Goal: Task Accomplishment & Management: Complete application form

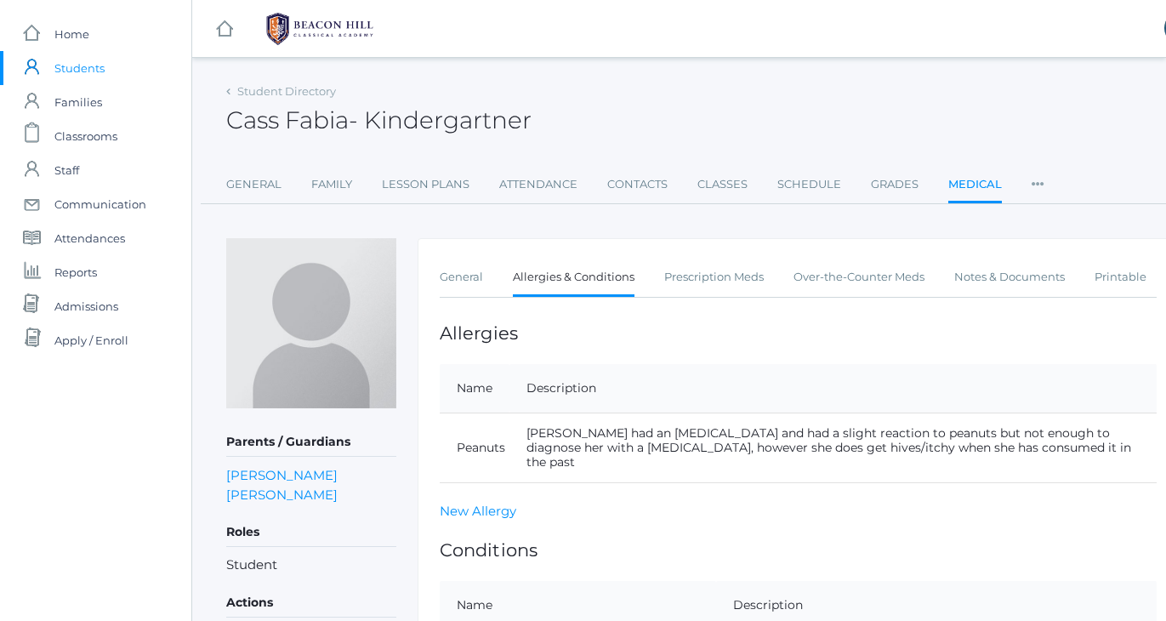
click at [95, 72] on span "Students" at bounding box center [79, 68] width 50 height 34
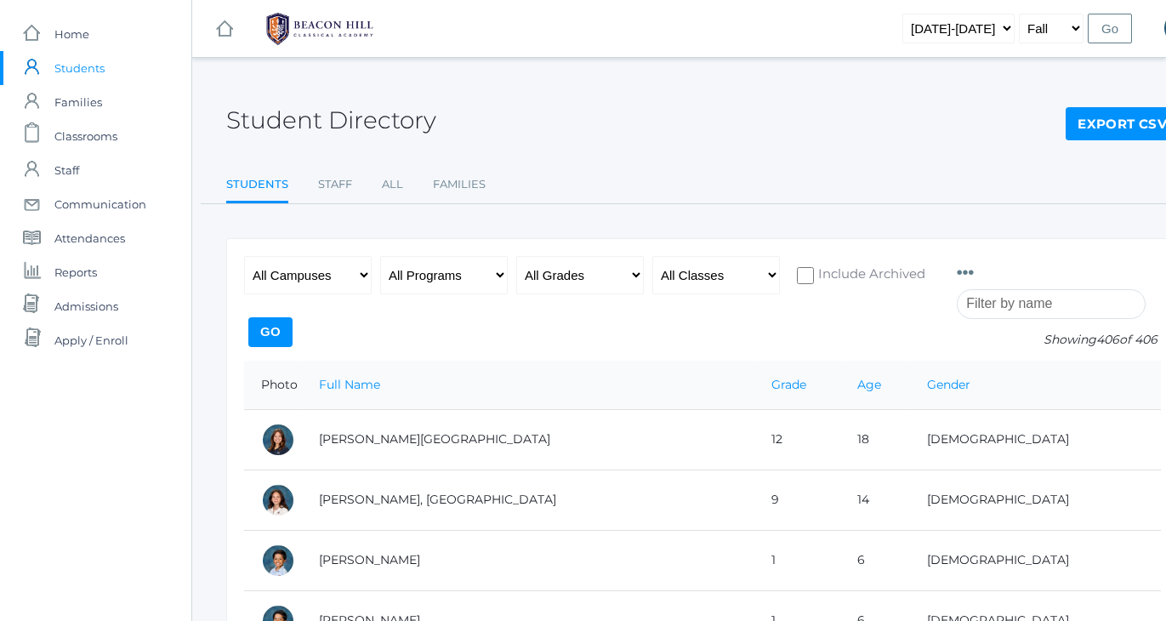
click at [1001, 315] on input "search" at bounding box center [1051, 304] width 189 height 30
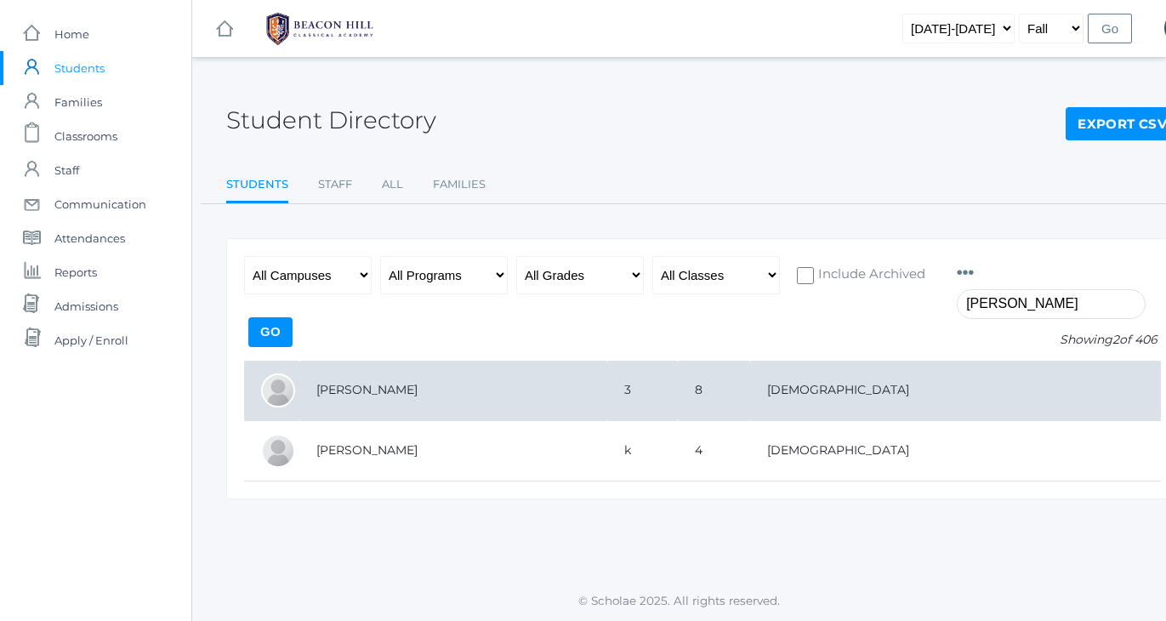
type input "Lopez"
click at [360, 391] on td "Lopez, Francisco" at bounding box center [453, 391] width 308 height 60
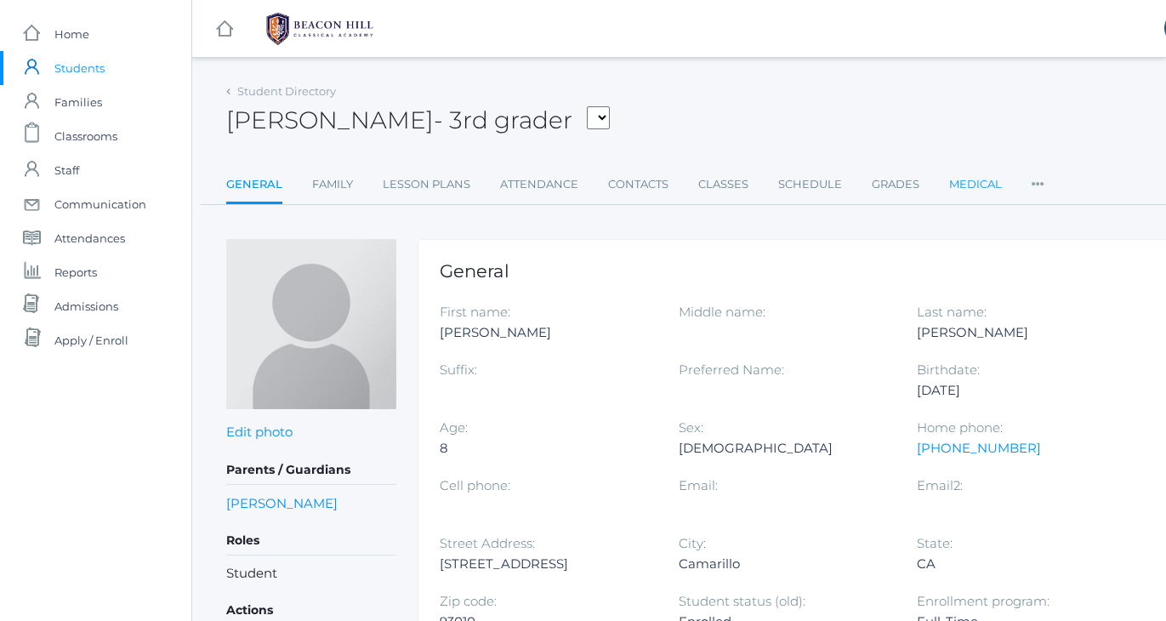
click at [985, 183] on link "Medical" at bounding box center [975, 185] width 53 height 34
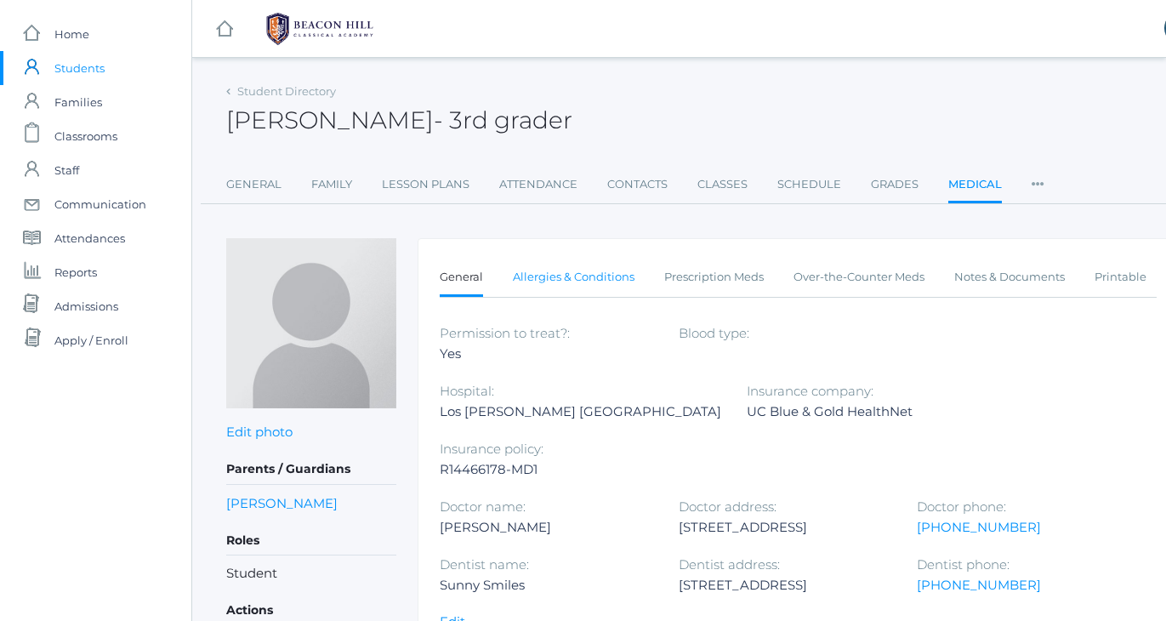
click at [585, 271] on link "Allergies & Conditions" at bounding box center [574, 277] width 122 height 34
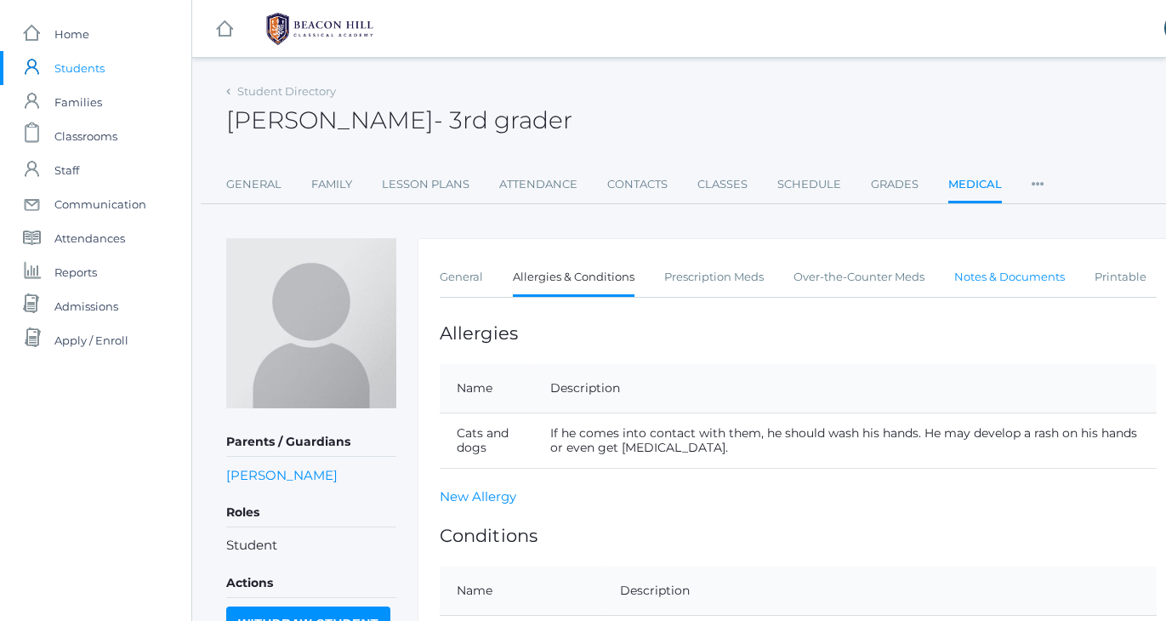
click at [980, 271] on link "Notes & Documents" at bounding box center [1009, 277] width 111 height 34
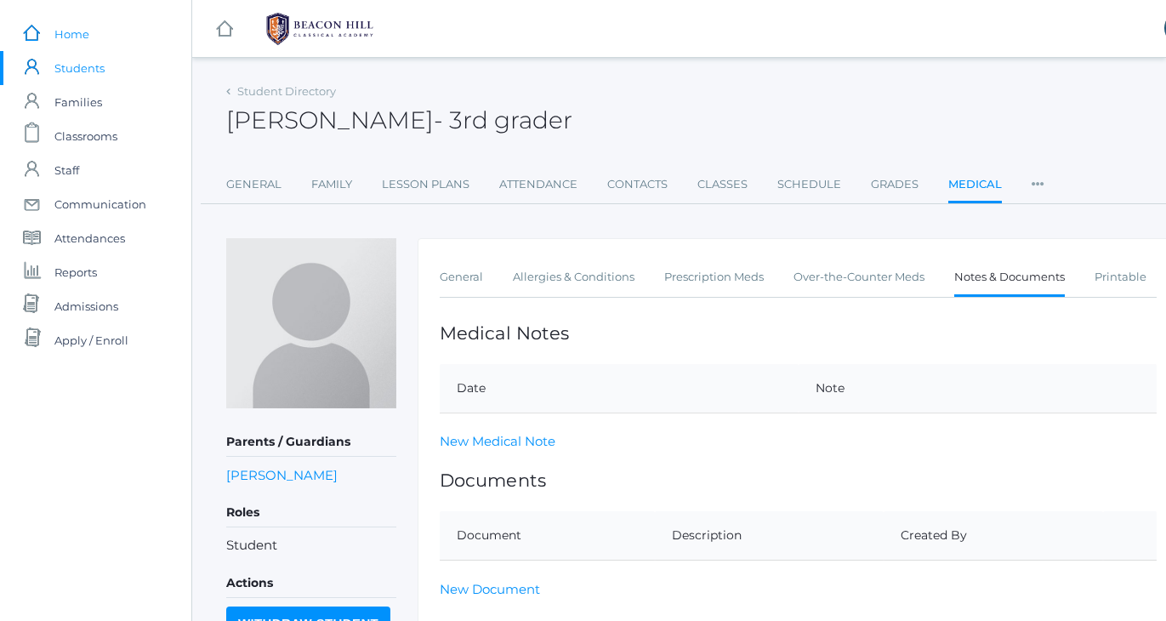
click at [70, 33] on span "Home" at bounding box center [71, 34] width 35 height 34
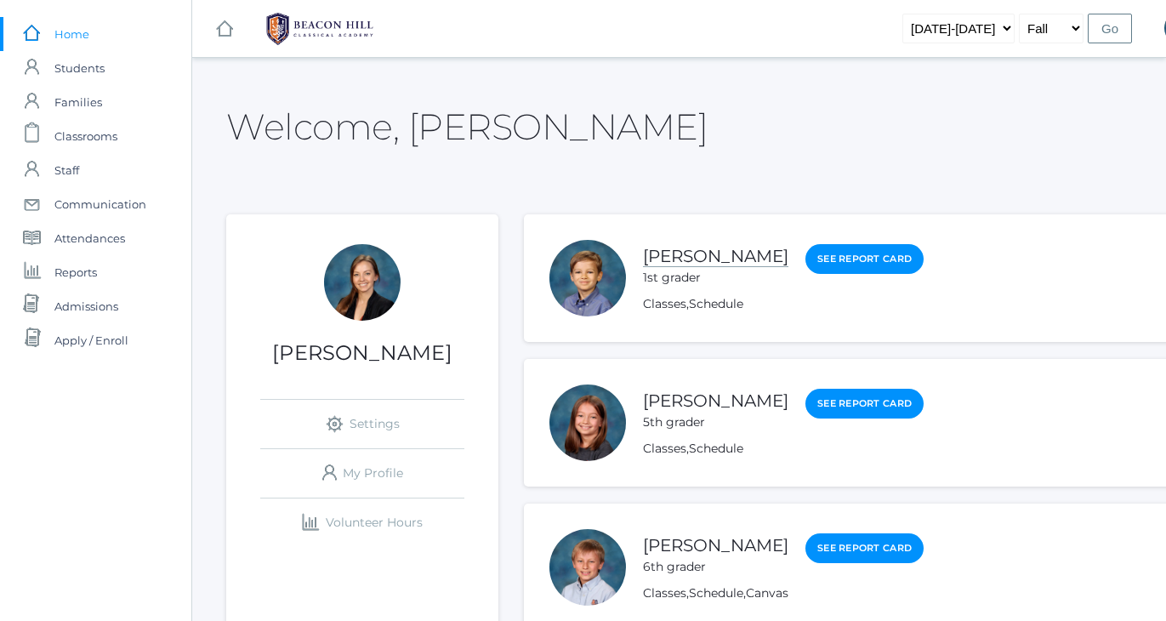
click at [679, 254] on link "Noah Smith" at bounding box center [715, 256] width 145 height 21
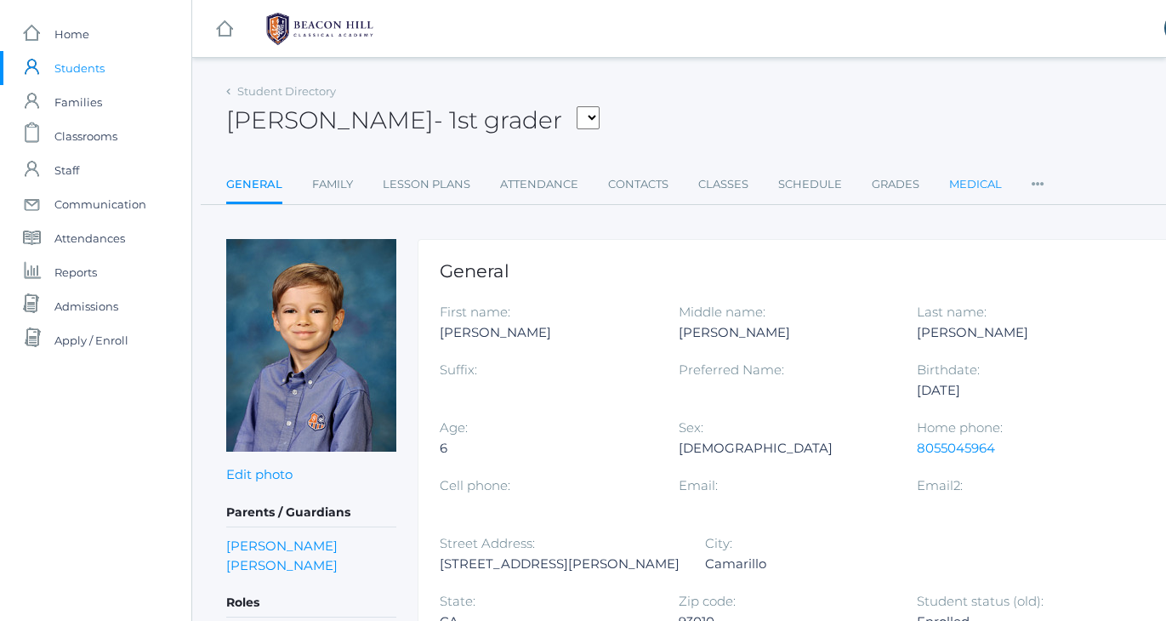
click at [980, 185] on link "Medical" at bounding box center [975, 185] width 53 height 34
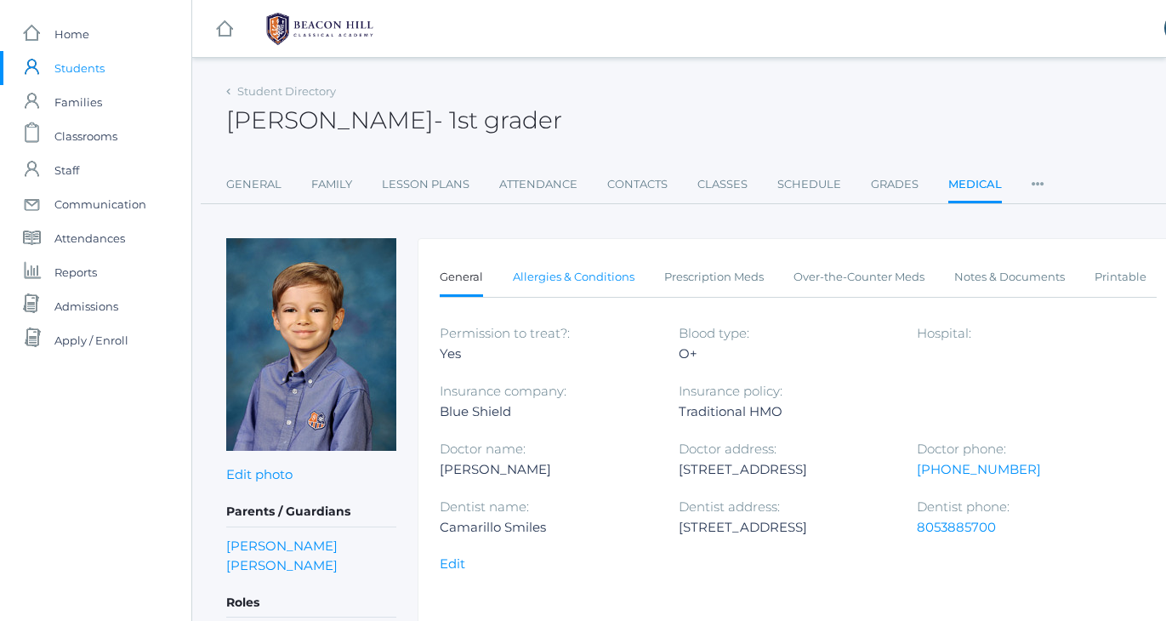
click at [556, 276] on link "Allergies & Conditions" at bounding box center [574, 277] width 122 height 34
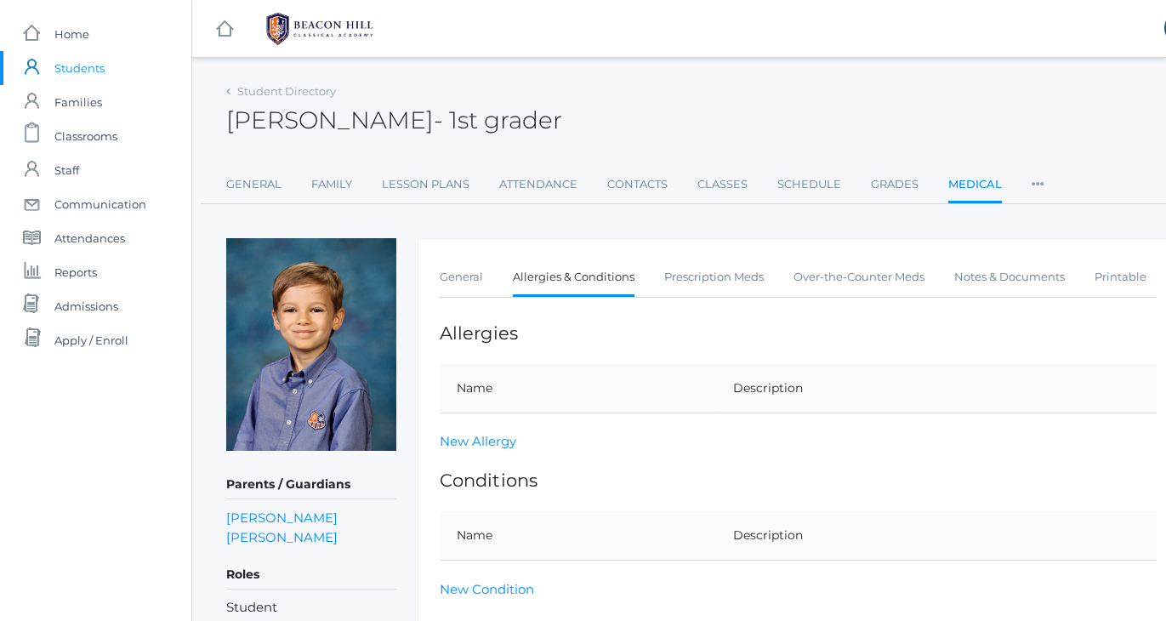
click at [586, 213] on div "Student Directory Noah Smith - 1st grader Noah Smith 1st grader General Family …" at bounding box center [702, 430] width 953 height 702
click at [729, 273] on link "Prescription Meds" at bounding box center [714, 277] width 100 height 34
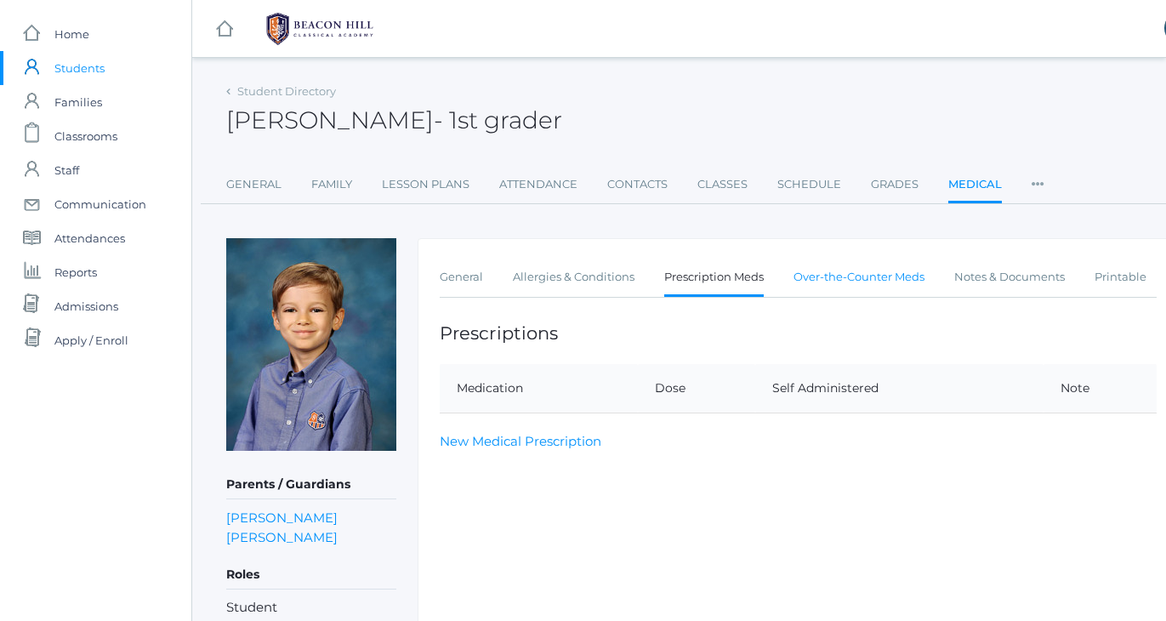
click at [825, 279] on link "Over-the-Counter Meds" at bounding box center [859, 277] width 131 height 34
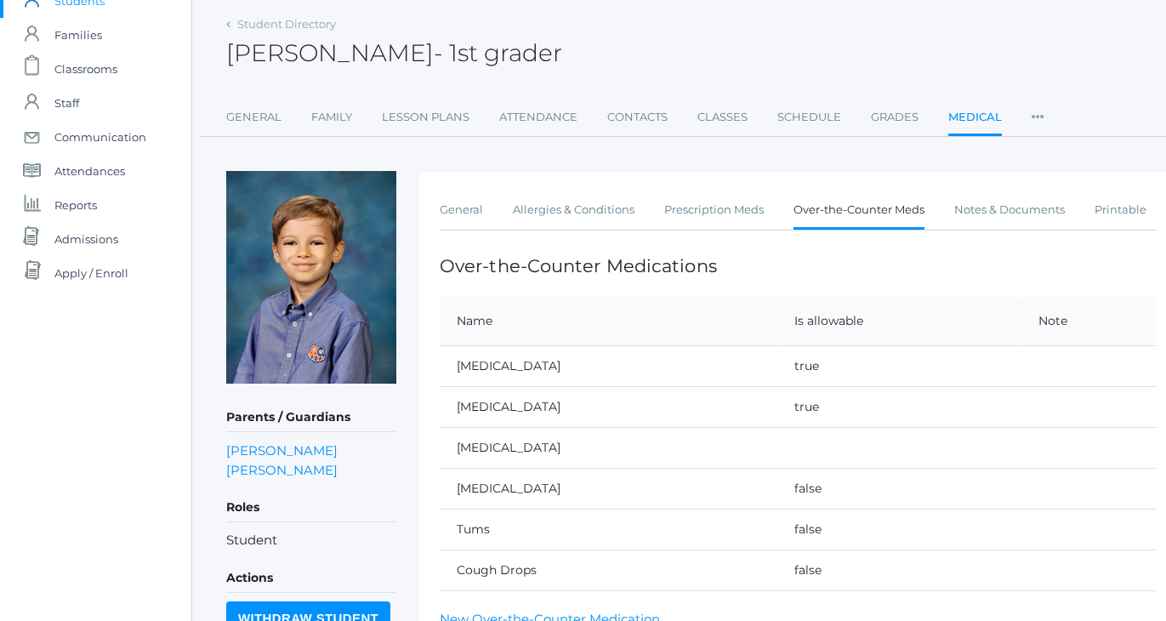
scroll to position [72, 0]
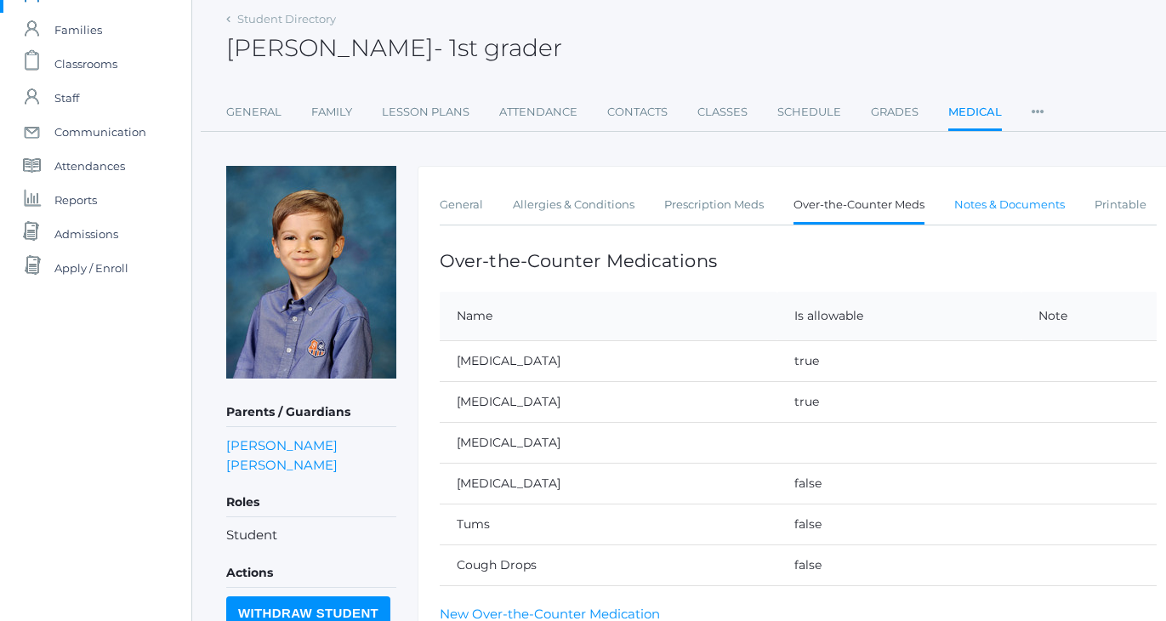
click at [970, 208] on link "Notes & Documents" at bounding box center [1009, 205] width 111 height 34
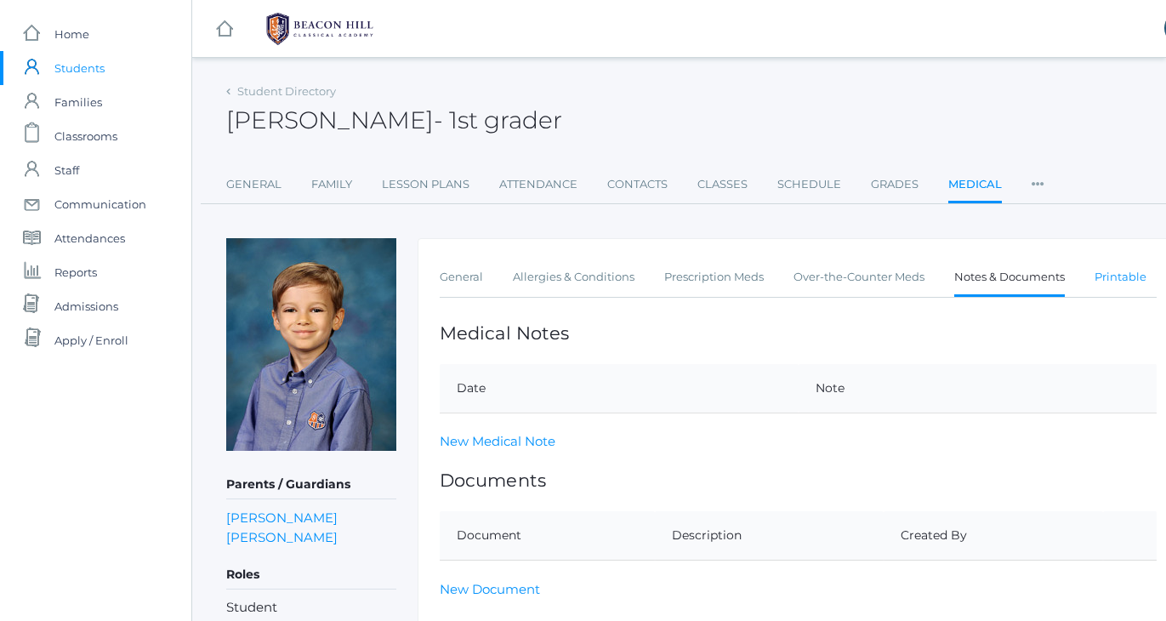
click at [1117, 280] on link "Printable" at bounding box center [1121, 277] width 52 height 34
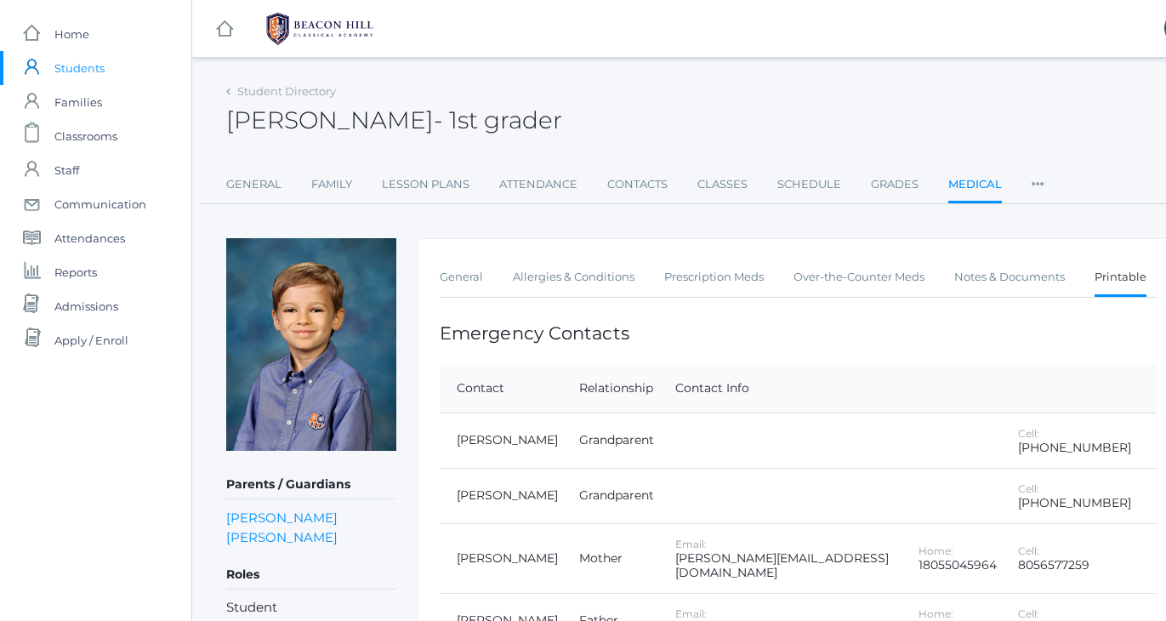
click at [1073, 103] on div "Noah Smith - 1st grader Noah Smith 1st grader" at bounding box center [702, 110] width 953 height 63
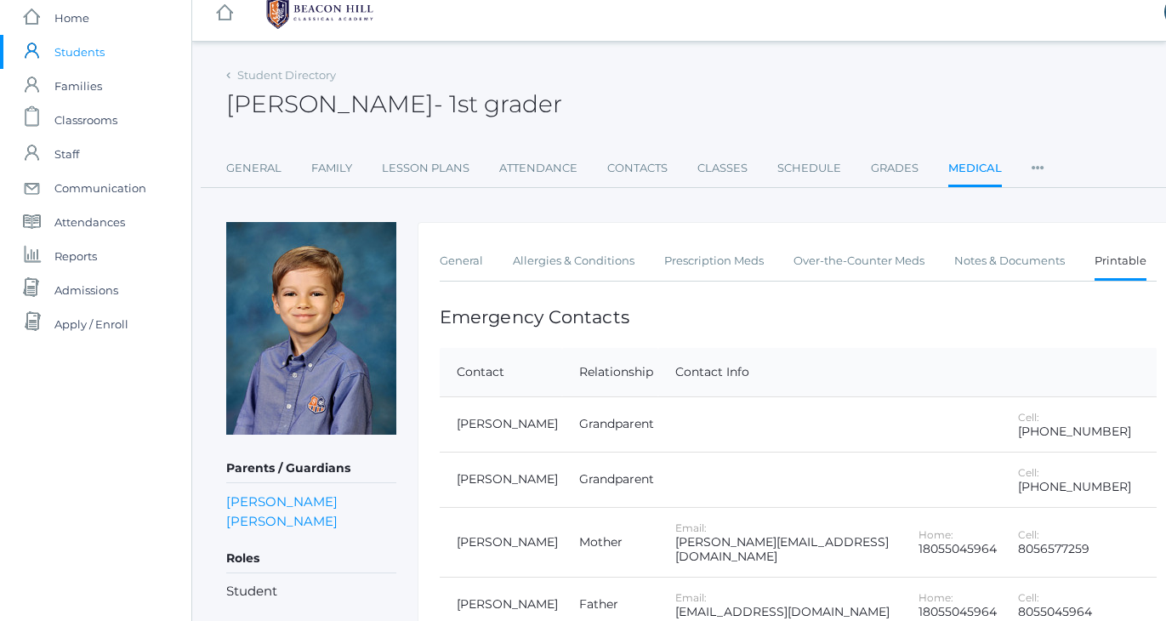
scroll to position [-1, 0]
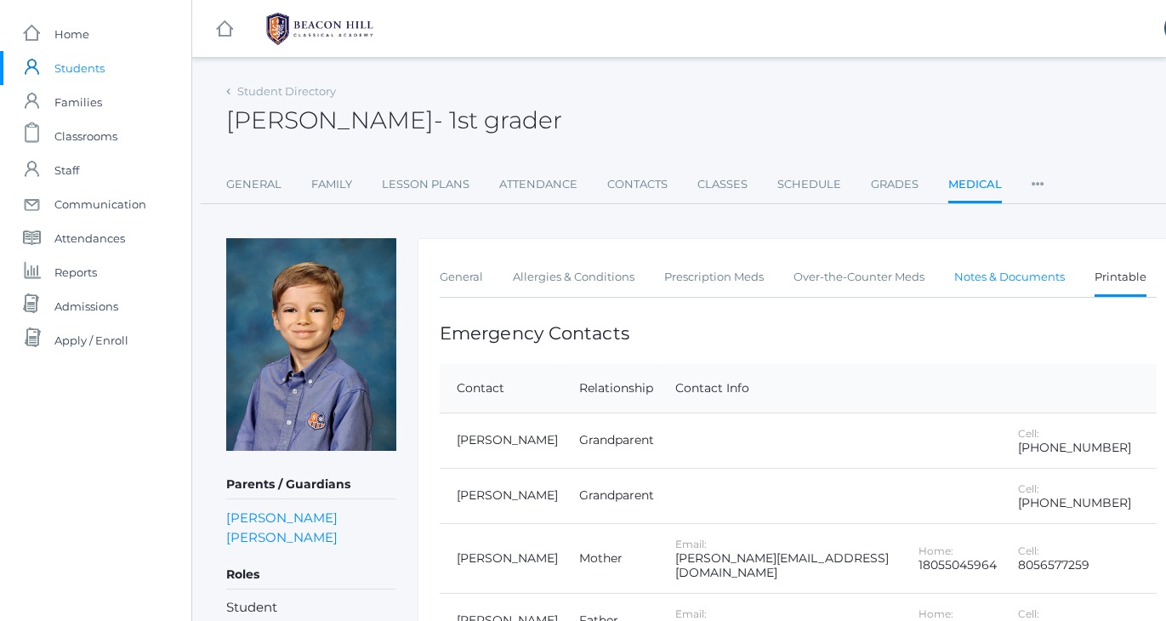
click at [1031, 280] on link "Notes & Documents" at bounding box center [1009, 277] width 111 height 34
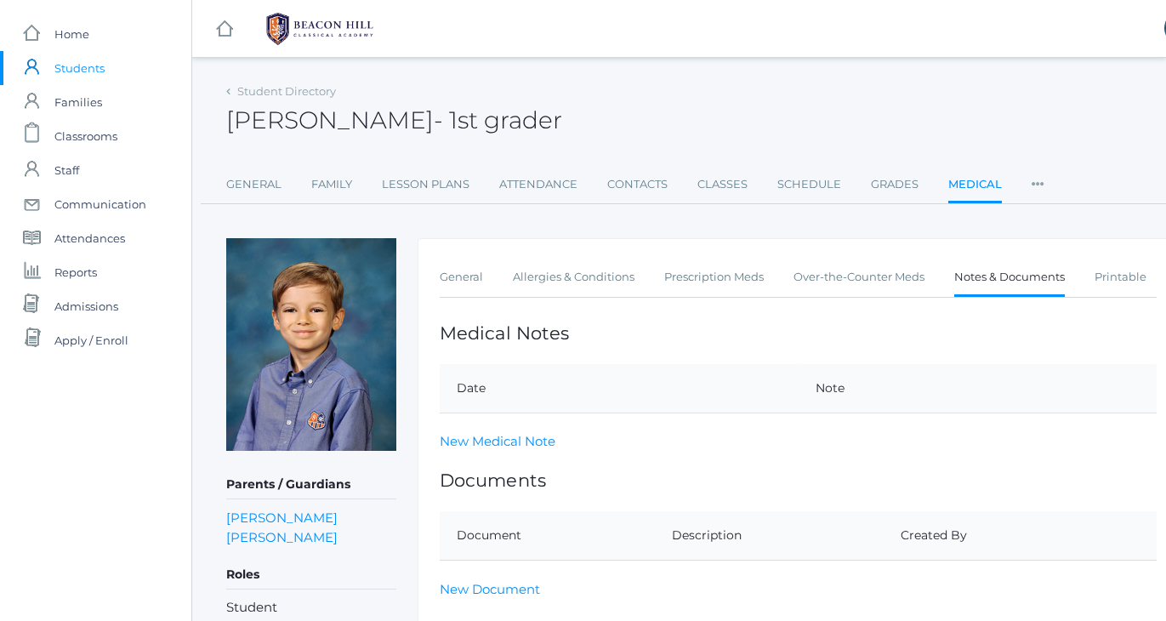
click at [768, 88] on div "Noah Smith - 1st grader Noah Smith 1st grader" at bounding box center [702, 110] width 953 height 63
click at [711, 99] on div "Noah Smith - 1st grader Noah Smith 1st grader" at bounding box center [702, 110] width 953 height 63
click at [682, 89] on div "Noah Smith - 1st grader Noah Smith 1st grader" at bounding box center [702, 110] width 953 height 63
click at [661, 79] on div "Noah Smith - 1st grader Noah Smith 1st grader" at bounding box center [702, 110] width 953 height 63
click at [66, 38] on span "Home" at bounding box center [71, 34] width 35 height 34
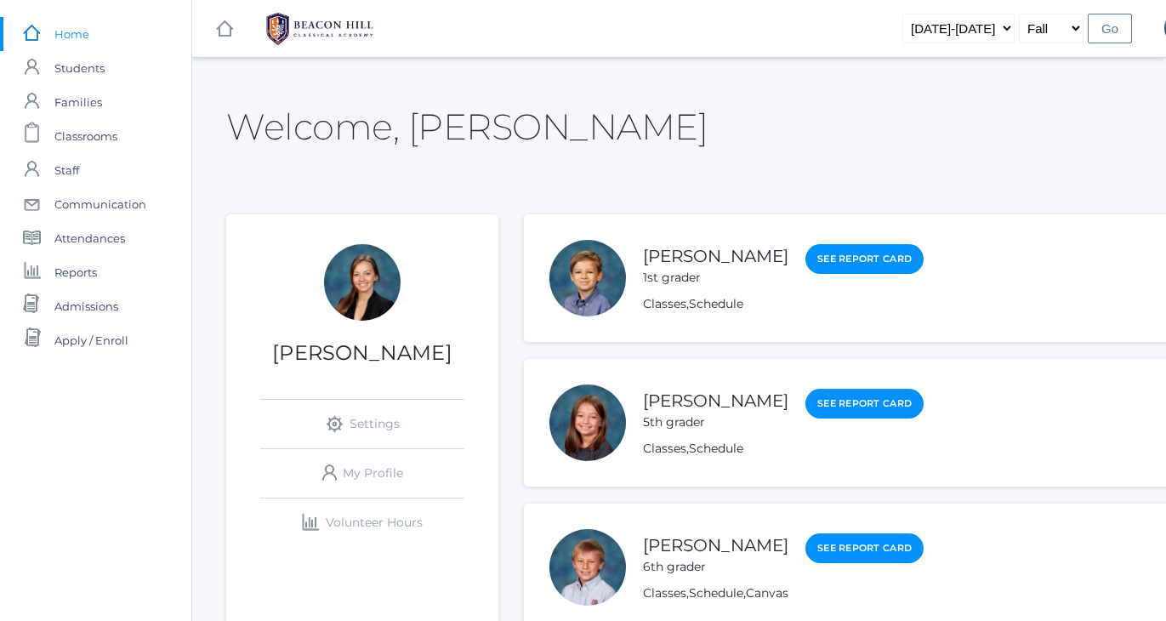
click at [717, 100] on div "Welcome, Allison" at bounding box center [702, 117] width 953 height 76
click at [692, 90] on div "Welcome, Allison" at bounding box center [702, 117] width 953 height 76
click at [760, 119] on div "Welcome, Allison" at bounding box center [702, 117] width 953 height 76
click at [754, 112] on div "Welcome, Allison" at bounding box center [702, 117] width 953 height 76
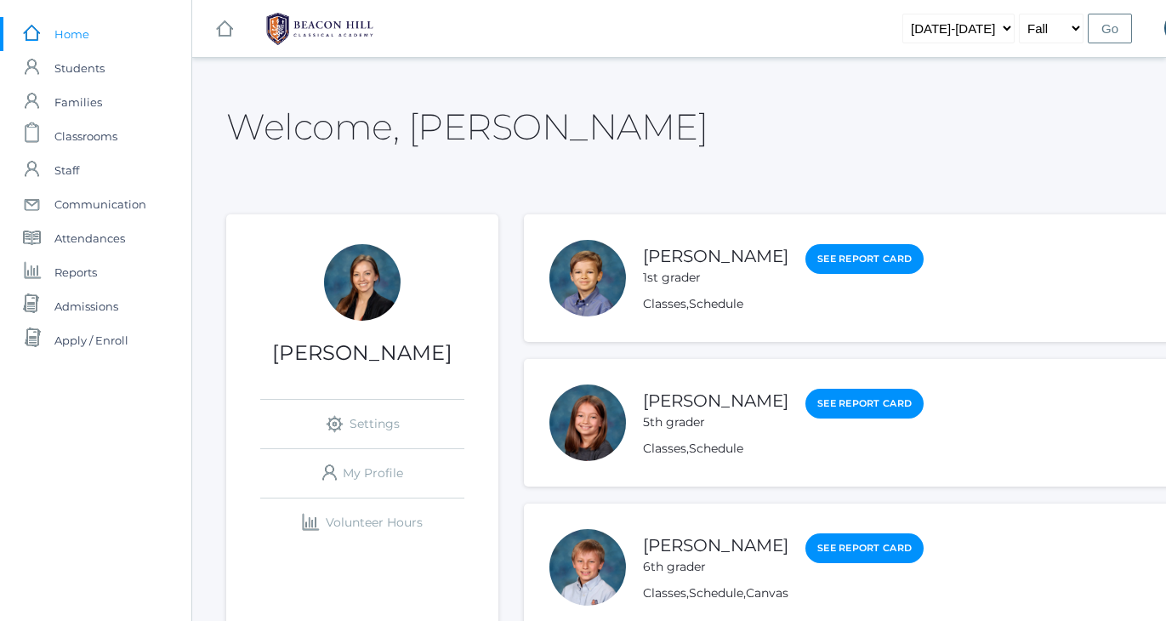
click at [732, 91] on div "Welcome, Allison" at bounding box center [702, 117] width 953 height 76
click at [723, 143] on div "Welcome, Allison" at bounding box center [702, 117] width 953 height 76
click at [87, 127] on span "Classrooms" at bounding box center [85, 136] width 63 height 34
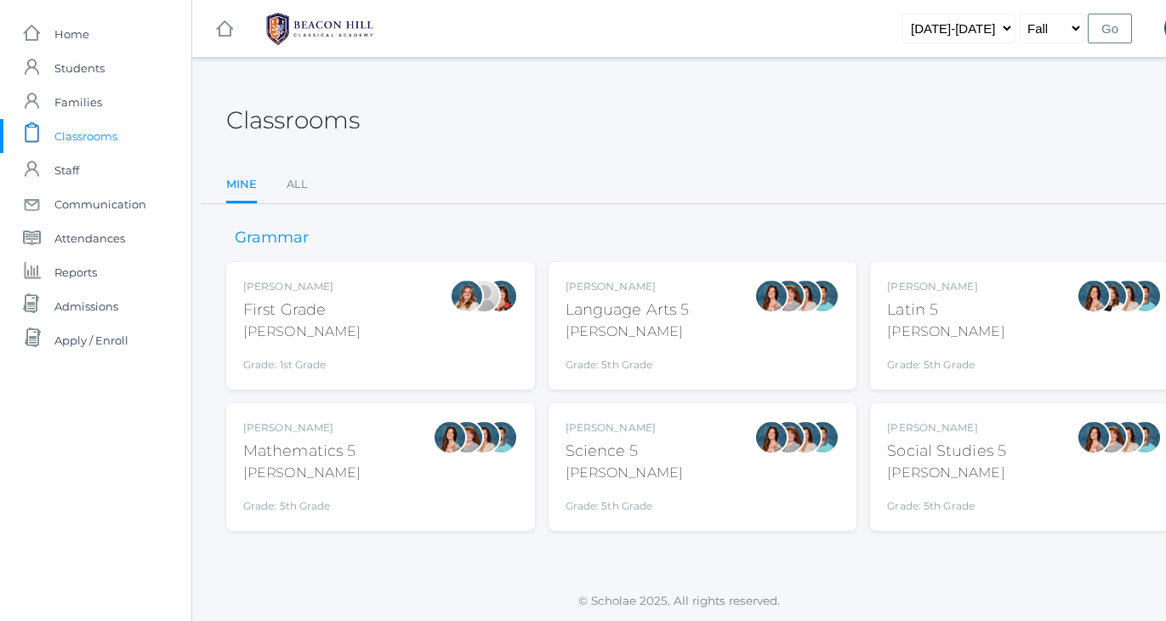
click at [313, 322] on div "Barber" at bounding box center [301, 332] width 117 height 20
click at [299, 179] on link "All" at bounding box center [297, 185] width 21 height 34
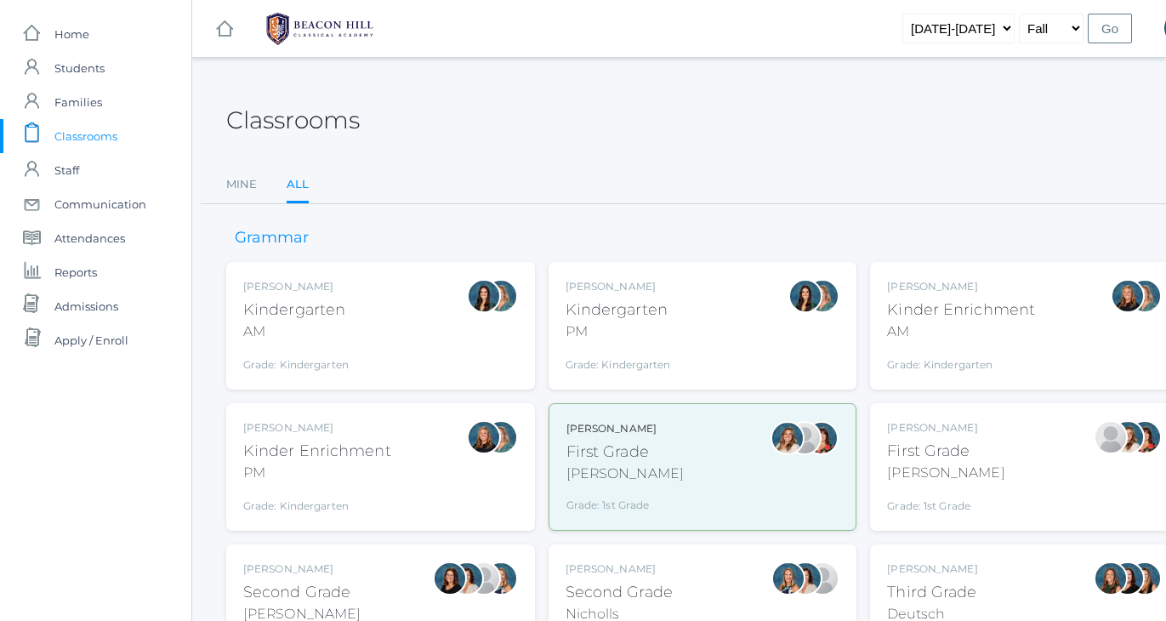
click at [930, 473] on div "[PERSON_NAME]" at bounding box center [945, 473] width 117 height 20
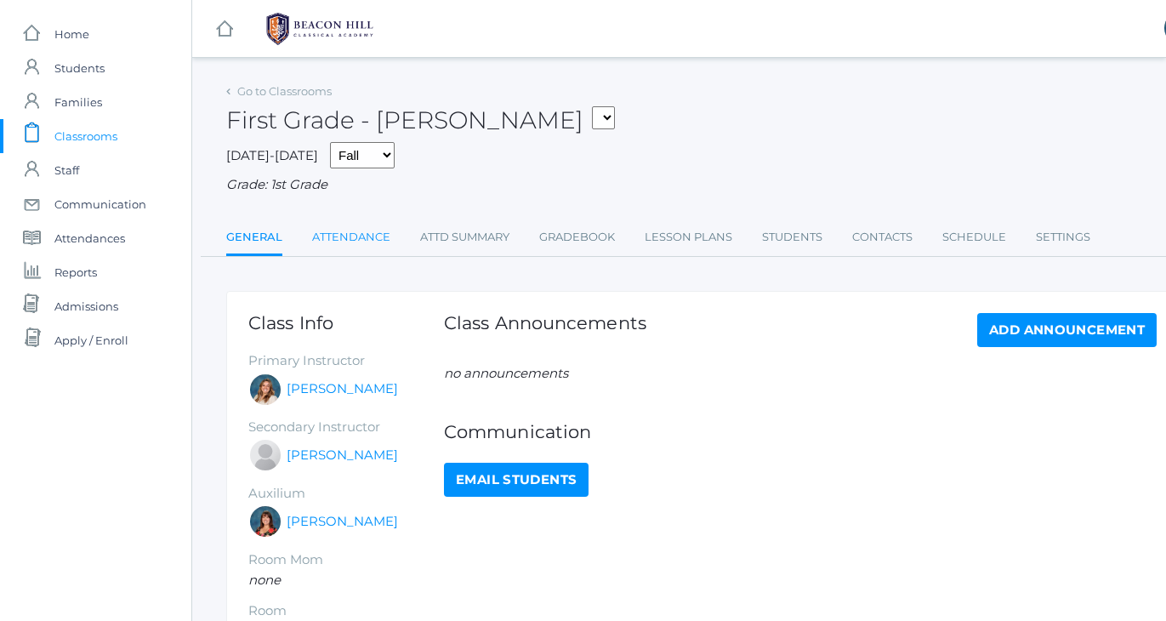
click at [366, 236] on link "Attendance" at bounding box center [351, 237] width 78 height 34
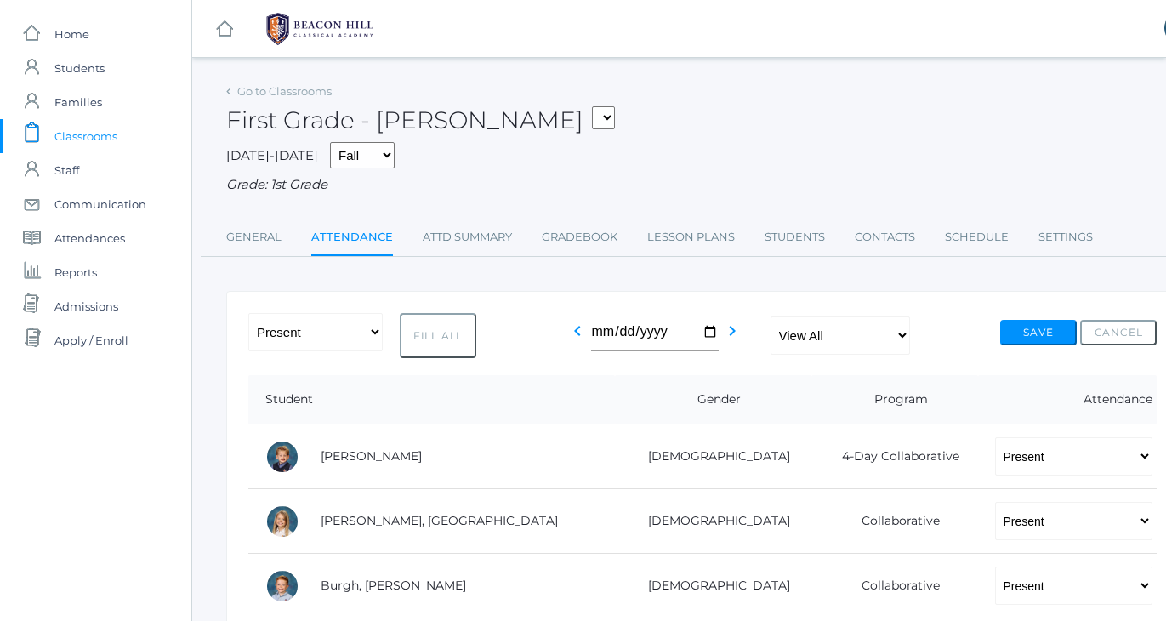
click at [658, 140] on div "First Grade - Barber 01LA - First Grade Barber 05SOCS - Social Studies 5 Salaza…" at bounding box center [702, 110] width 953 height 63
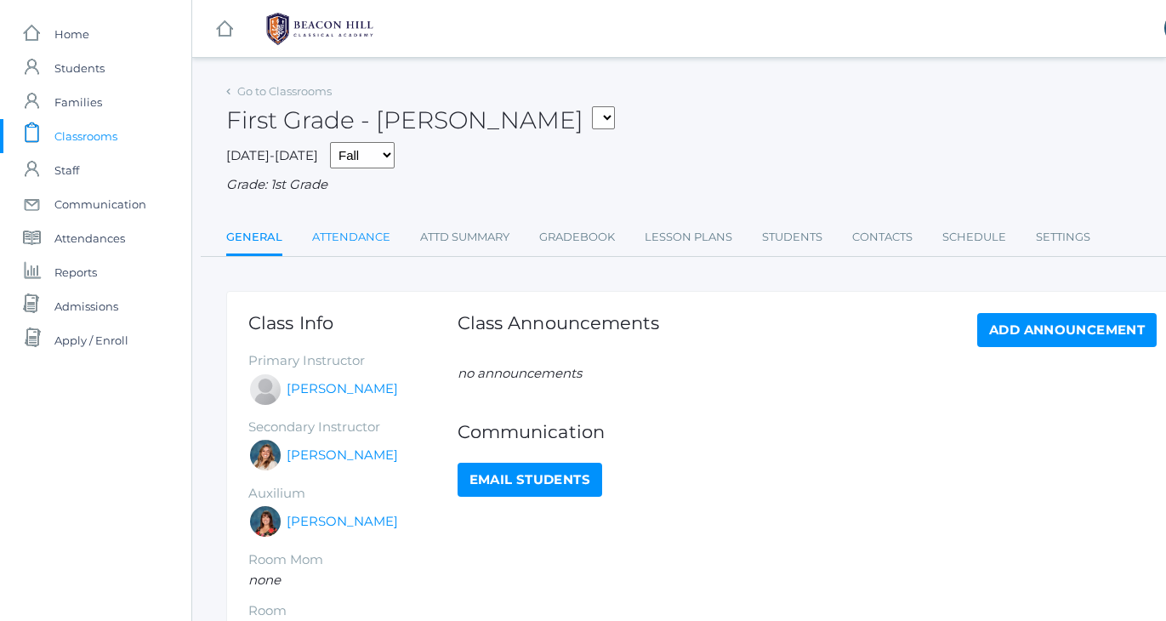
click at [351, 236] on link "Attendance" at bounding box center [351, 237] width 78 height 34
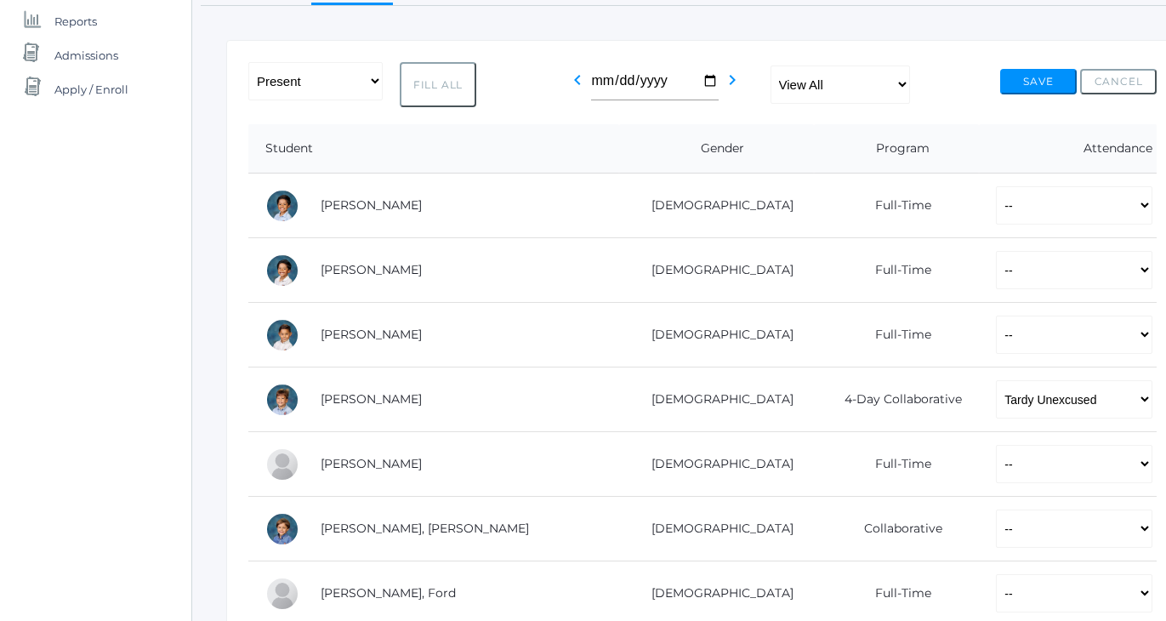
scroll to position [248, 0]
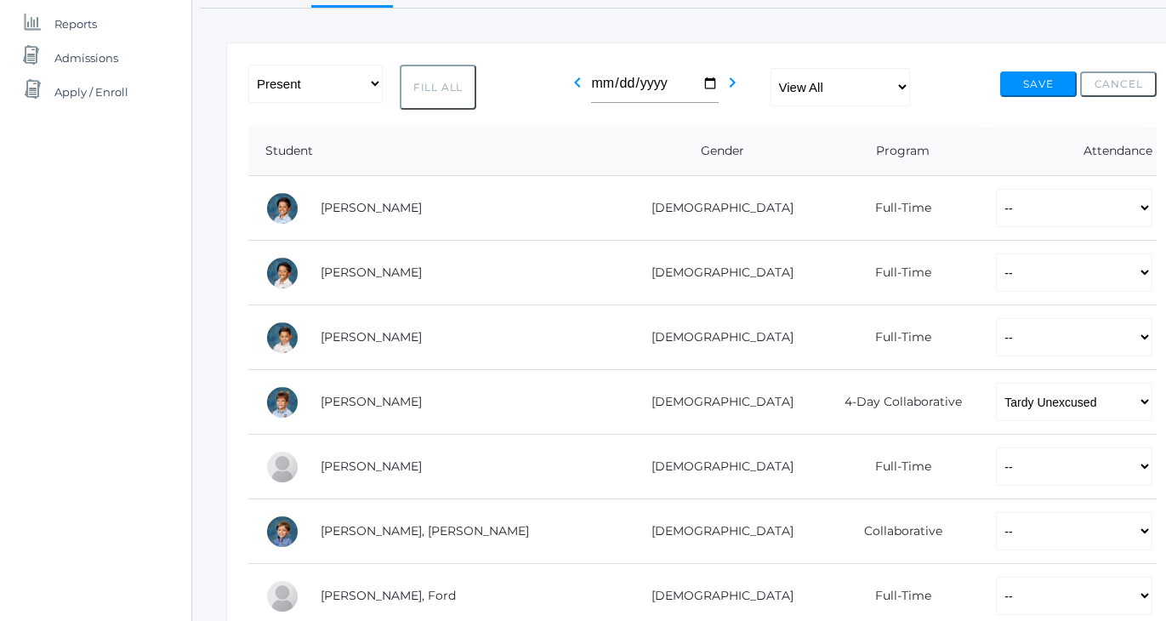
click at [91, 303] on div "icons/ui/navigation/home Created with Sketch. Home icons/user/plain Created wit…" at bounding box center [95, 580] width 191 height 1656
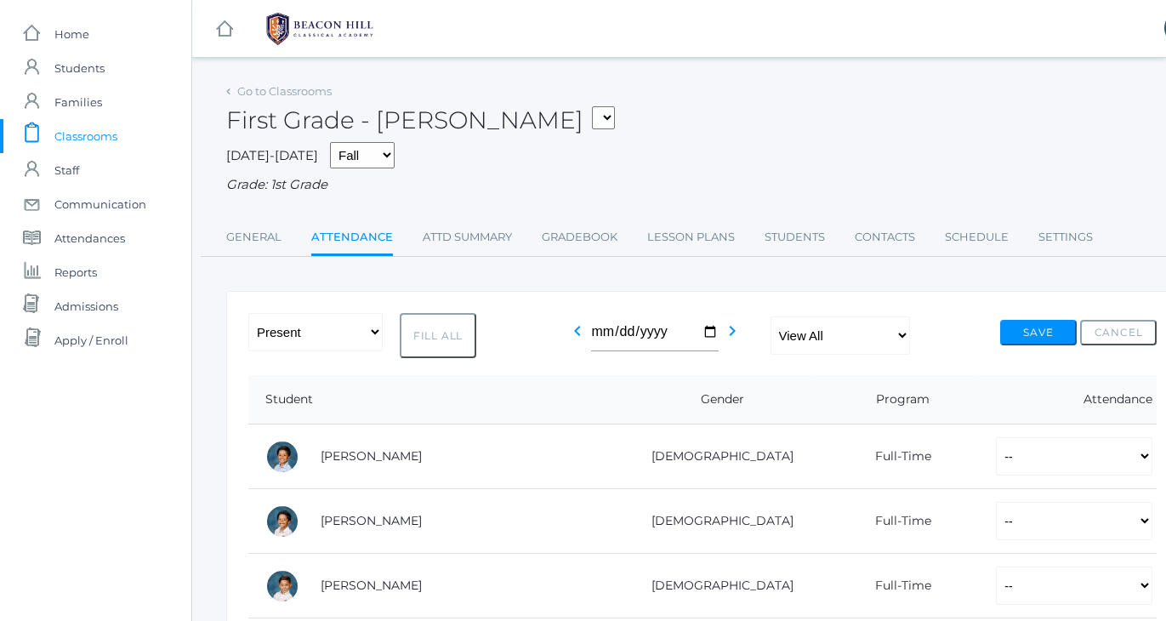
scroll to position [0, 0]
click at [641, 106] on div "First Grade - Watson 01LA - First Grade Barber 05LATIN - Latin 5 Salazar 05MATH…" at bounding box center [702, 110] width 953 height 63
click at [443, 322] on button "Fill All" at bounding box center [438, 335] width 77 height 45
select select "P"
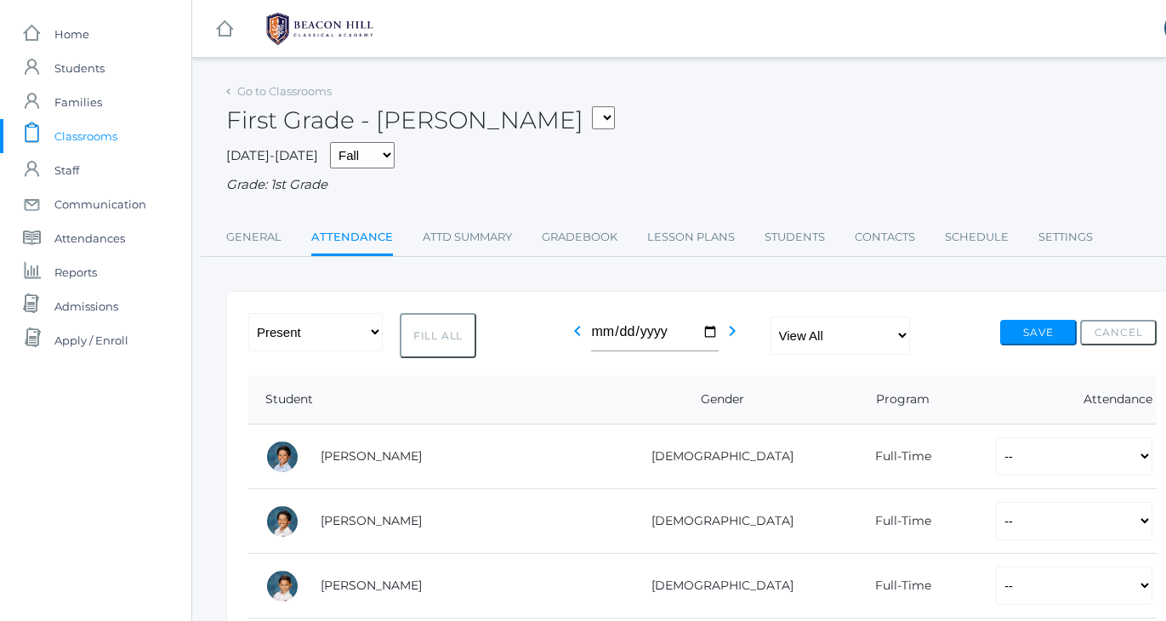
select select "P"
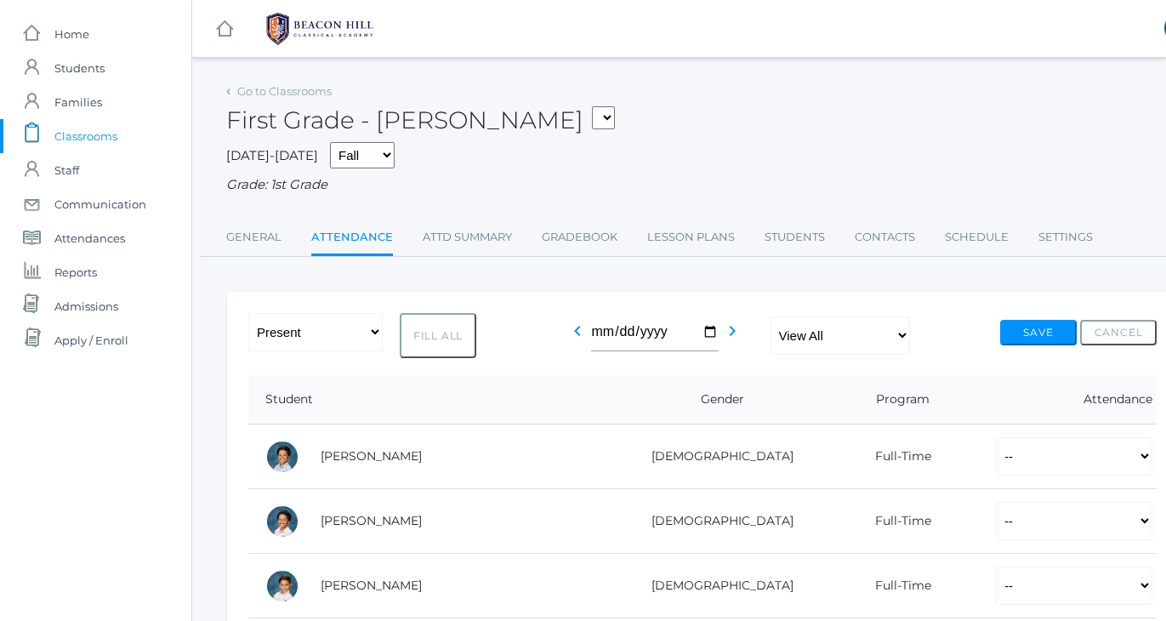
select select "P"
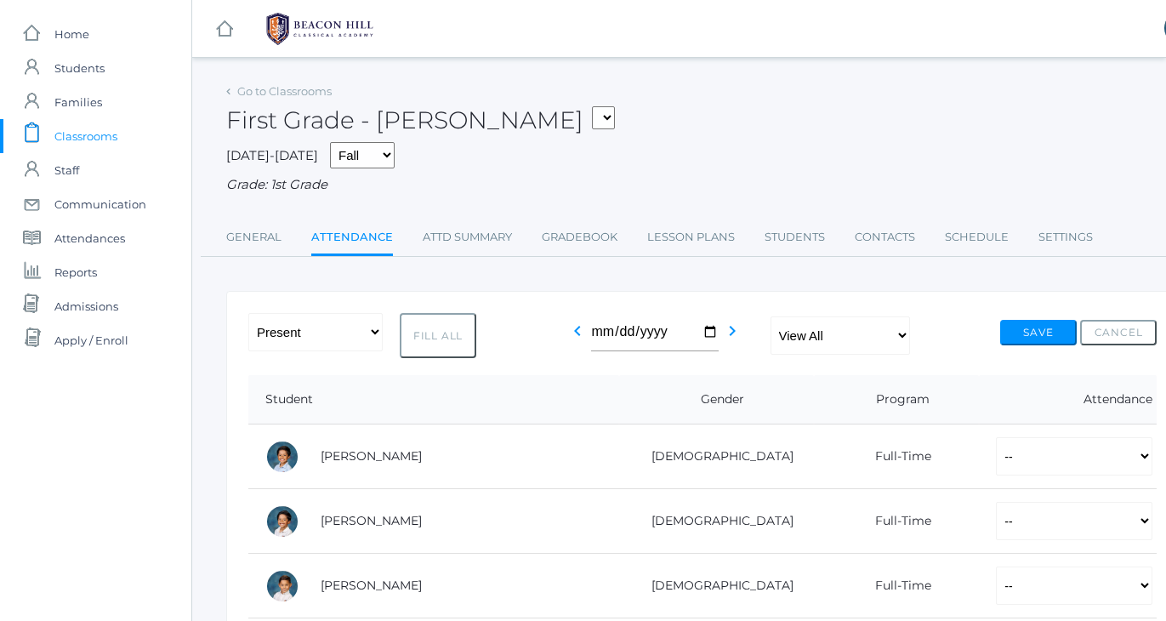
select select "P"
click at [833, 135] on div "First Grade - Watson 01LA - First Grade Barber 05LATIN - Latin 5 Salazar 05MATH…" at bounding box center [702, 110] width 953 height 63
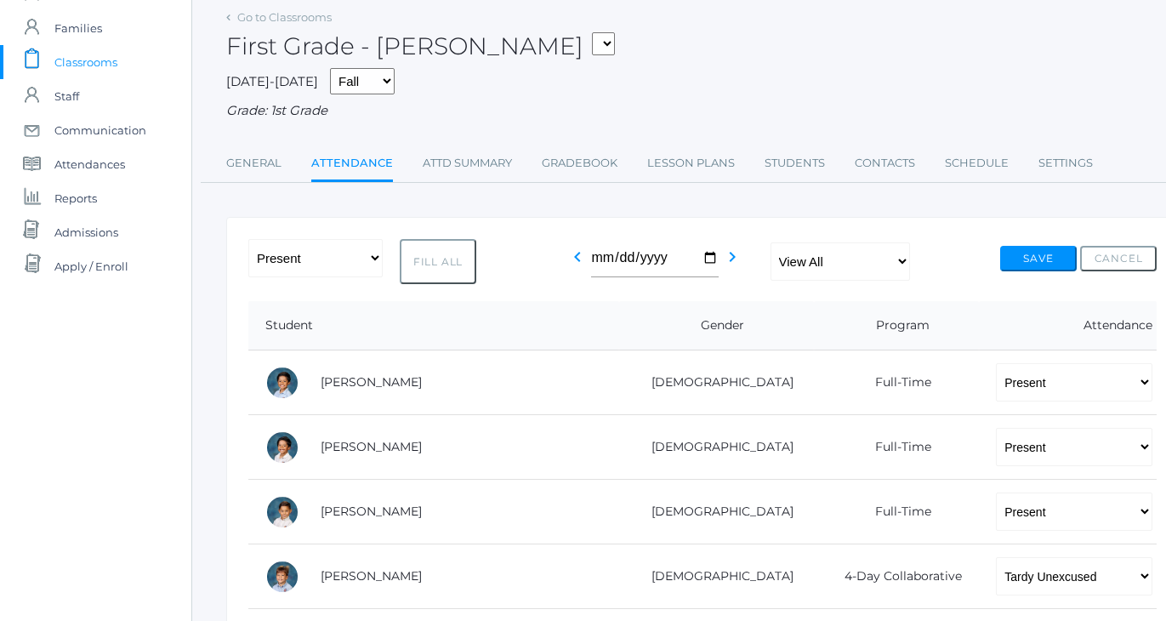
scroll to position [70, 0]
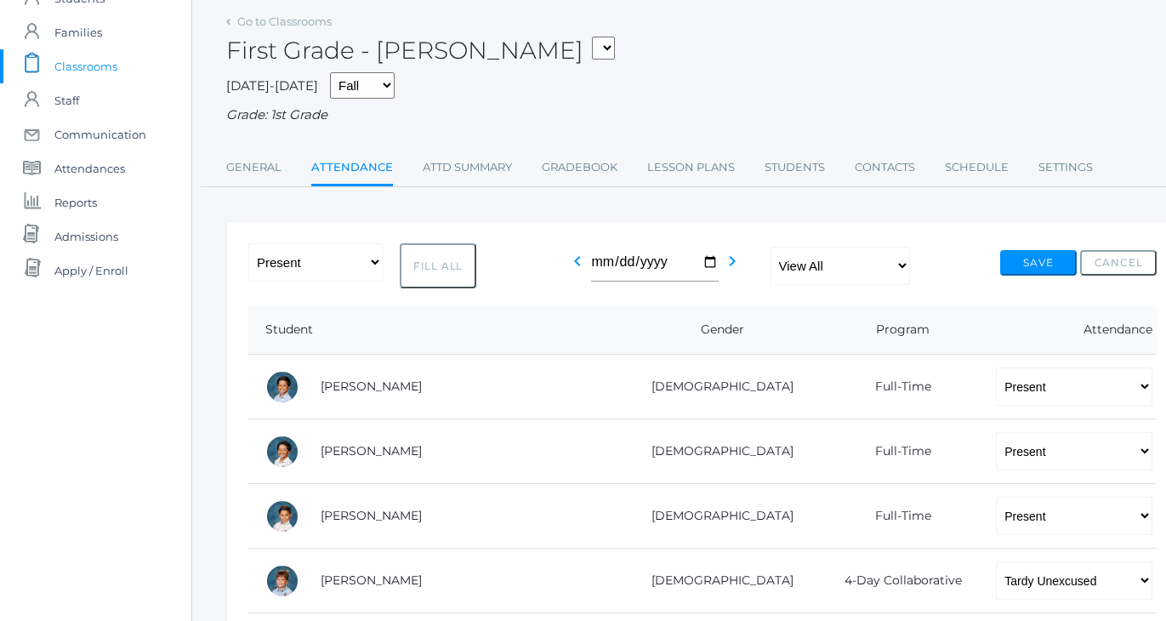
click at [1031, 258] on button "Save" at bounding box center [1038, 263] width 77 height 26
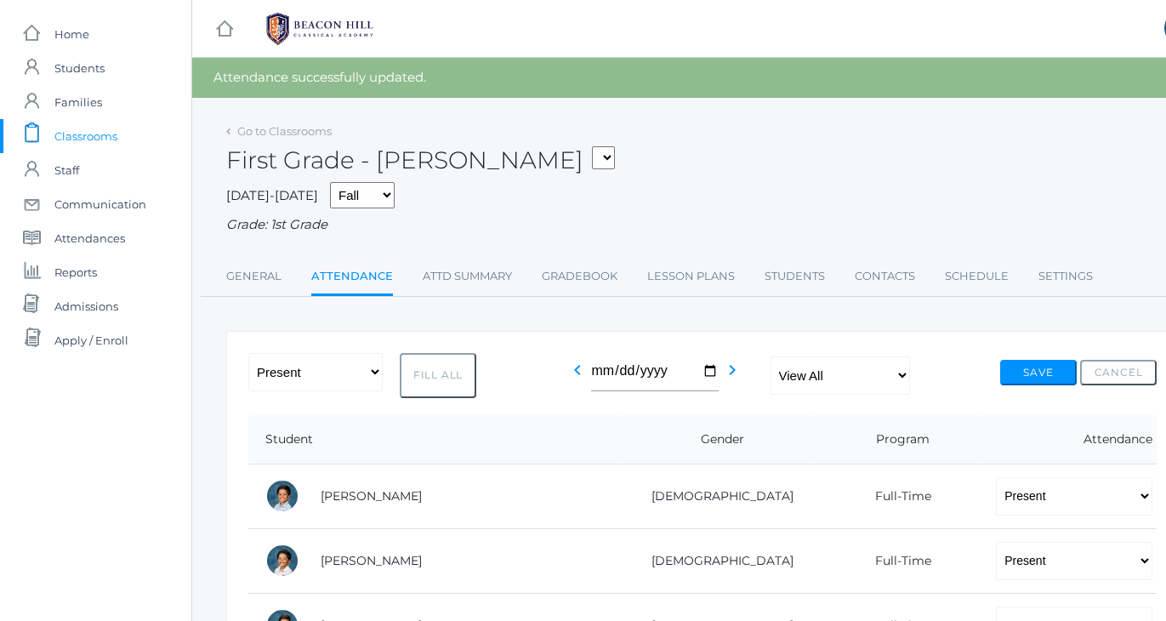
click at [95, 135] on span "Classrooms" at bounding box center [85, 136] width 63 height 34
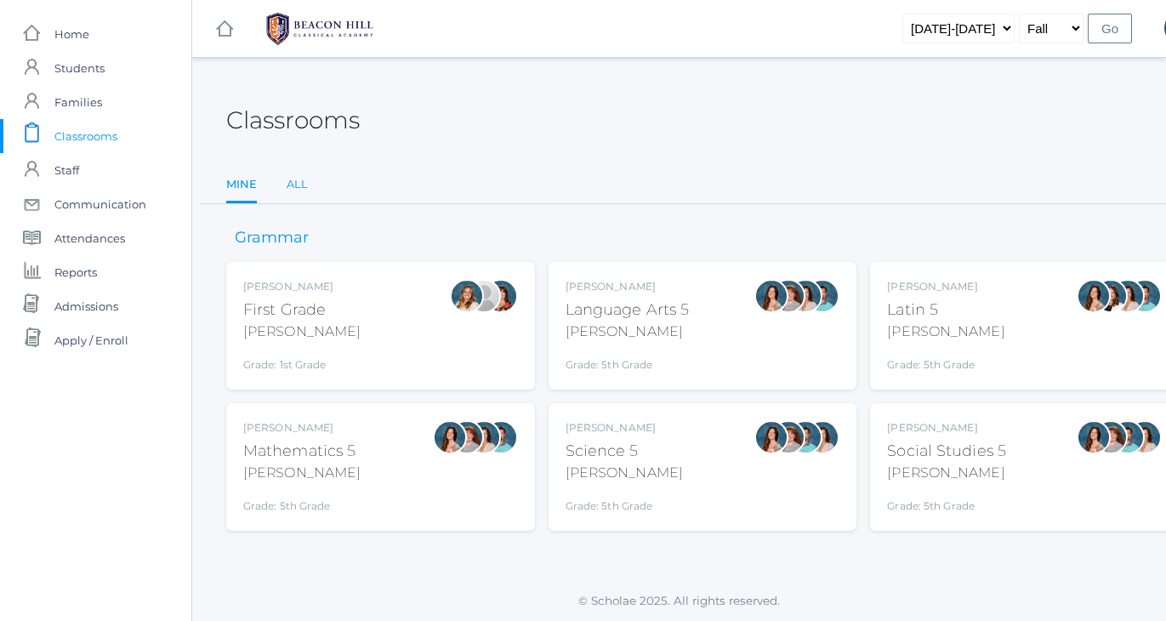
click at [295, 182] on link "All" at bounding box center [297, 185] width 21 height 34
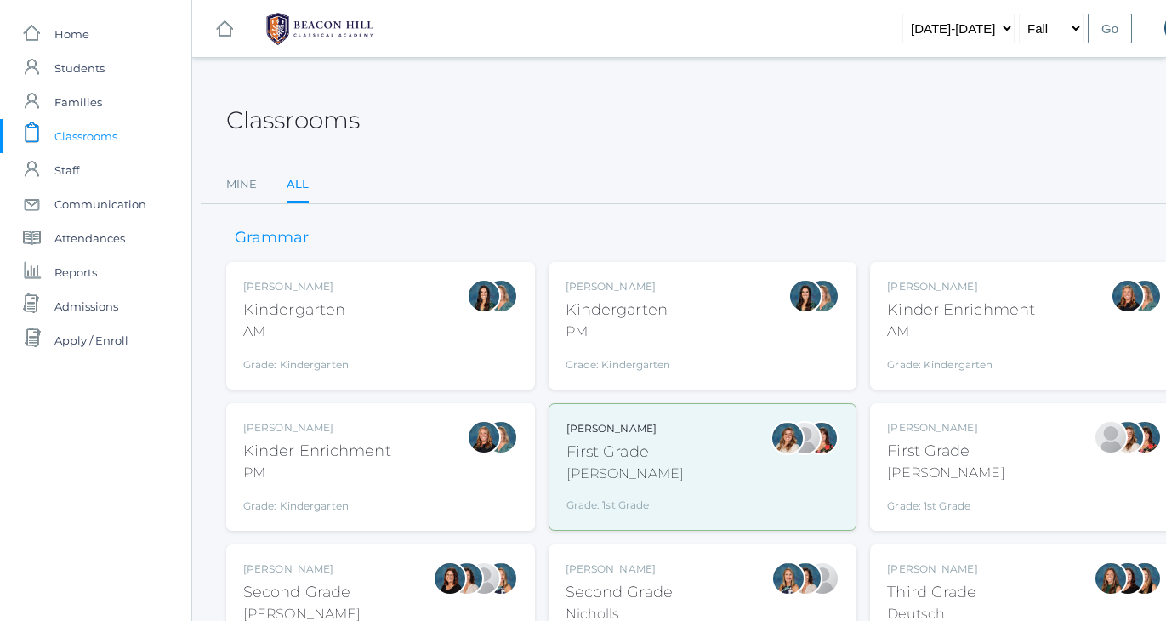
click at [689, 556] on div "[PERSON_NAME] Second Grade Nicholls Grade: 2nd Grade 02LA" at bounding box center [703, 608] width 309 height 128
click at [301, 549] on div "[PERSON_NAME] Second Grade [PERSON_NAME] Grade: 2nd Grade 02LA" at bounding box center [380, 608] width 309 height 128
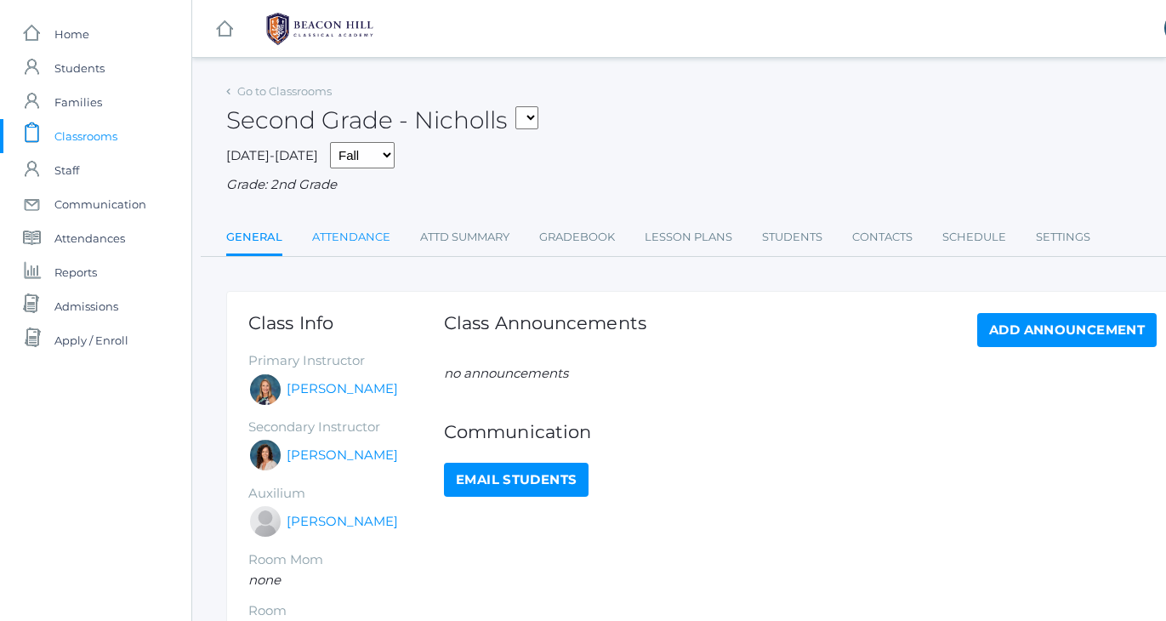
click at [353, 226] on link "Attendance" at bounding box center [351, 237] width 78 height 34
click at [351, 232] on link "Attendance" at bounding box center [351, 237] width 78 height 34
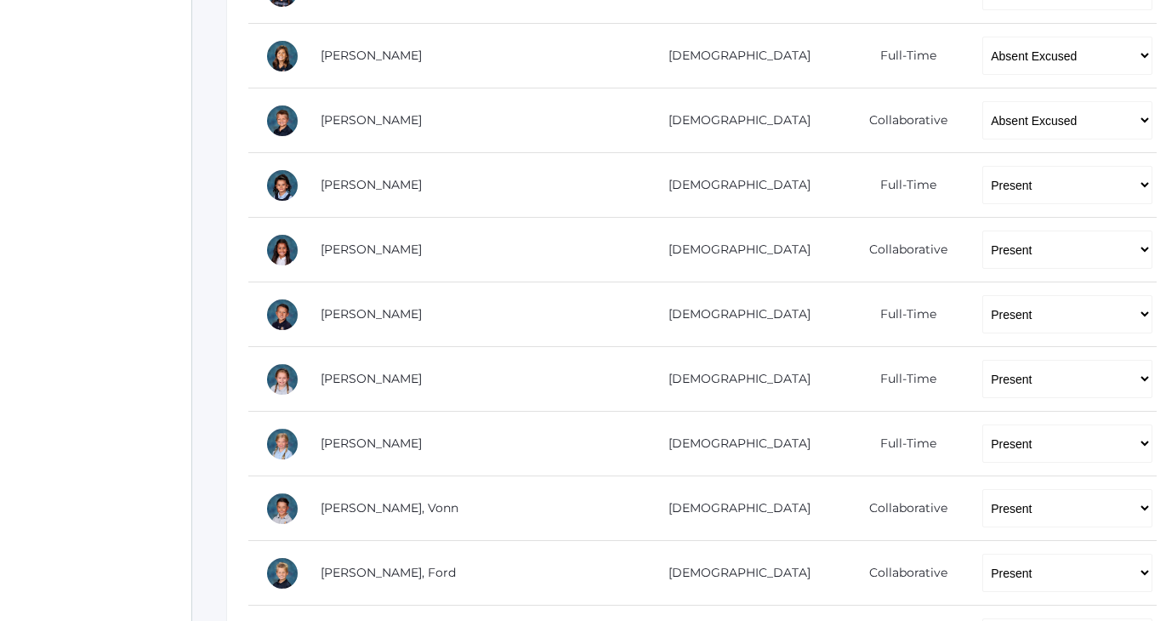
scroll to position [926, 0]
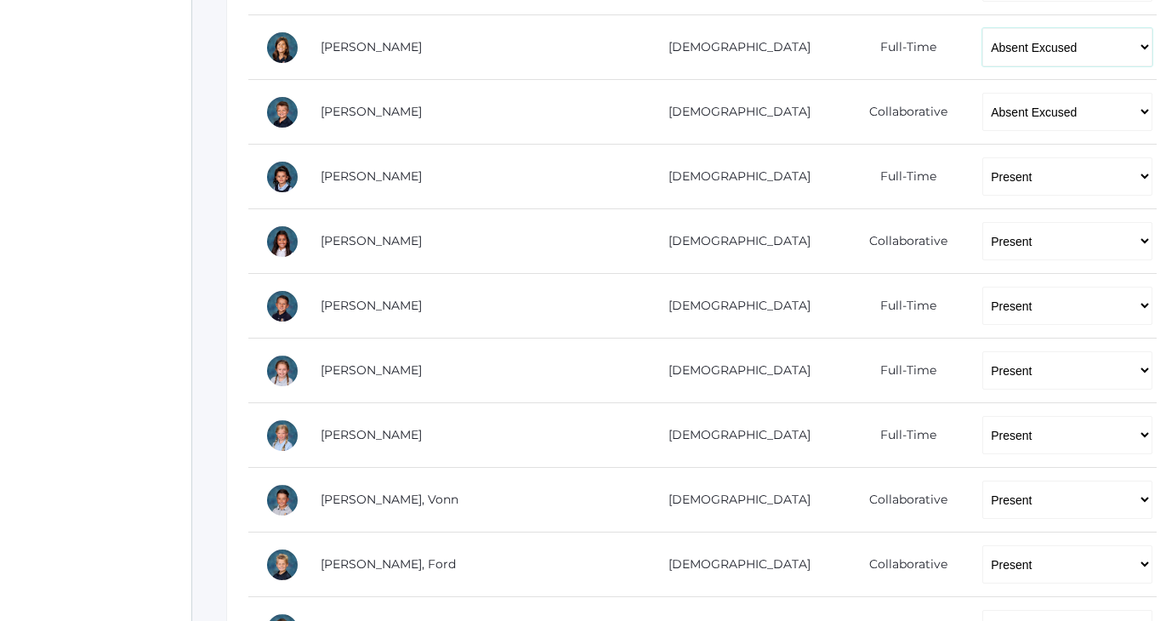
select select "TE"
click at [78, 208] on div "icons/ui/navigation/home Created with Sketch. Home icons/user/plain Created wit…" at bounding box center [95, 31] width 191 height 1915
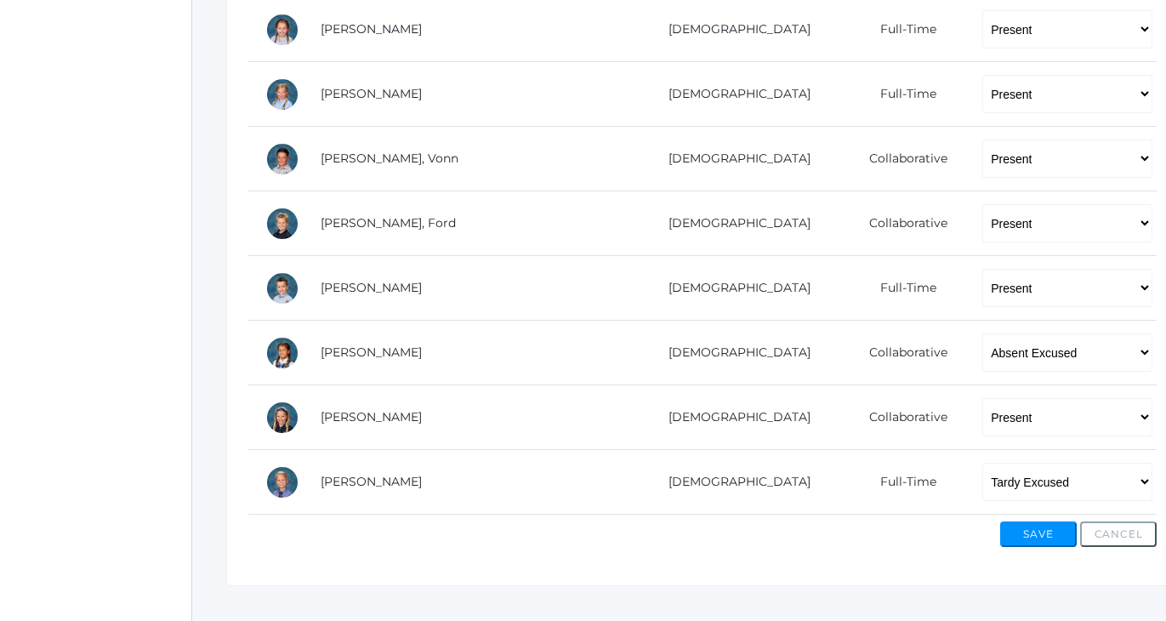
scroll to position [1290, 0]
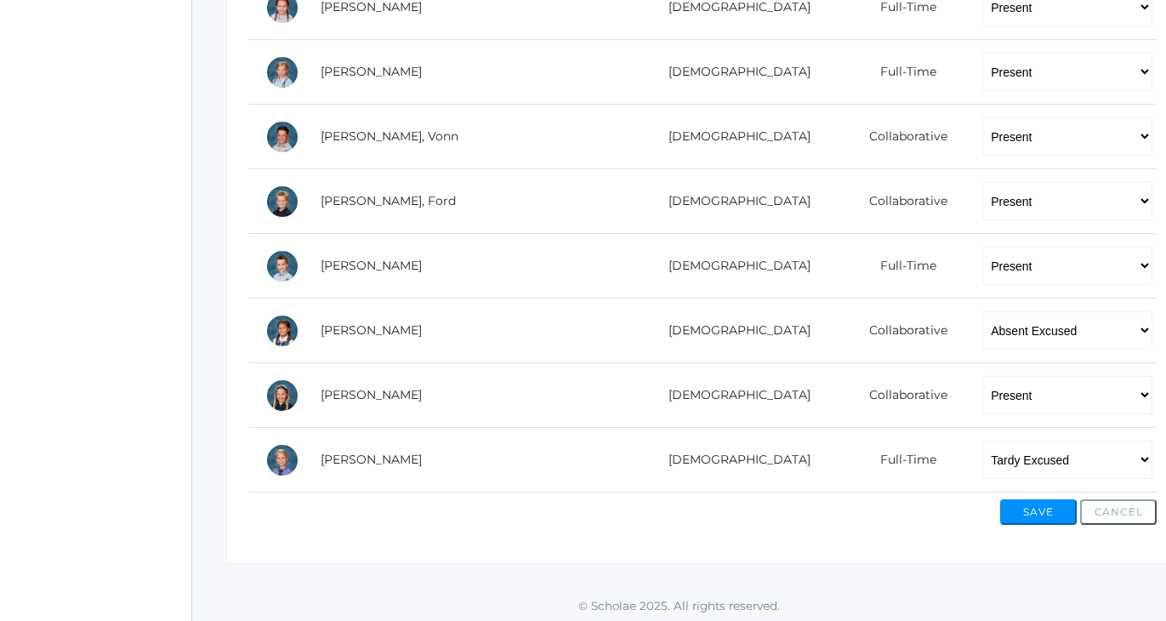
click at [1016, 503] on button "Save" at bounding box center [1038, 512] width 77 height 26
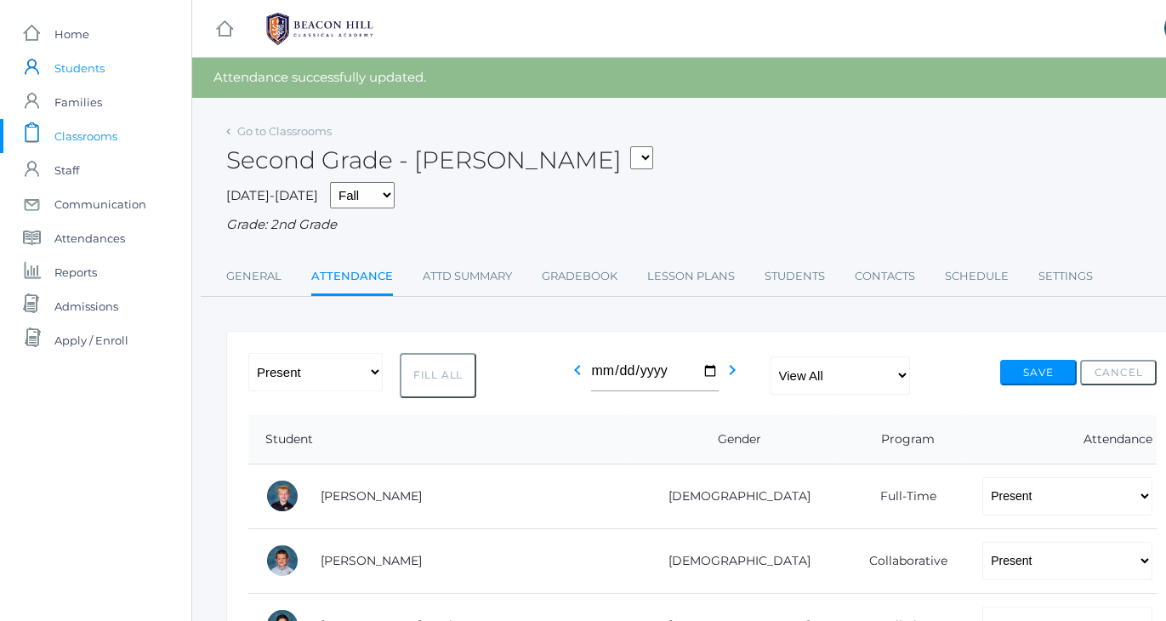
click at [87, 70] on span "Students" at bounding box center [79, 68] width 50 height 34
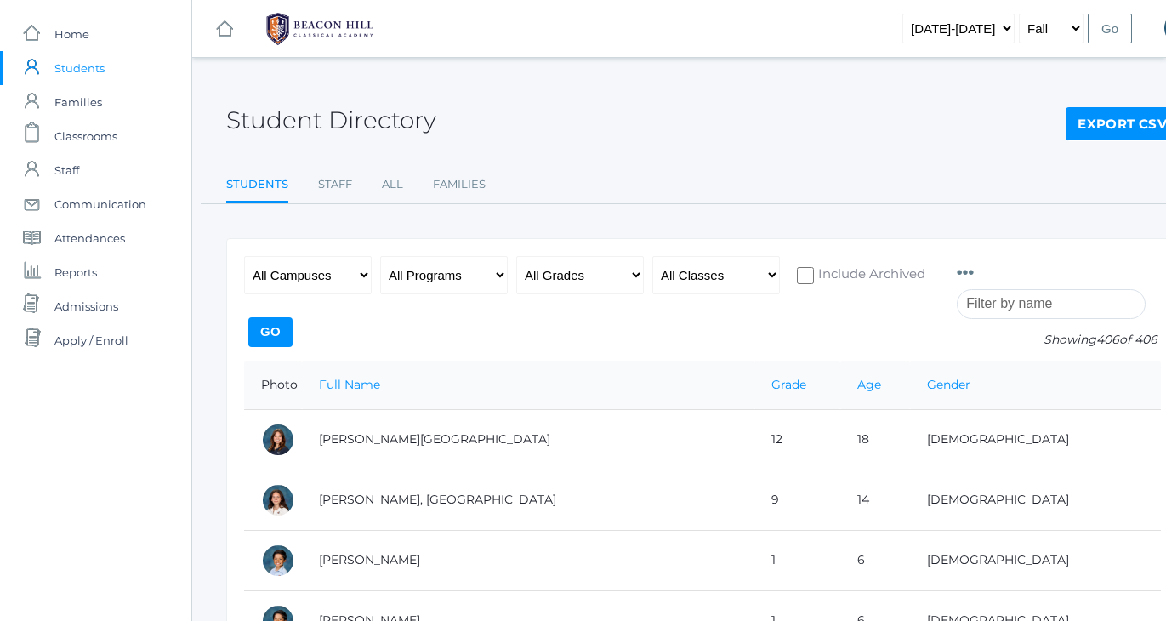
click at [637, 121] on div "Student Directory Export CSV" at bounding box center [702, 110] width 953 height 63
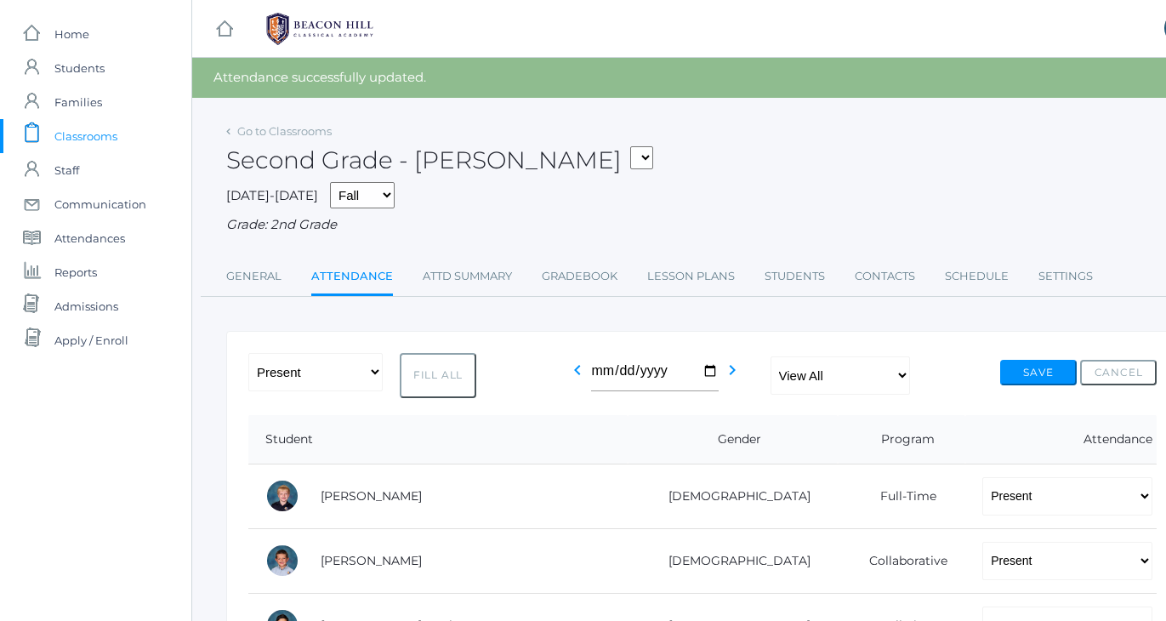
click at [643, 158] on div "Second Grade - Balli 01LA - First Grade Barber 05LATIN - Latin 5 Salazar 05MATH…" at bounding box center [702, 150] width 953 height 63
click at [74, 130] on span "Classrooms" at bounding box center [85, 136] width 63 height 34
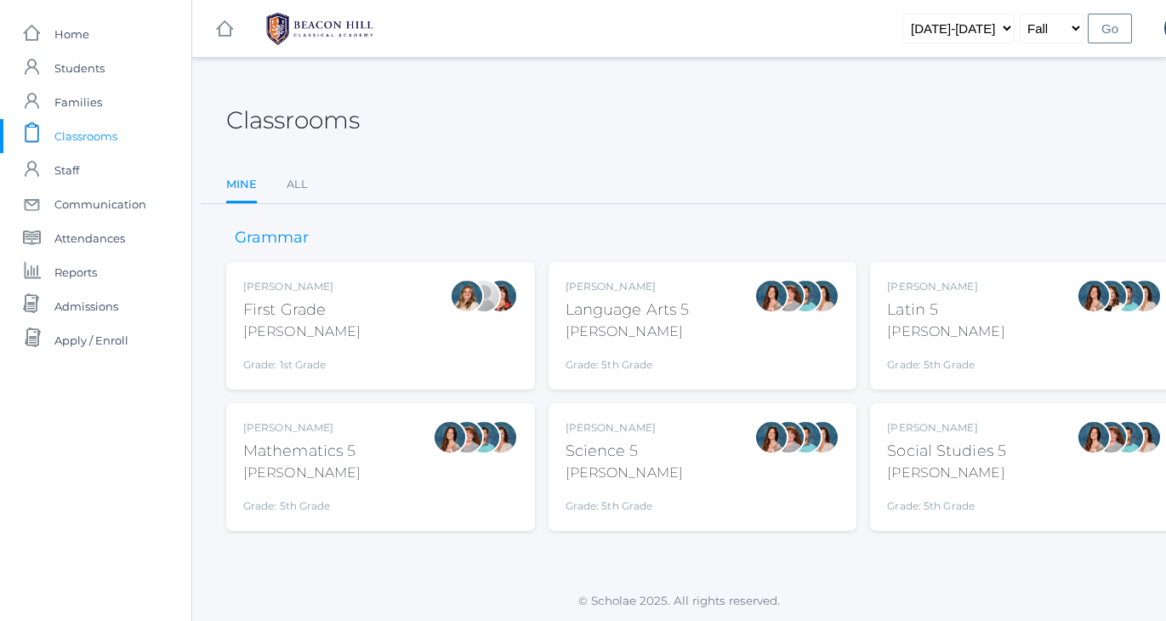
click at [519, 103] on div "Classrooms" at bounding box center [702, 110] width 953 height 63
click at [302, 179] on link "All" at bounding box center [297, 185] width 21 height 34
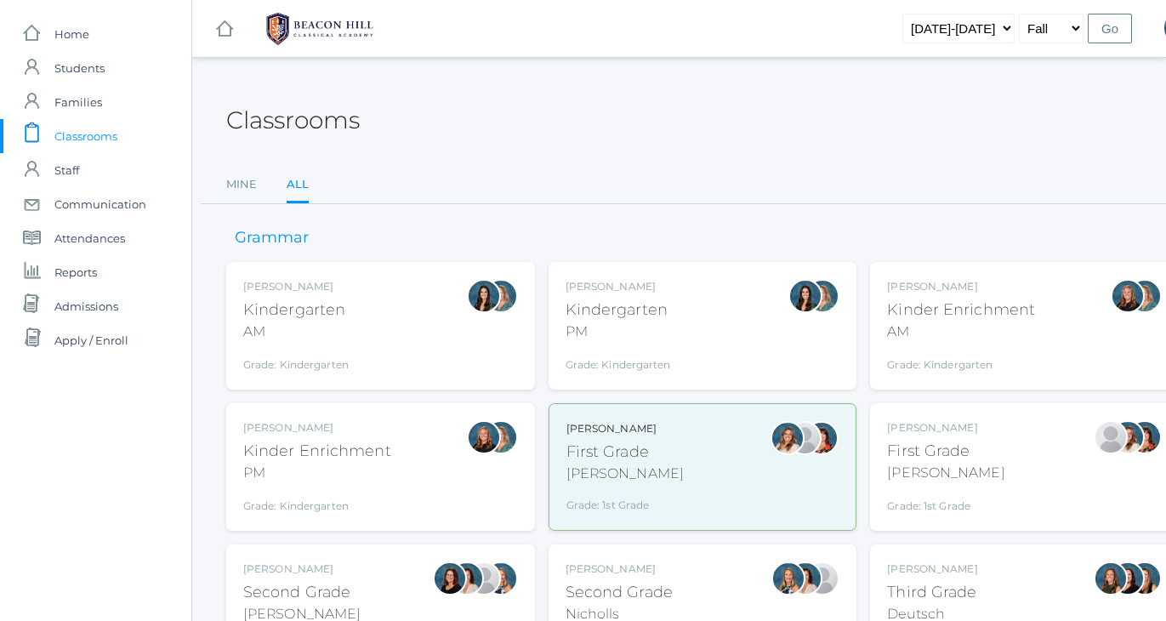
click at [948, 577] on div "Andrea Deutsch Third Grade Deutsch Grade: 3rd Grade 03LA" at bounding box center [932, 608] width 90 height 94
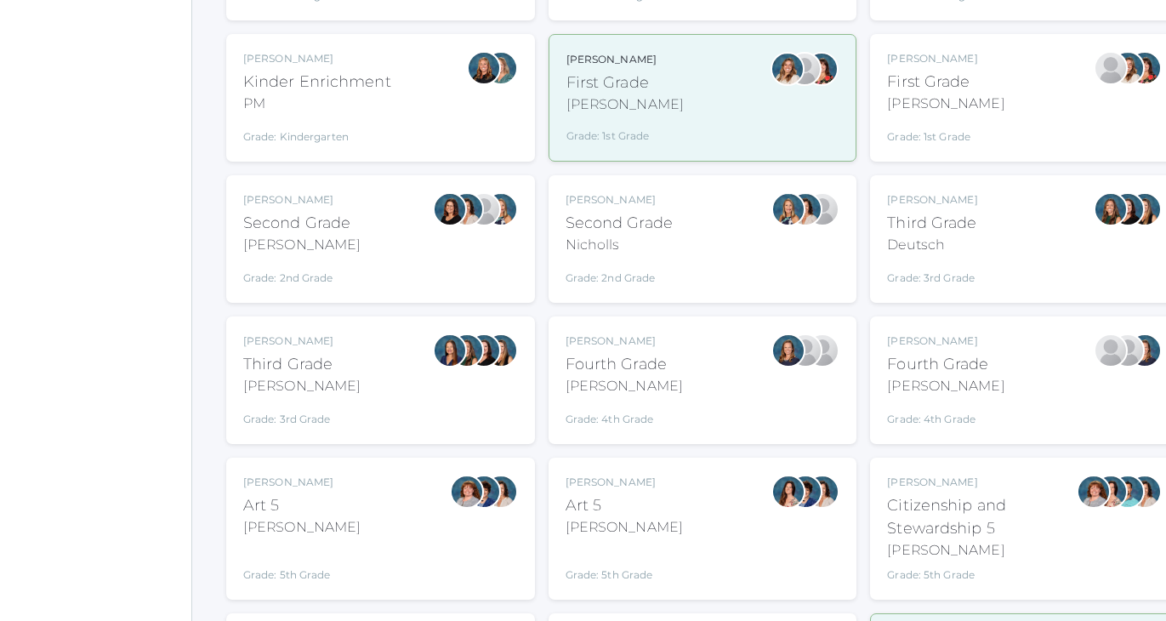
scroll to position [370, 0]
click at [351, 392] on div "Lori Webster Third Grade Webster Grade: 3rd Grade 03LA" at bounding box center [380, 380] width 275 height 94
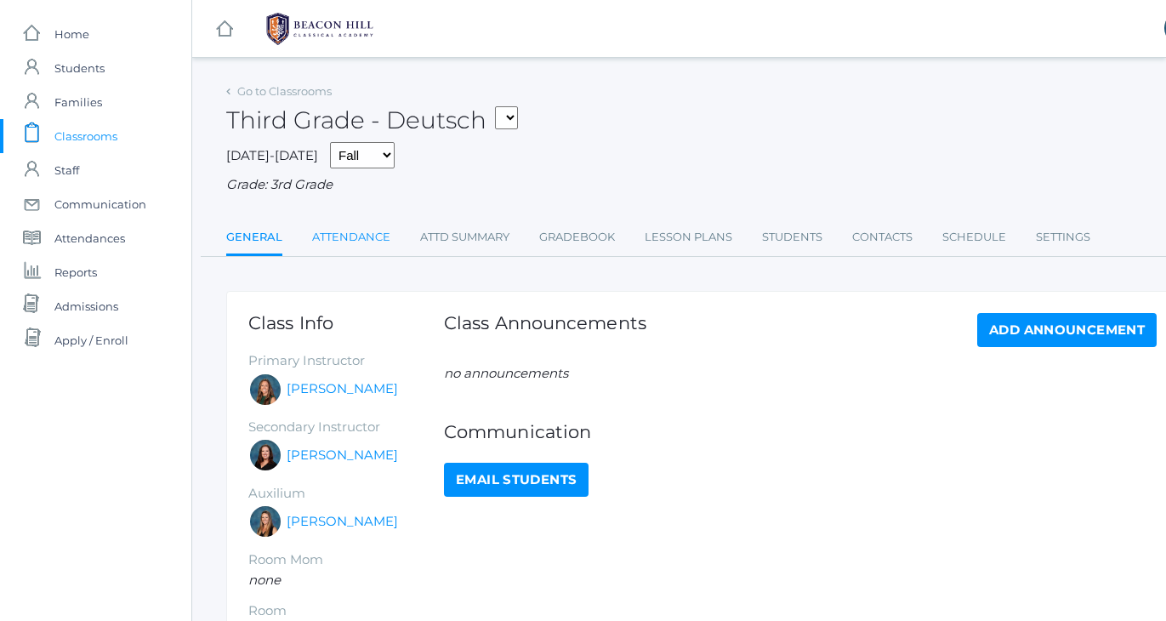
click at [350, 231] on link "Attendance" at bounding box center [351, 237] width 78 height 34
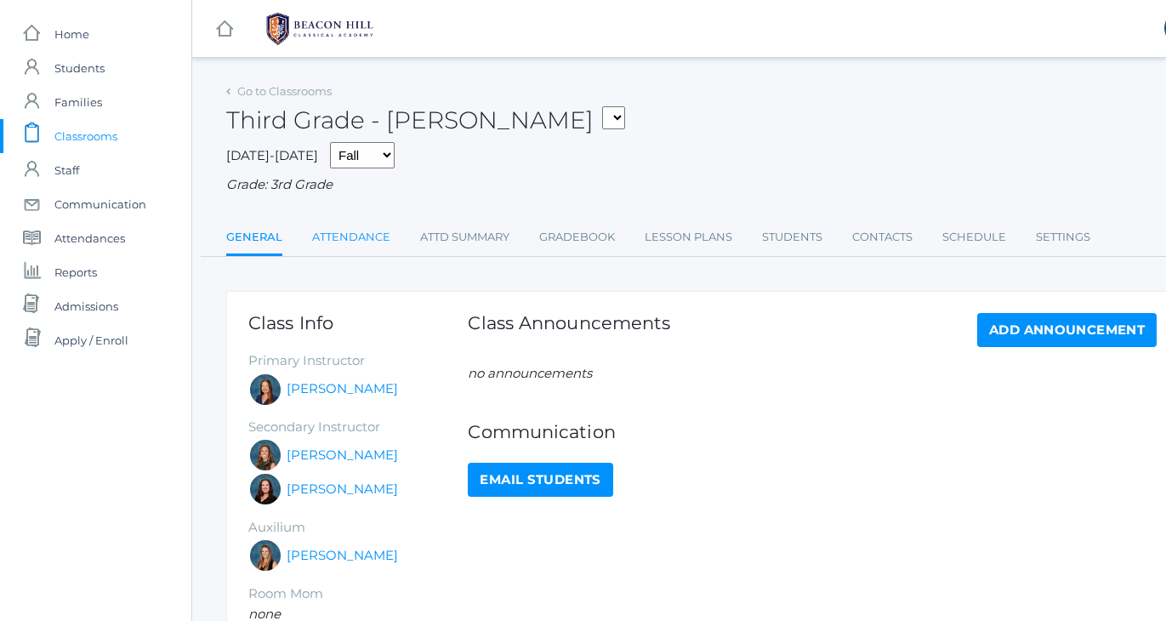
click at [346, 230] on link "Attendance" at bounding box center [351, 237] width 78 height 34
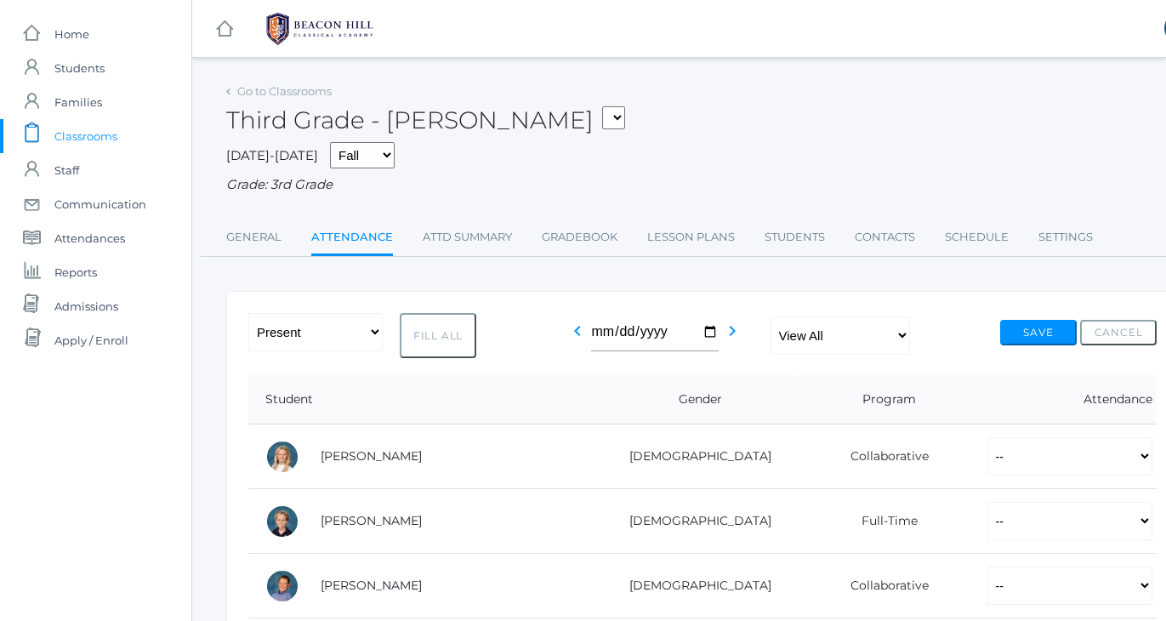
click at [110, 136] on span "Classrooms" at bounding box center [85, 136] width 63 height 34
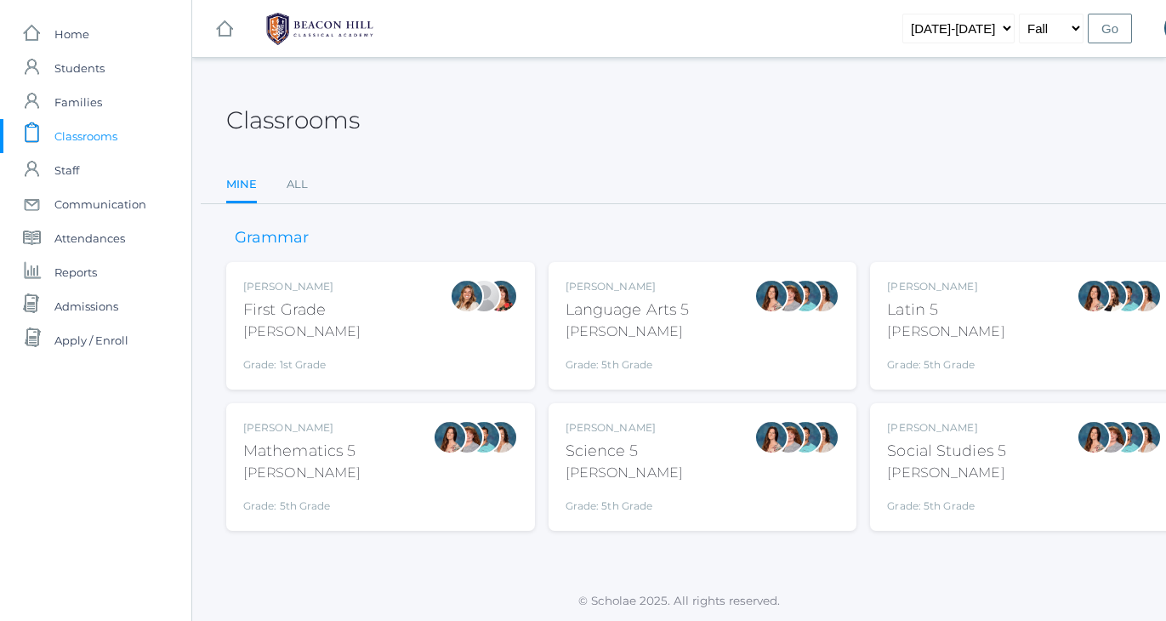
click at [647, 316] on div "Language Arts 5" at bounding box center [628, 310] width 124 height 23
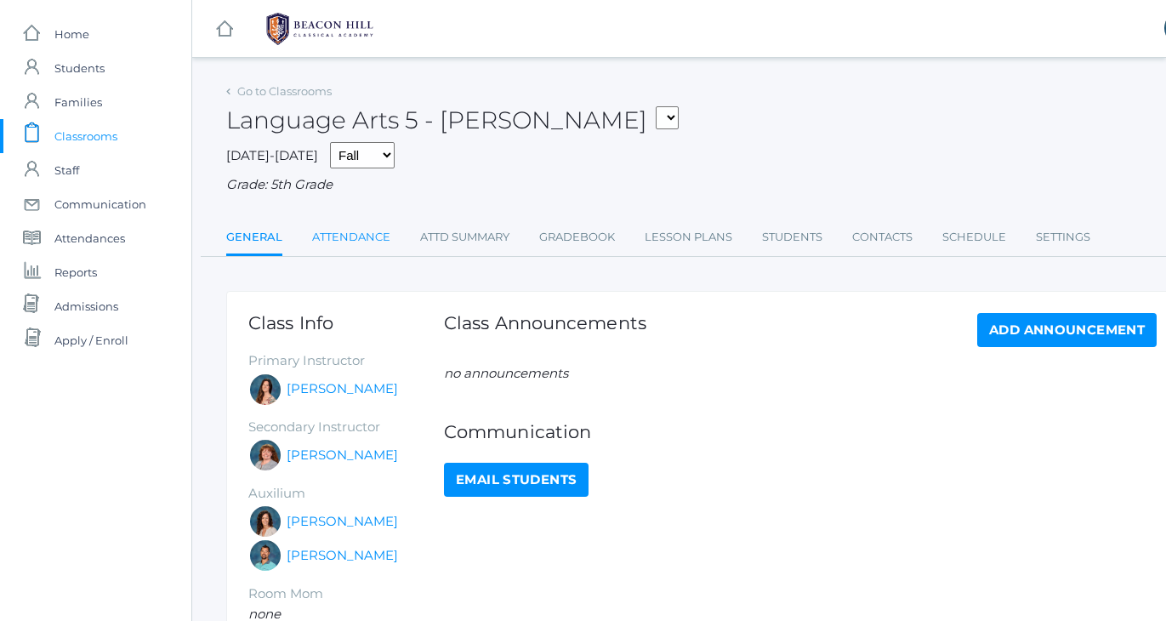
click at [355, 238] on link "Attendance" at bounding box center [351, 237] width 78 height 34
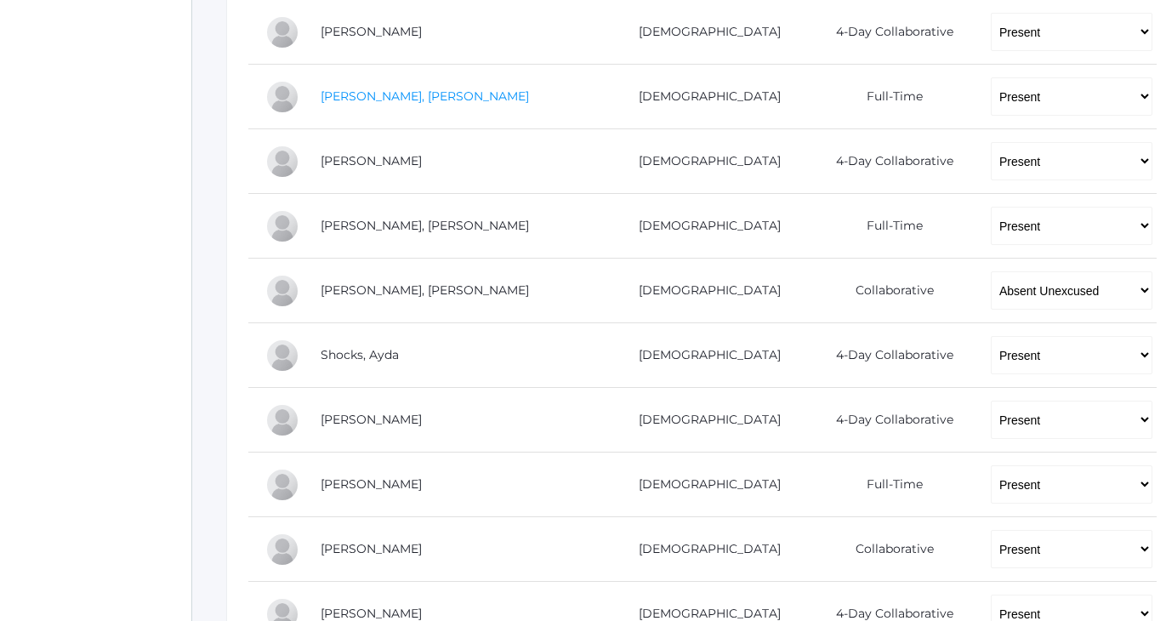
scroll to position [1095, 0]
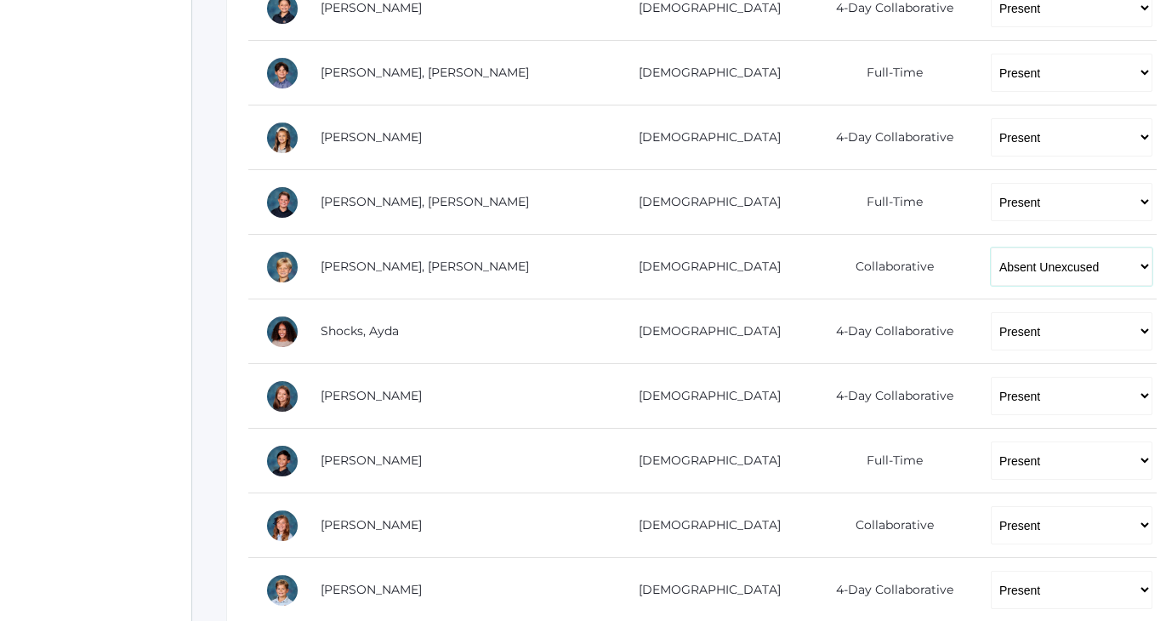
select select "TU"
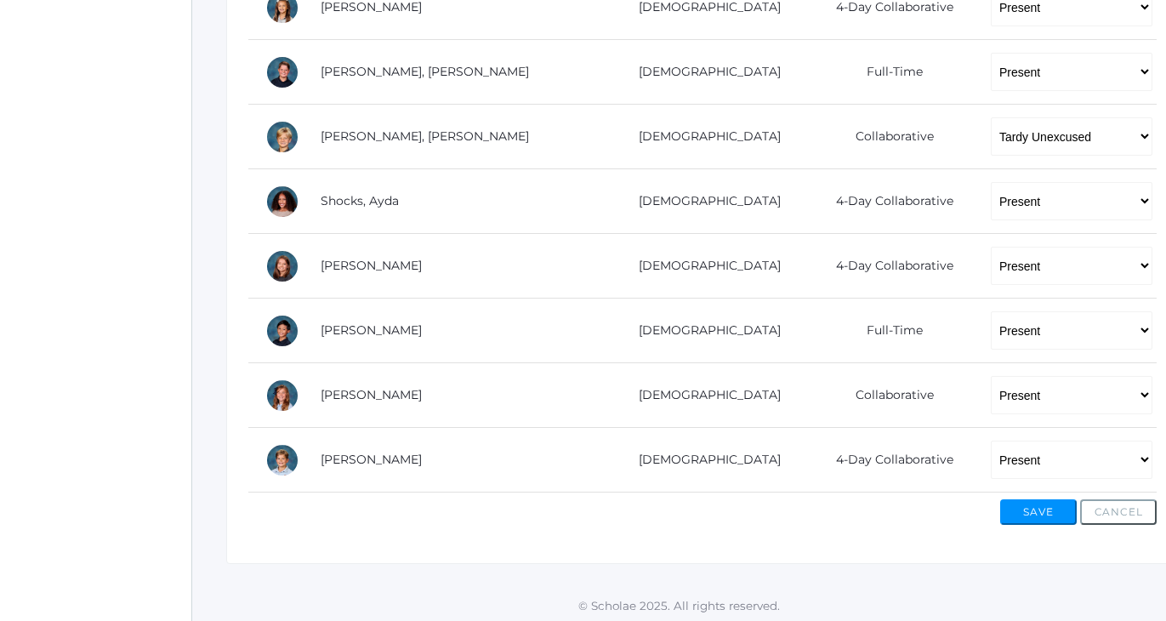
scroll to position [1223, 0]
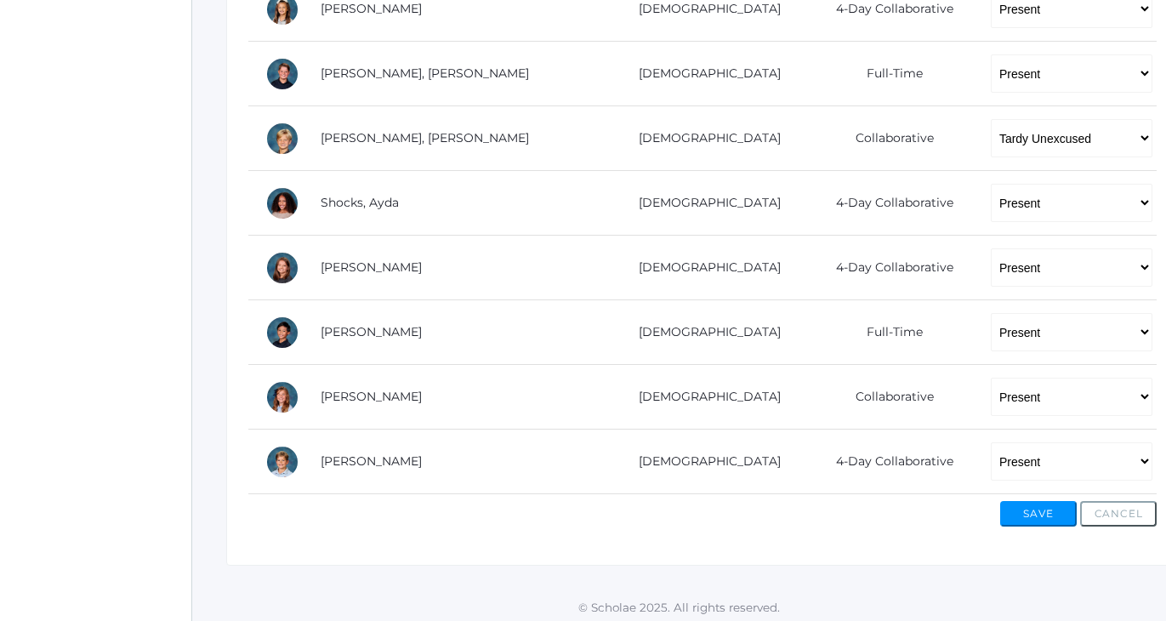
click at [1060, 506] on button "Save" at bounding box center [1038, 514] width 77 height 26
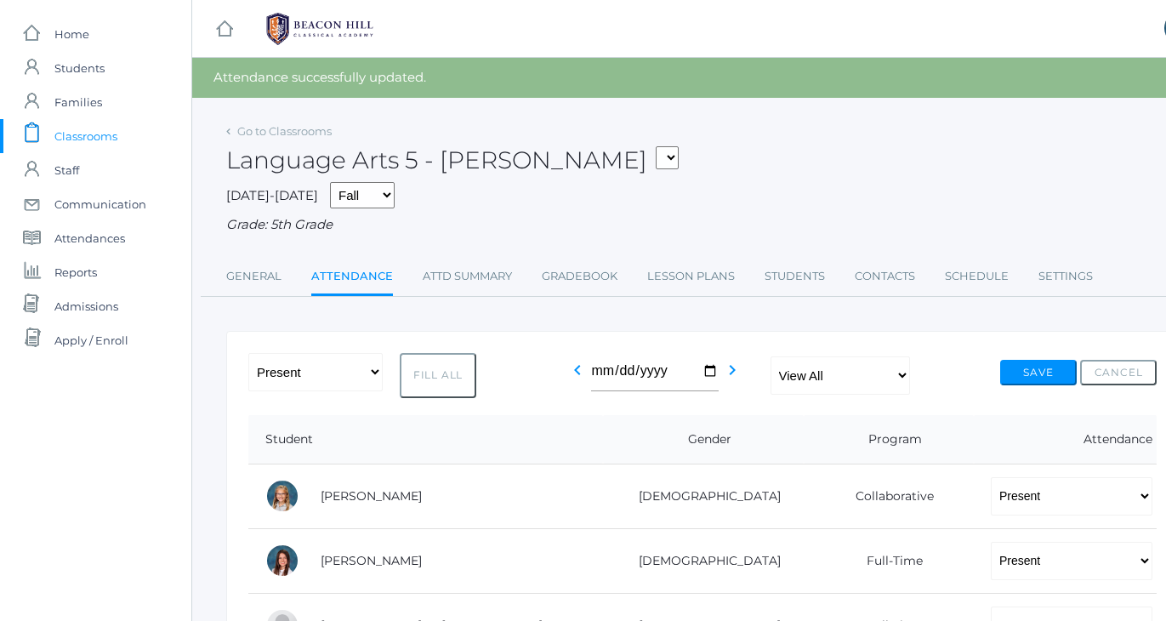
click at [773, 122] on div "Language Arts 5 - [PERSON_NAME] 01LA - First Grade [PERSON_NAME] 05LATIN - Lati…" at bounding box center [702, 150] width 953 height 63
click at [87, 129] on span "Classrooms" at bounding box center [85, 136] width 63 height 34
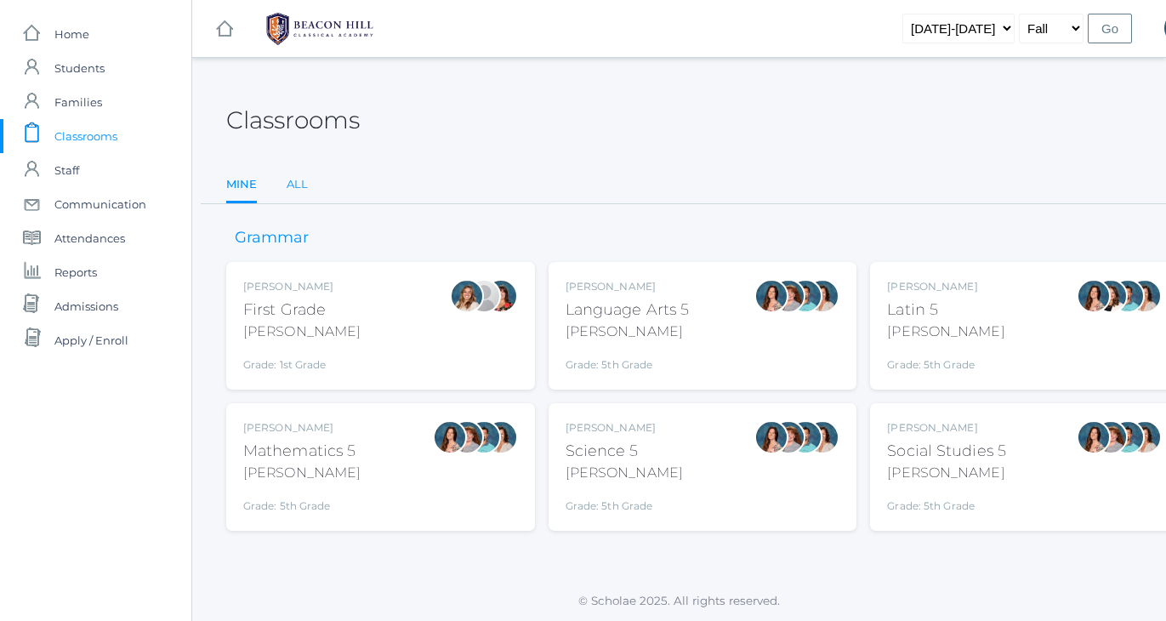
click at [300, 179] on link "All" at bounding box center [297, 185] width 21 height 34
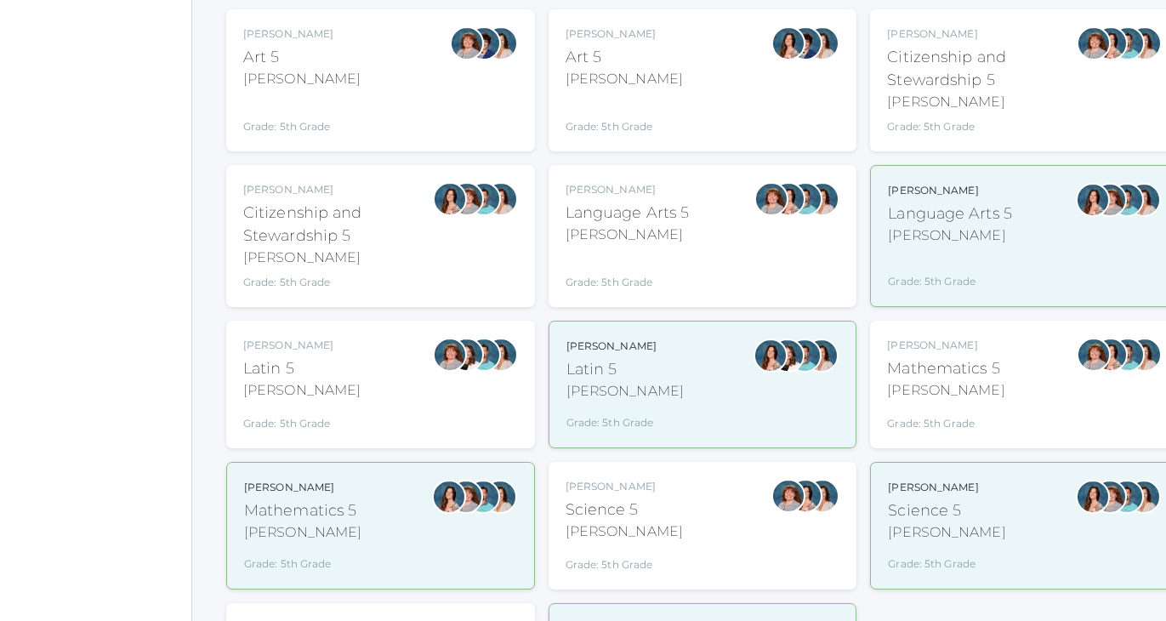
scroll to position [818, 0]
click at [660, 239] on div "Bence" at bounding box center [628, 234] width 124 height 20
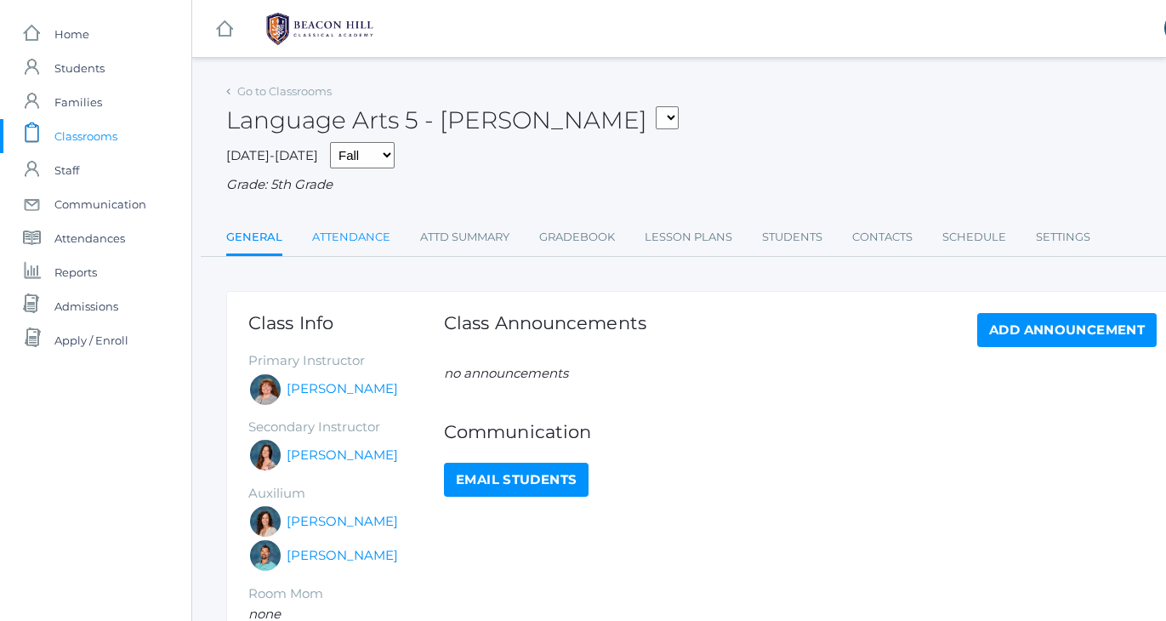
click at [362, 230] on link "Attendance" at bounding box center [351, 237] width 78 height 34
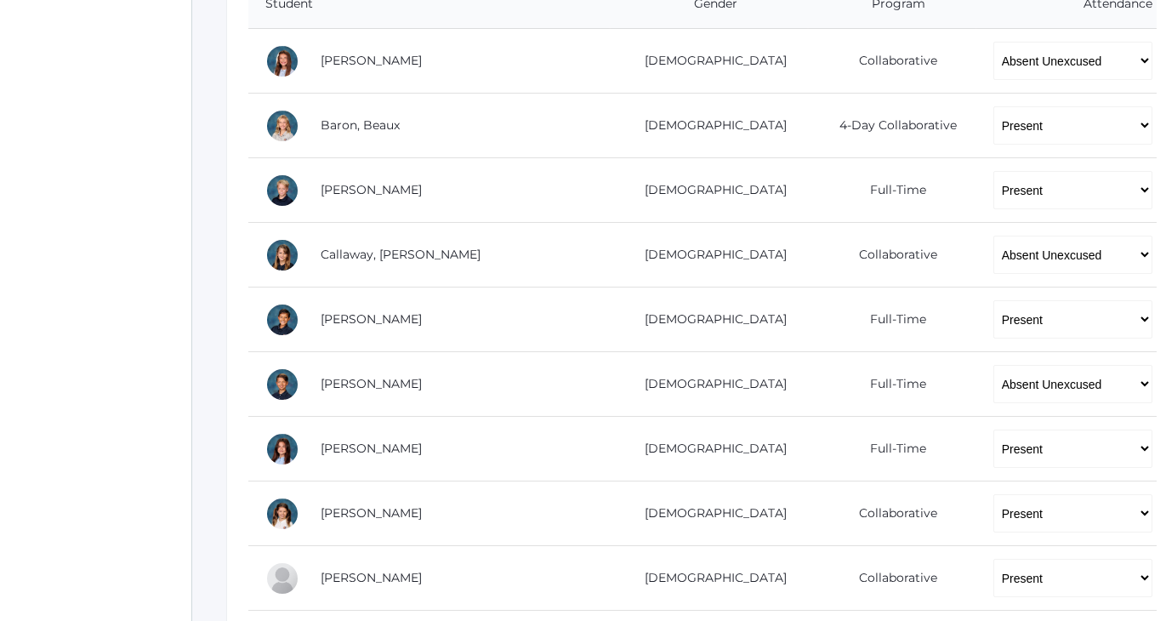
scroll to position [393, 0]
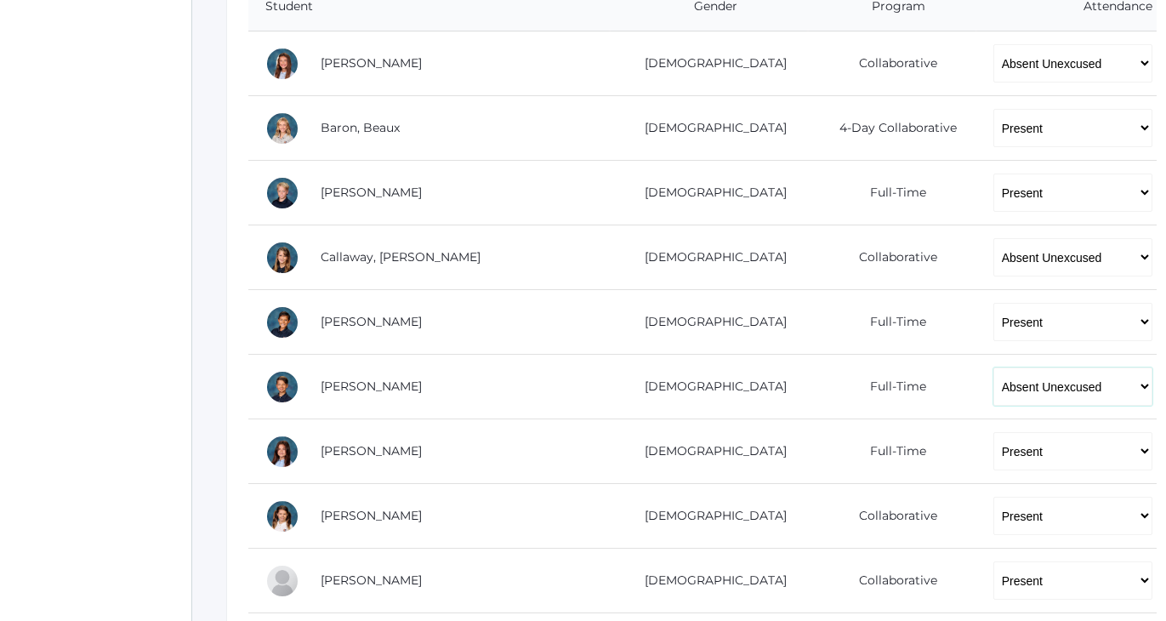
select select "TU"
click at [118, 257] on div "icons/ui/navigation/home Created with Sketch. Home icons/user/plain Created wit…" at bounding box center [95, 435] width 191 height 1656
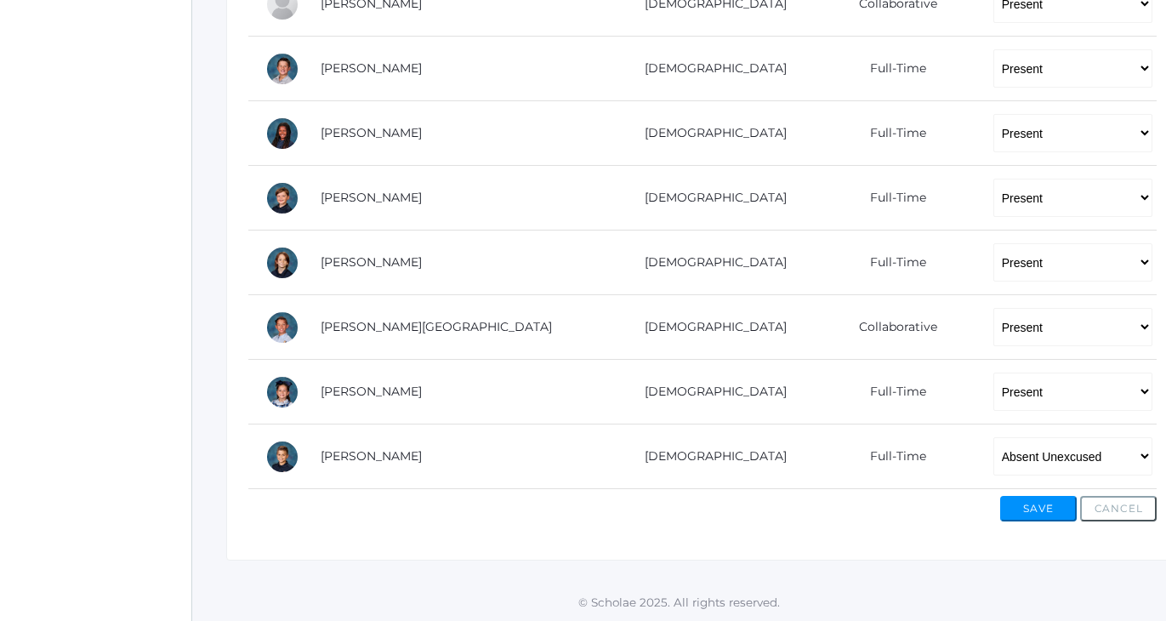
scroll to position [1029, 0]
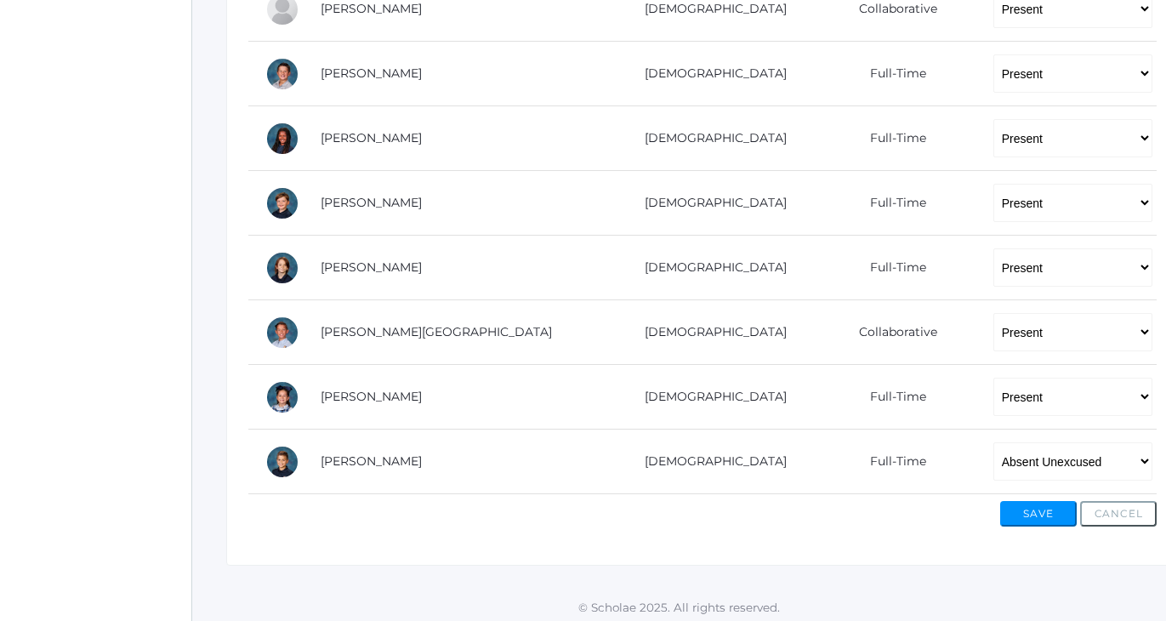
click at [504, 517] on div "Save Cancel" at bounding box center [702, 510] width 909 height 32
click at [1046, 505] on button "Save" at bounding box center [1038, 514] width 77 height 26
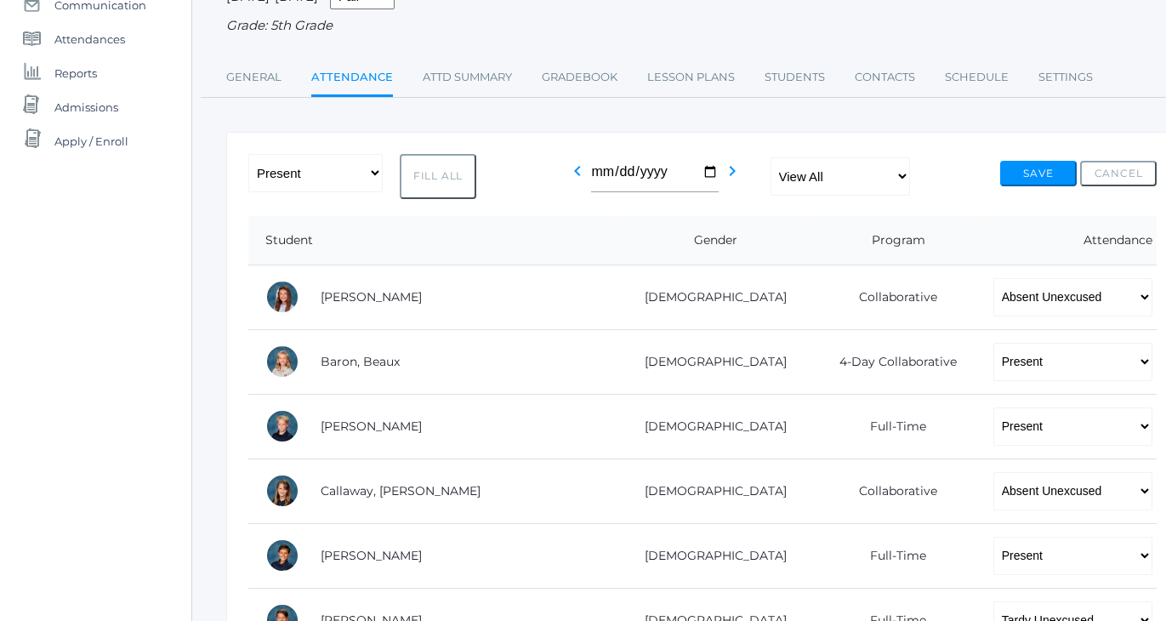
scroll to position [202, 0]
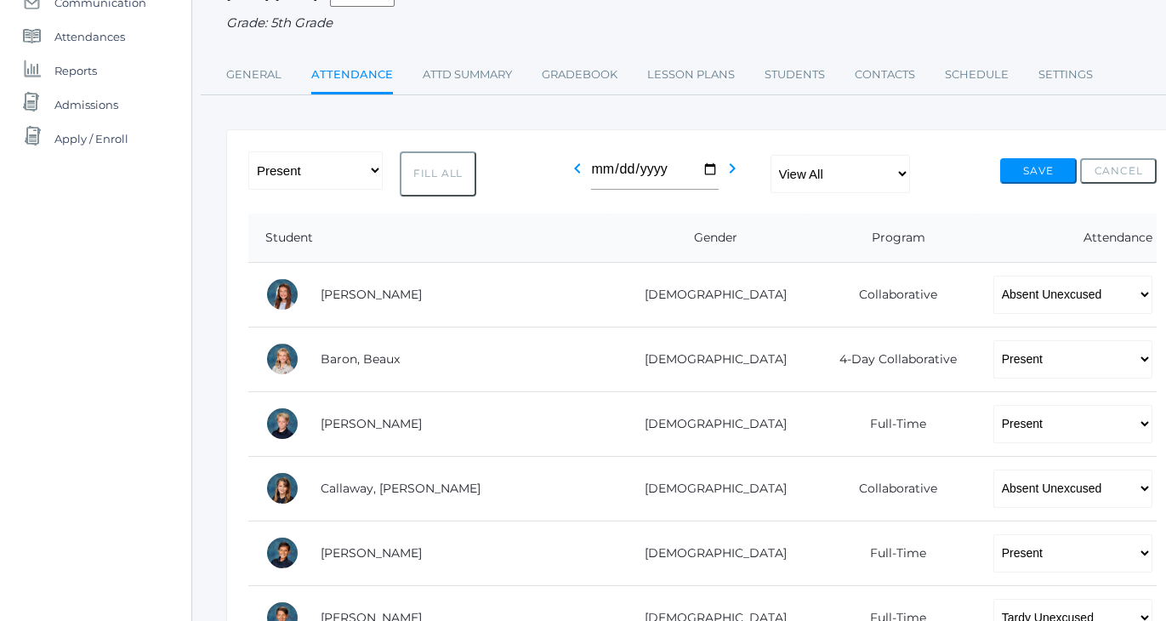
click at [949, 30] on div "Go to Classrooms Language Arts 5 - Bence 01LA - First Grade Barber 05LATIN - La…" at bounding box center [702, 6] width 953 height 178
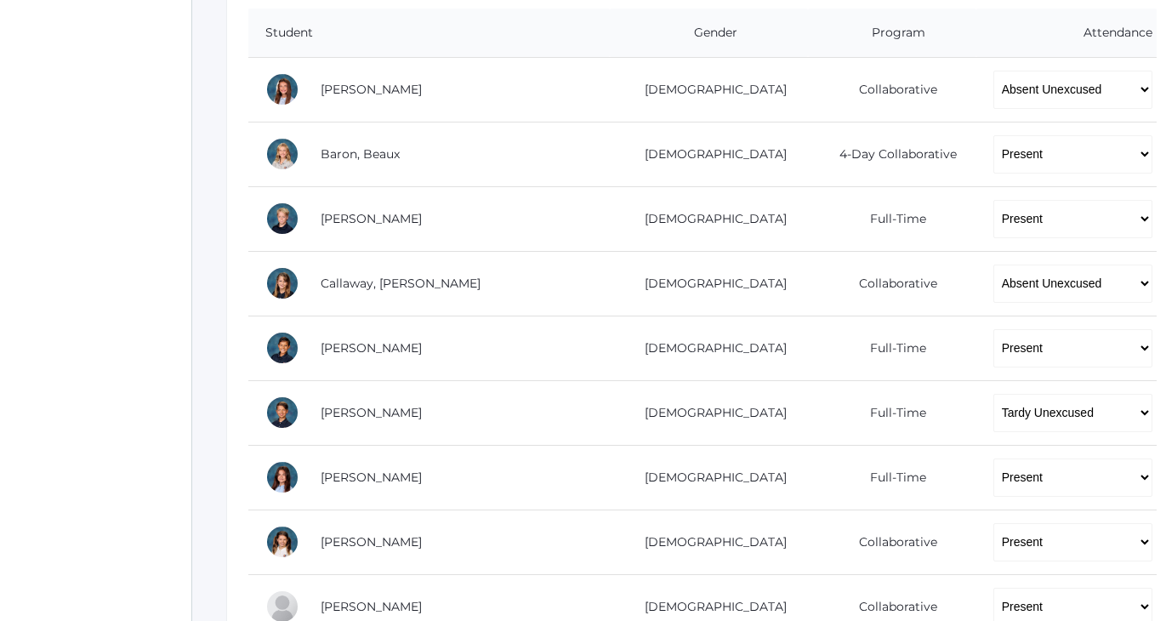
scroll to position [412, 0]
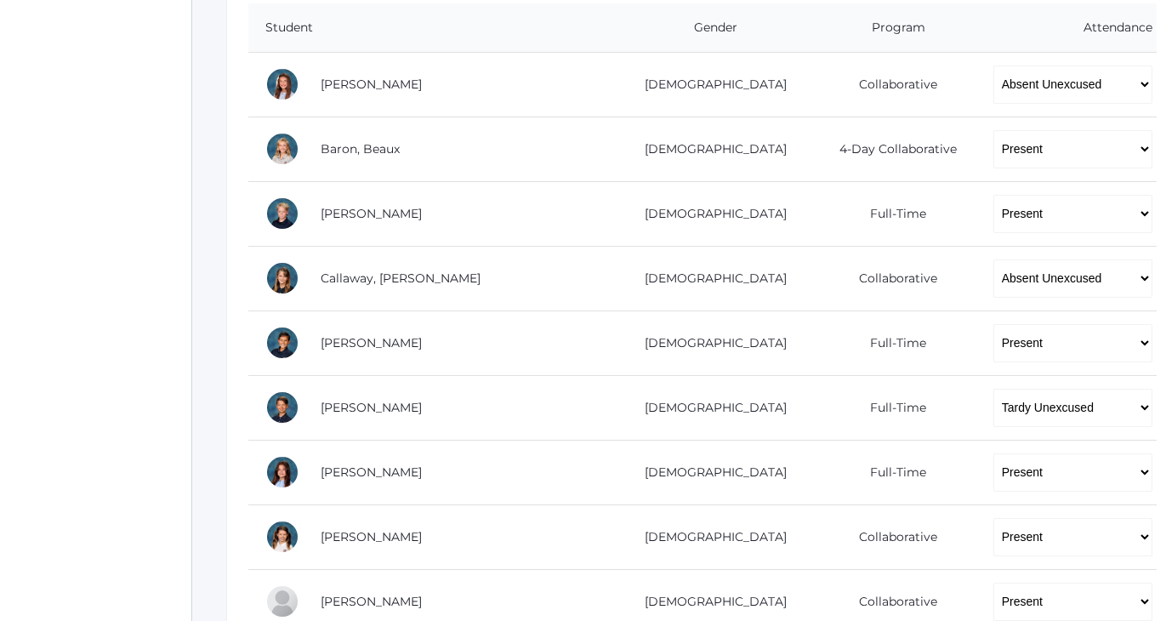
click at [108, 156] on div "icons/ui/navigation/home Created with Sketch. Home icons/user/plain Created wit…" at bounding box center [95, 436] width 191 height 1696
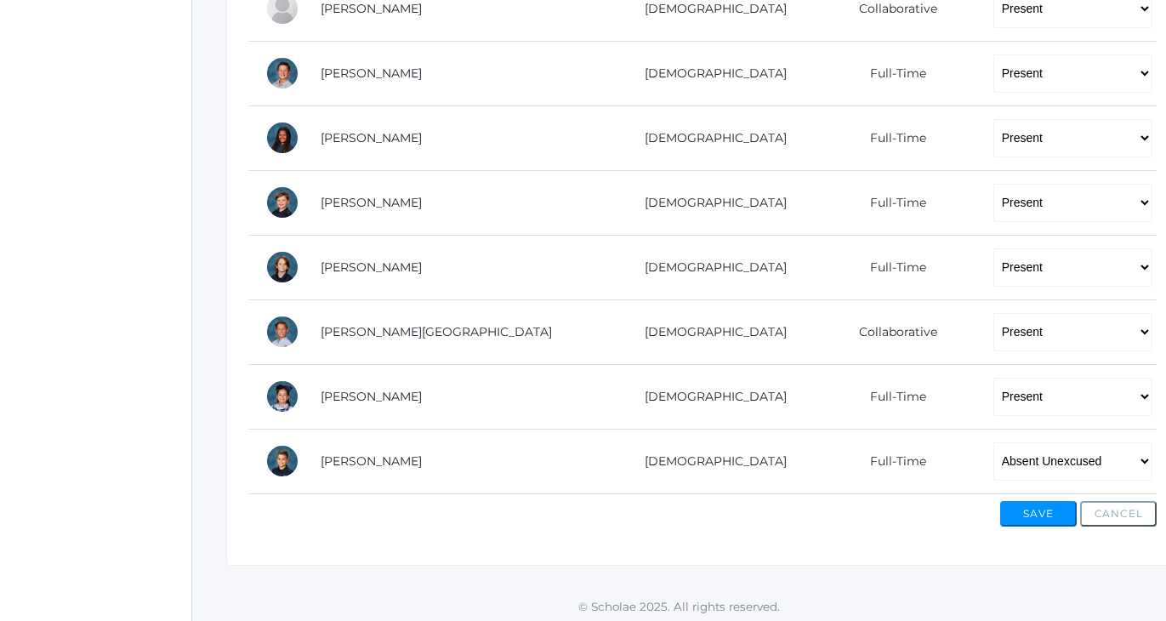
scroll to position [1068, 0]
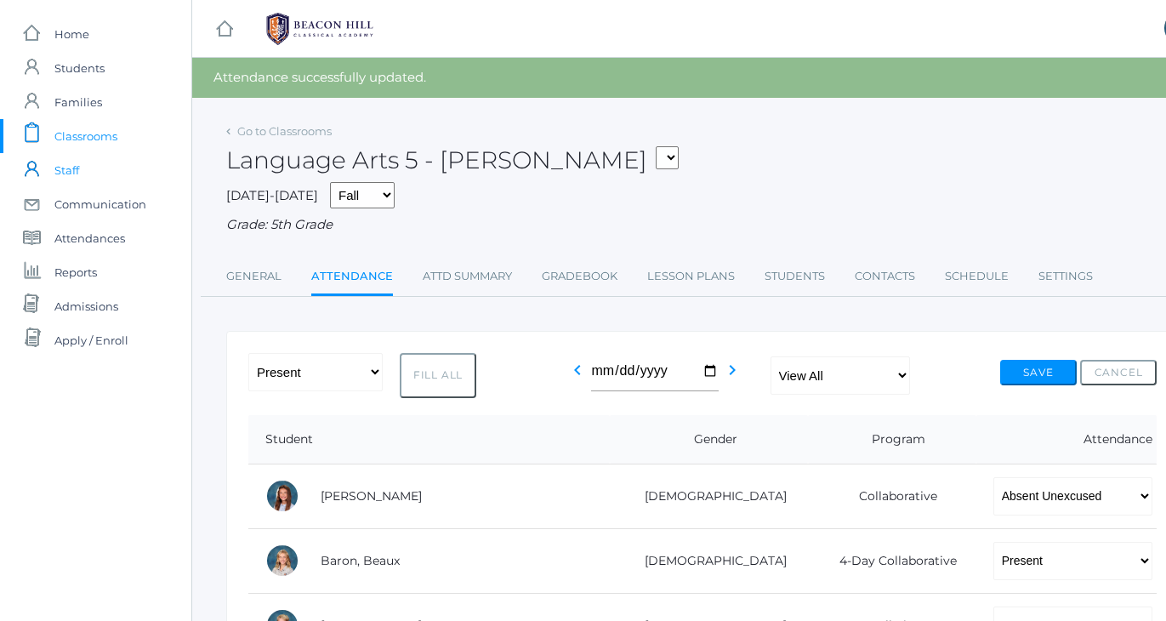
scroll to position [0, 0]
click at [90, 128] on span "Classrooms" at bounding box center [85, 136] width 63 height 34
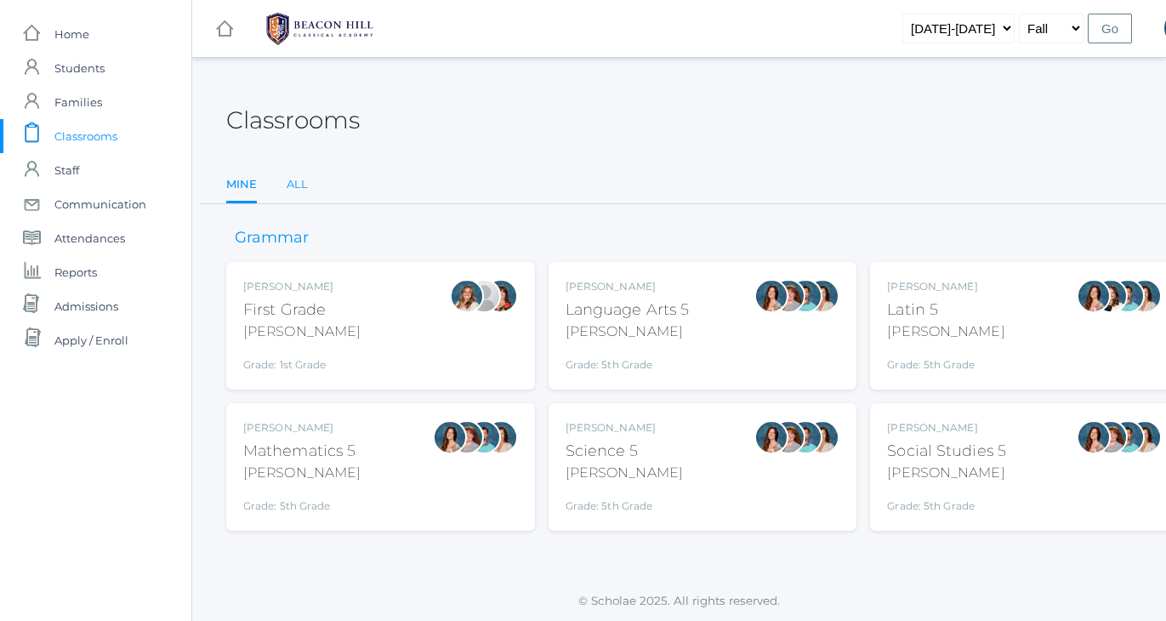
click at [298, 184] on link "All" at bounding box center [297, 185] width 21 height 34
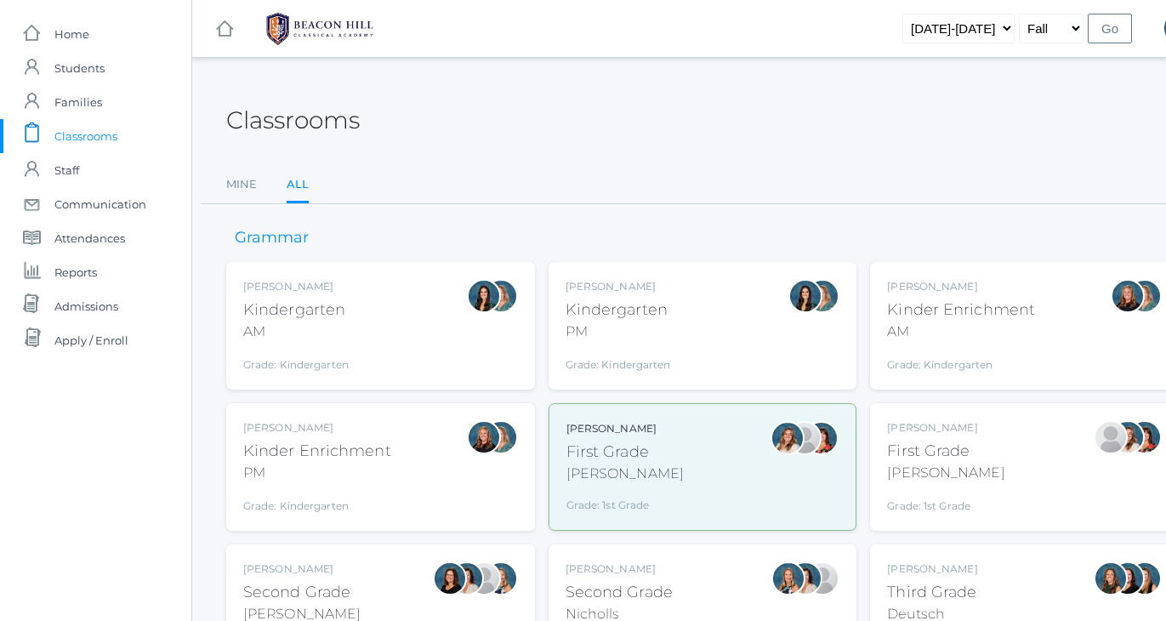
click at [689, 124] on div "Classrooms" at bounding box center [702, 110] width 953 height 63
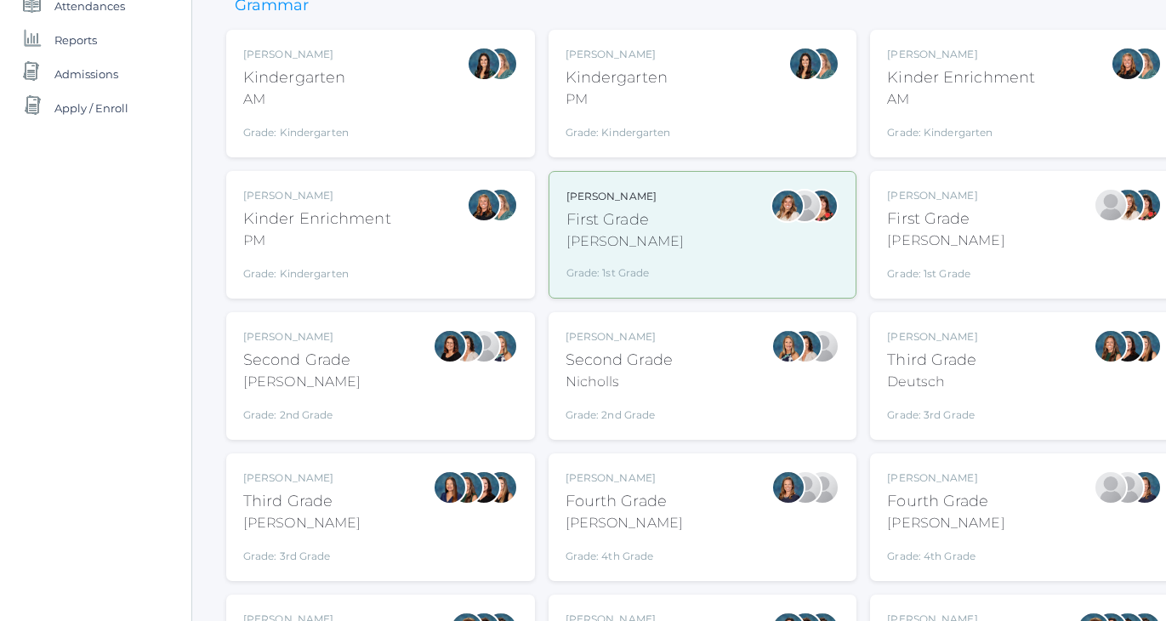
scroll to position [235, 0]
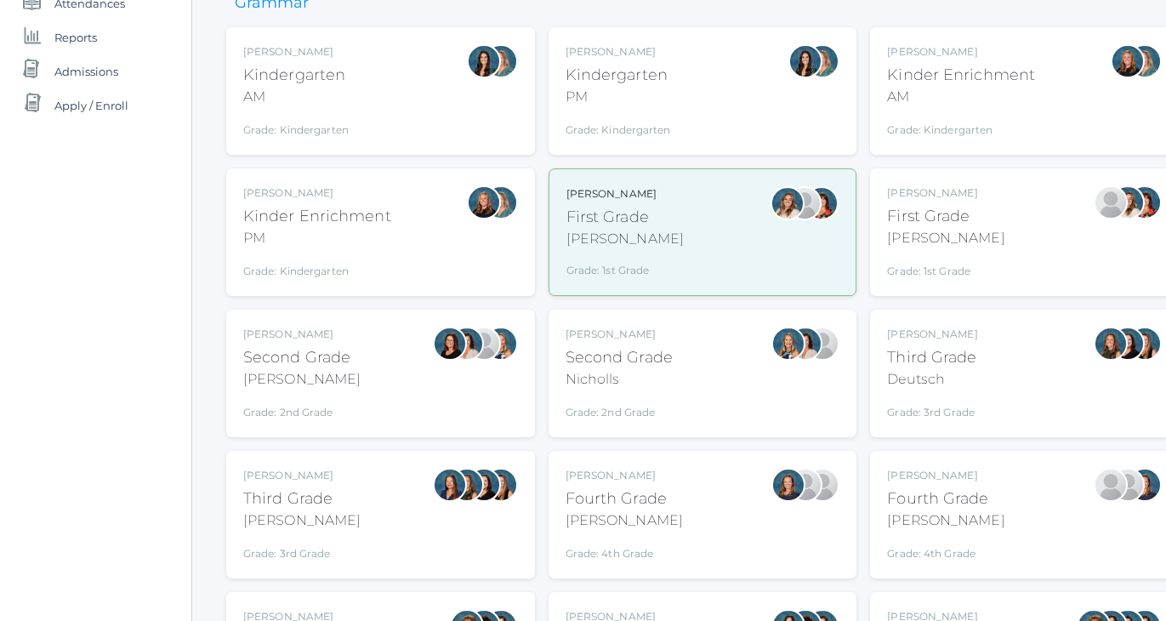
click at [373, 370] on div "Emily Balli Second Grade Balli Grade: 2nd Grade 02LA" at bounding box center [380, 374] width 275 height 94
click at [340, 538] on div "Lori Webster Third Grade Webster Grade: 3rd Grade 03LA" at bounding box center [380, 515] width 275 height 94
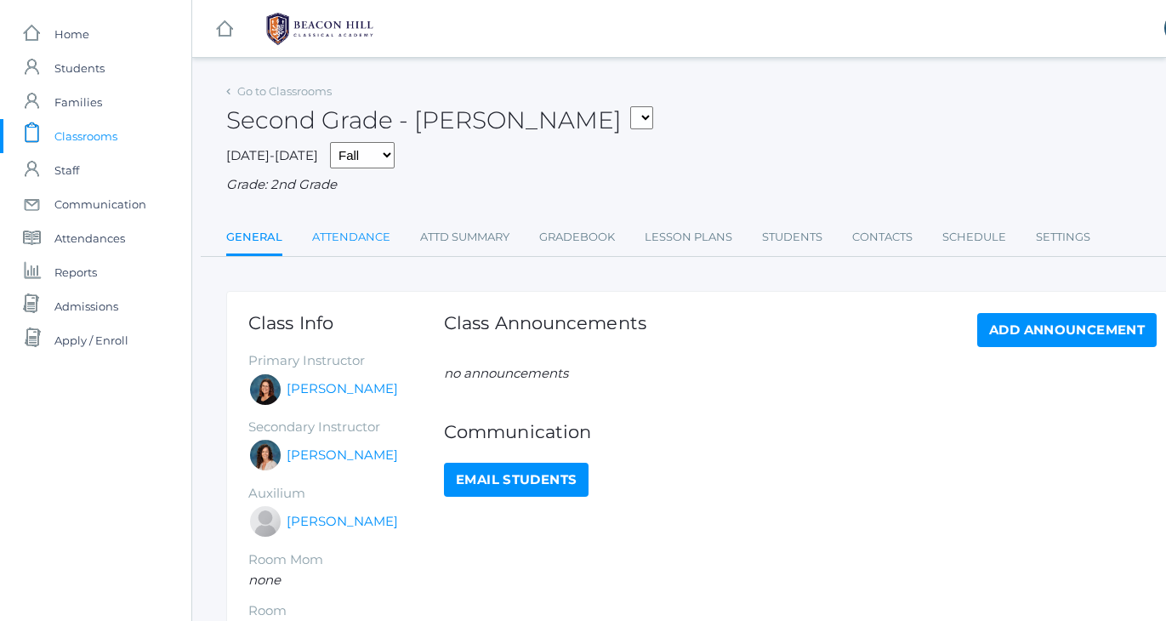
click at [362, 237] on link "Attendance" at bounding box center [351, 237] width 78 height 34
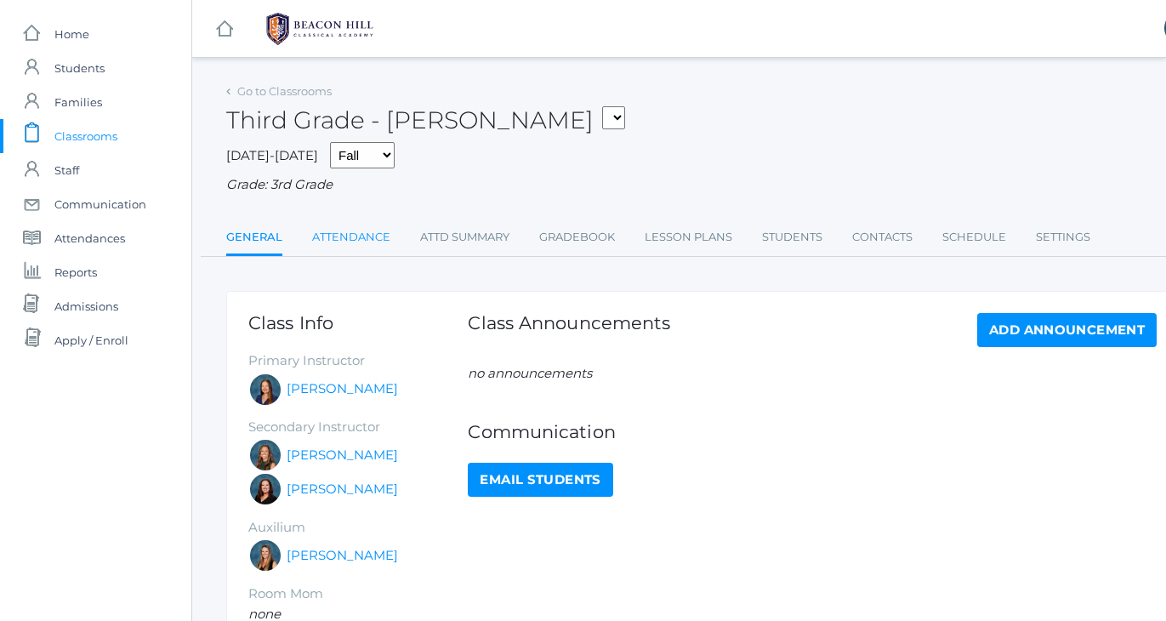
click at [368, 220] on link "Attendance" at bounding box center [351, 237] width 78 height 34
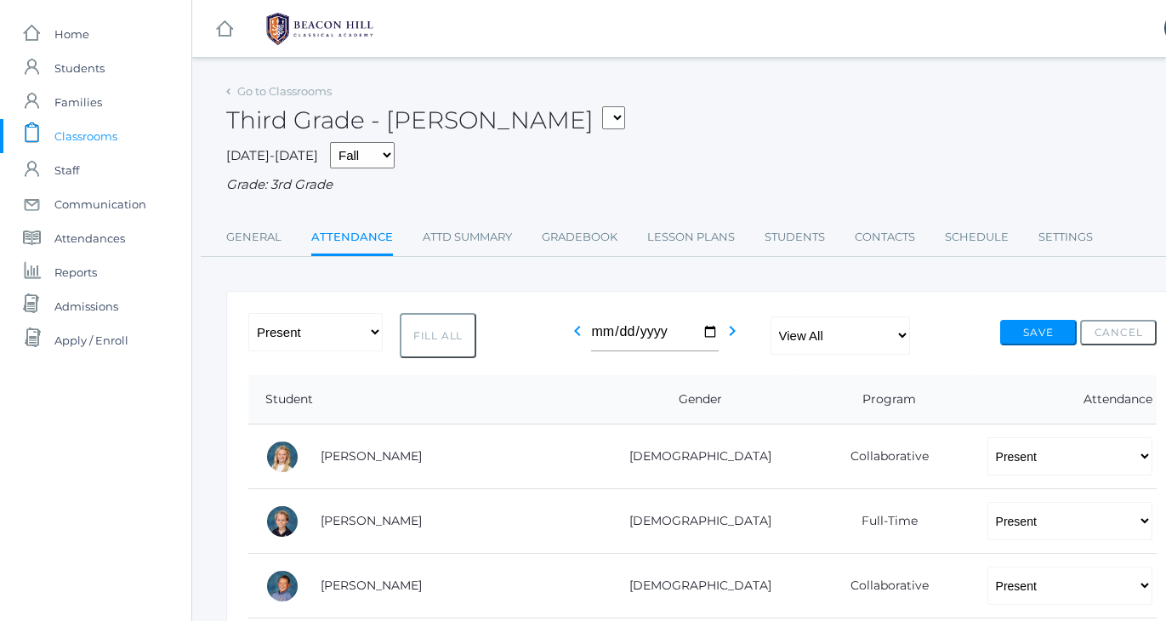
click at [88, 141] on span "Classrooms" at bounding box center [85, 136] width 63 height 34
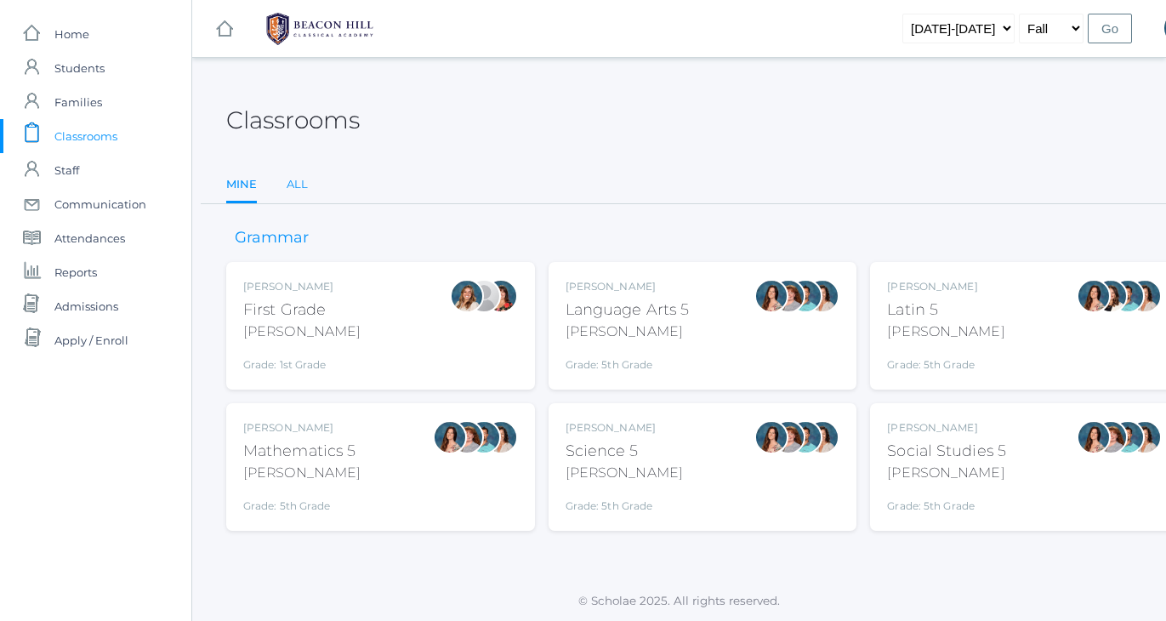
click at [299, 185] on link "All" at bounding box center [297, 185] width 21 height 34
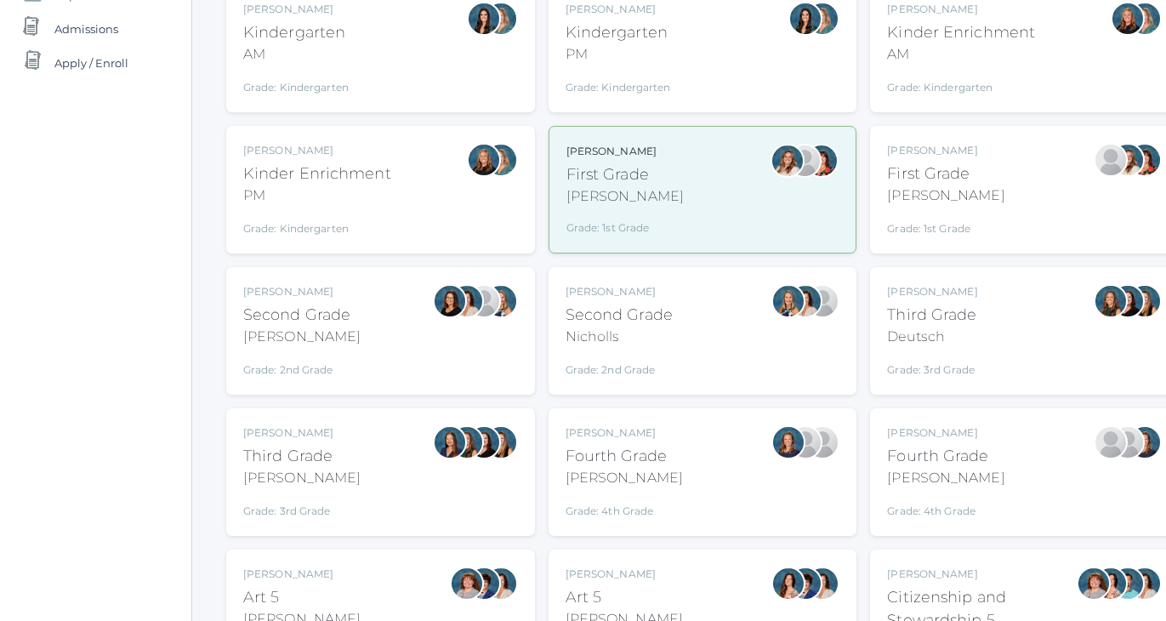
scroll to position [284, 0]
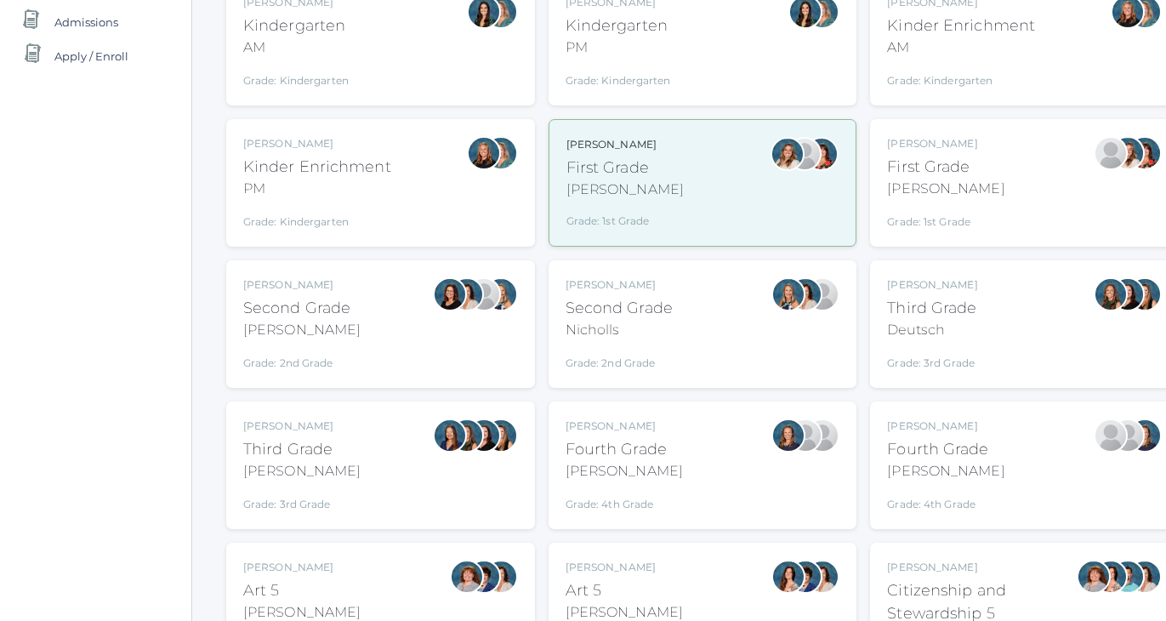
click at [976, 480] on div "Lydia Chaffin Fourth Grade Chaffin Grade: 4th Grade 04LA" at bounding box center [945, 466] width 117 height 94
click at [743, 419] on div "Ellie Bradley Fourth Grade Bradley Grade: 4th Grade 04LA" at bounding box center [703, 466] width 275 height 94
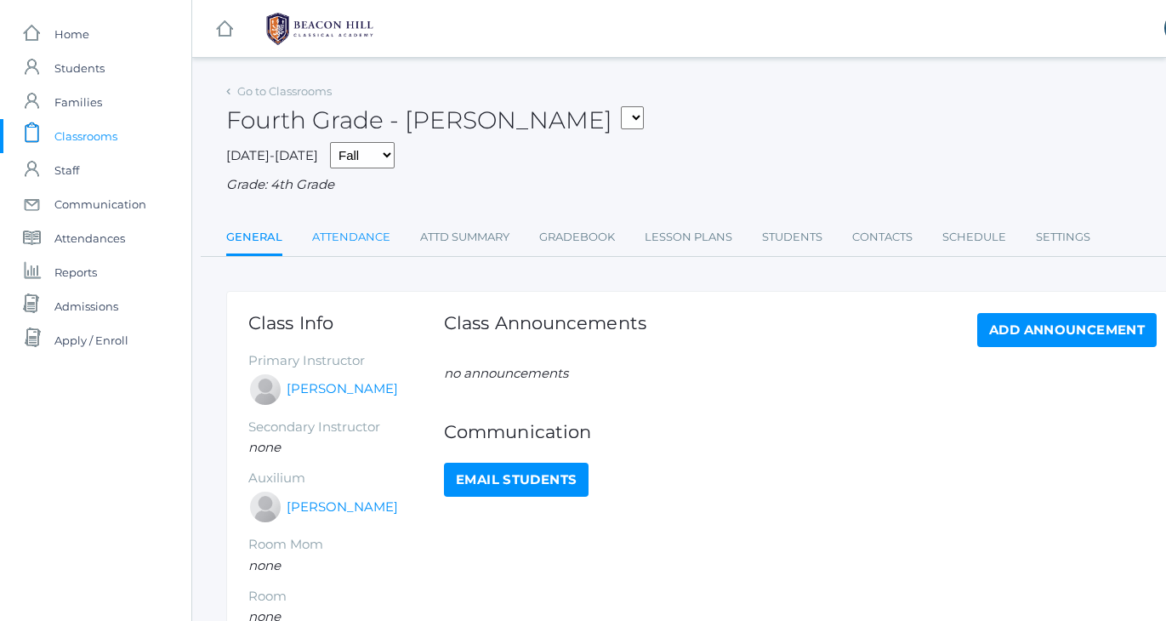
click at [371, 229] on link "Attendance" at bounding box center [351, 237] width 78 height 34
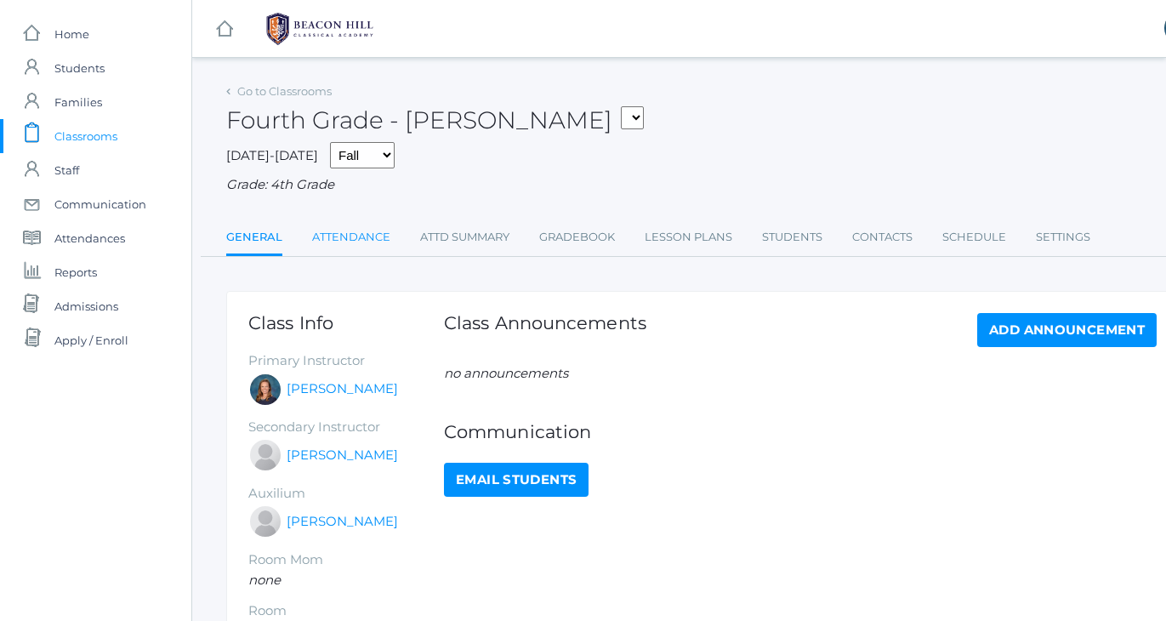
click at [350, 230] on link "Attendance" at bounding box center [351, 237] width 78 height 34
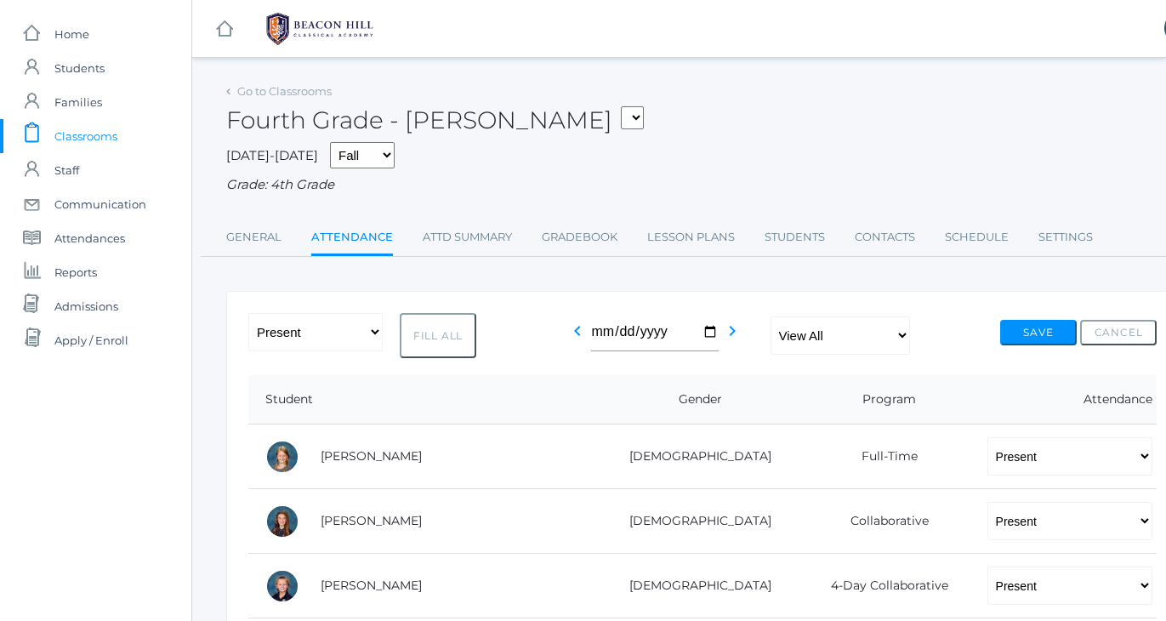
click at [93, 140] on span "Classrooms" at bounding box center [85, 136] width 63 height 34
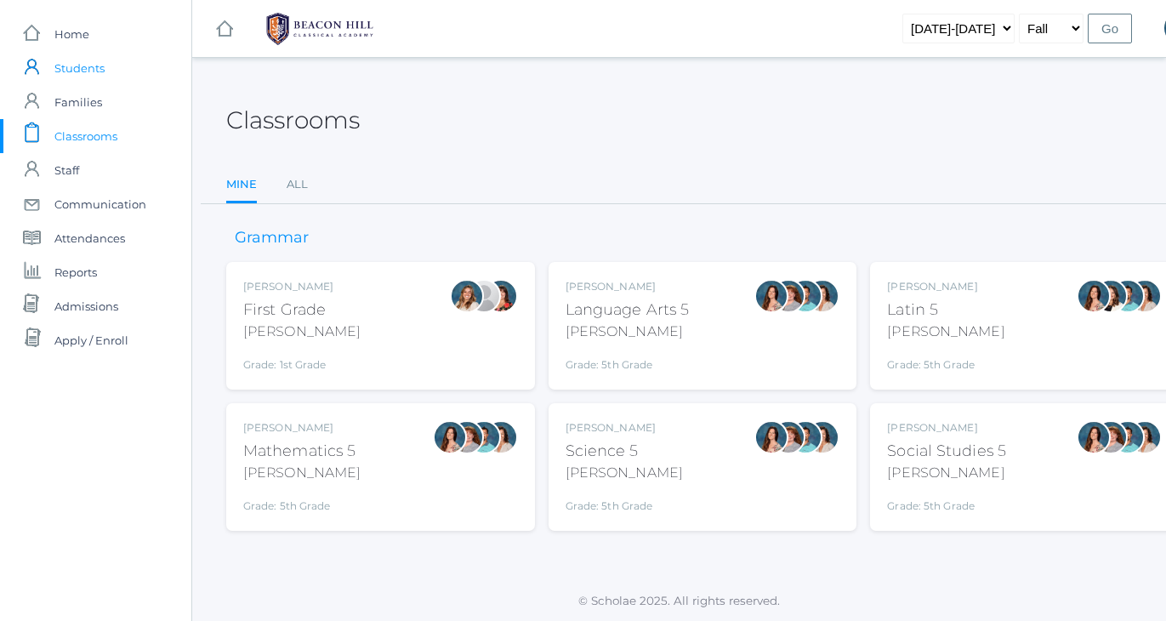
click at [82, 74] on span "Students" at bounding box center [79, 68] width 50 height 34
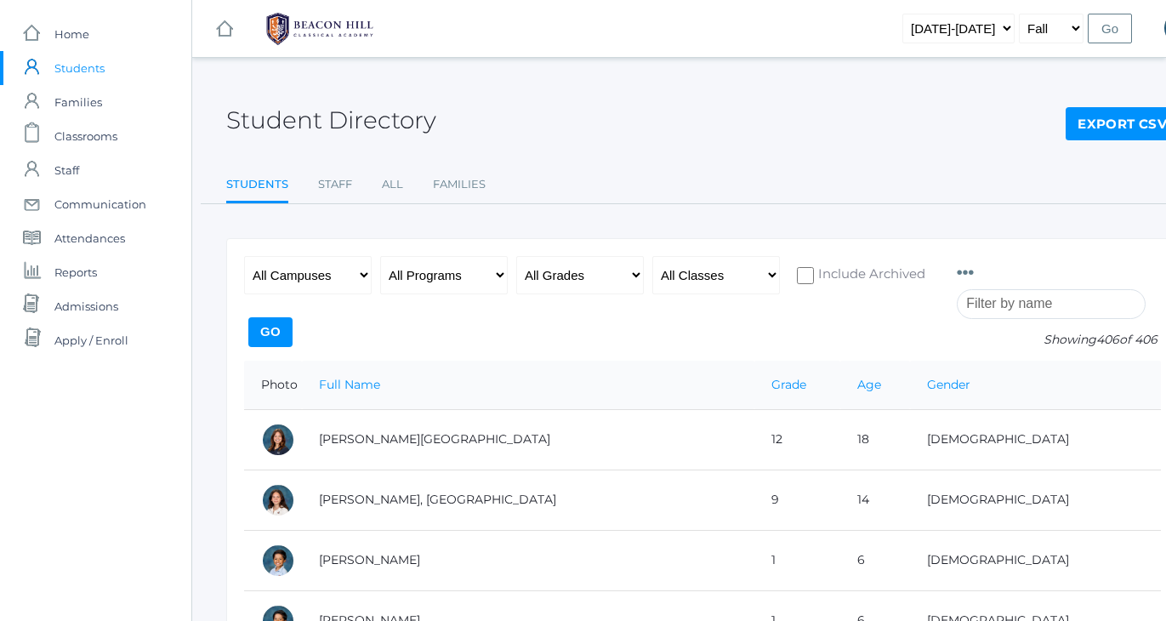
click at [1042, 300] on input "search" at bounding box center [1051, 304] width 189 height 30
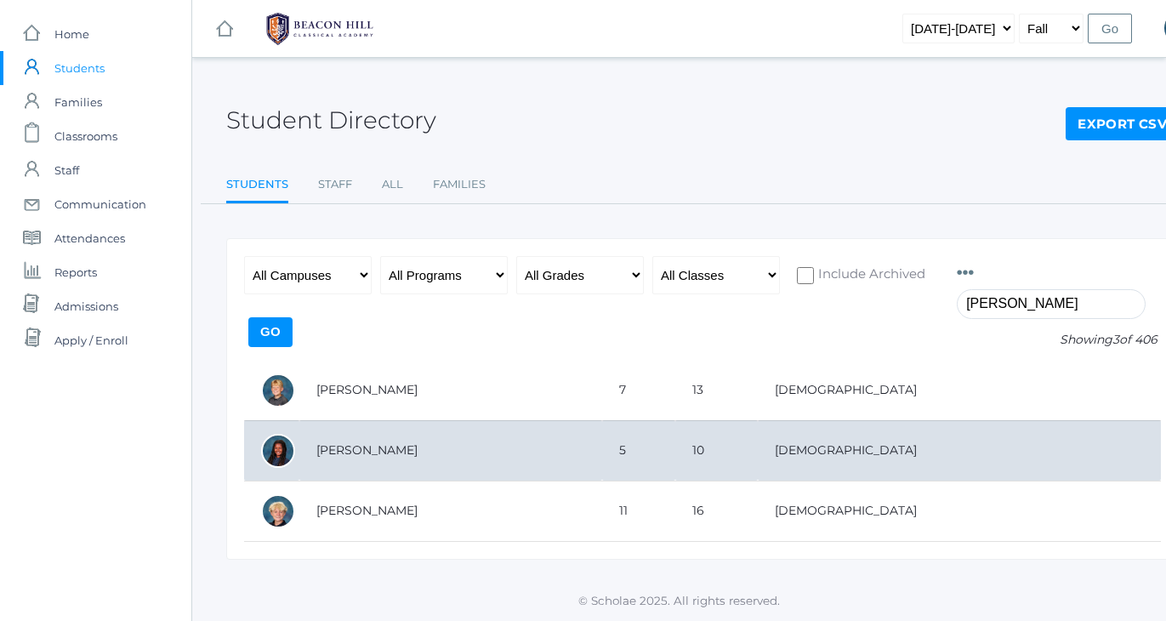
type input "hosking"
click at [385, 442] on td "Hosking, Norah" at bounding box center [450, 450] width 303 height 60
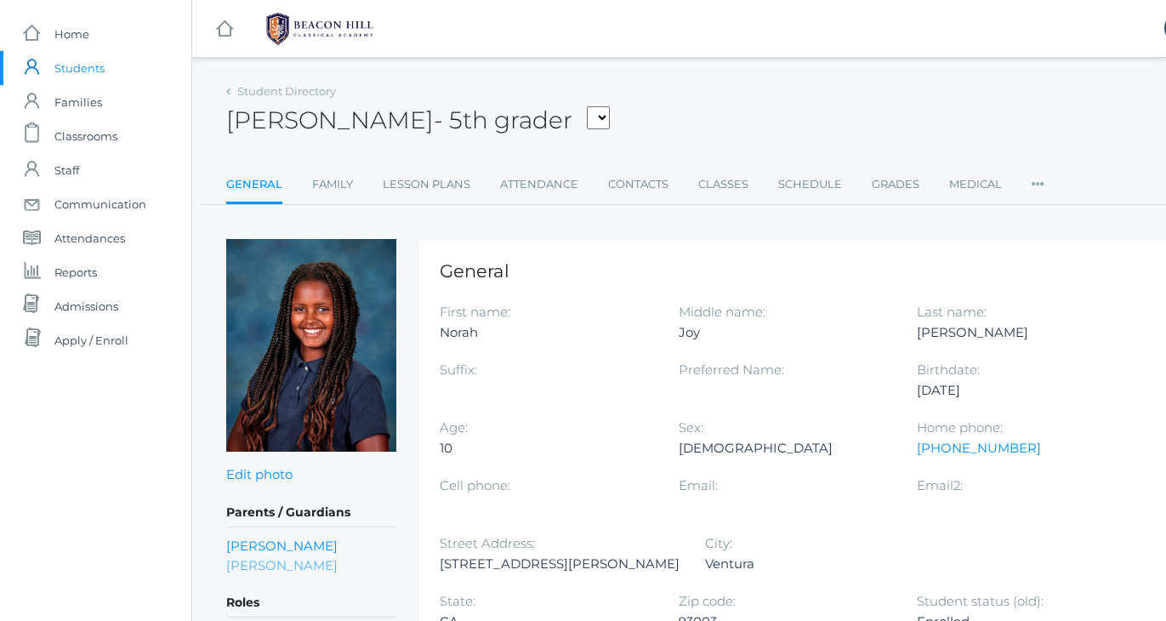
click at [283, 562] on link "[PERSON_NAME]" at bounding box center [281, 566] width 111 height 20
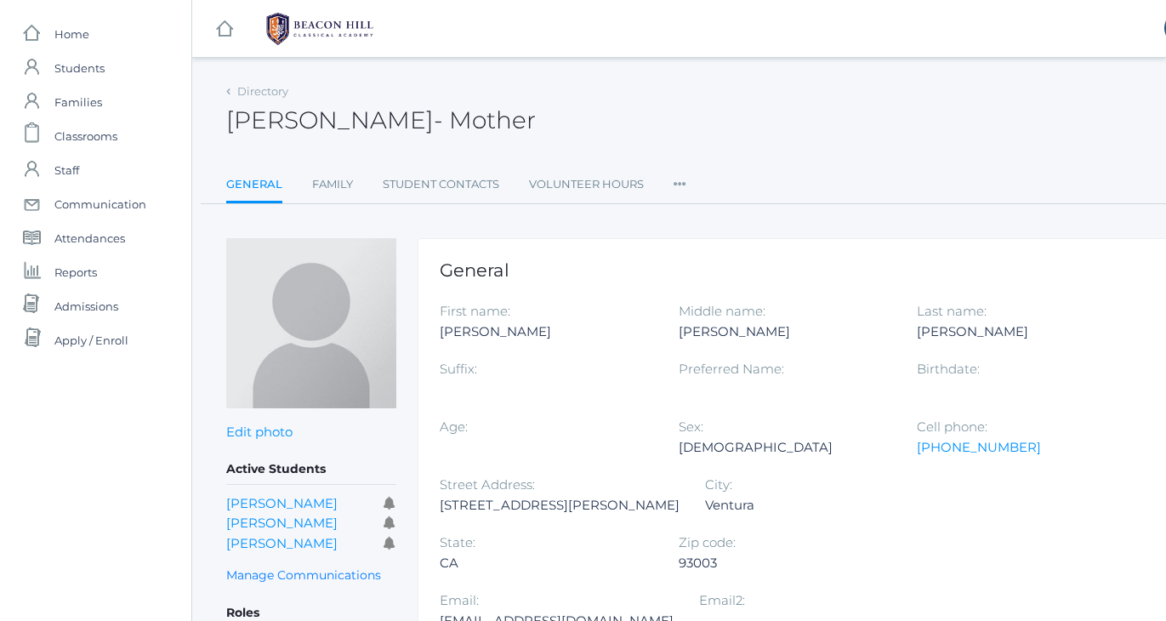
click at [699, 99] on div "[PERSON_NAME] - Mother [PERSON_NAME] Mother" at bounding box center [702, 110] width 953 height 63
click at [691, 88] on div "Anna Hosking - Mother Anna Hosking Mother" at bounding box center [702, 110] width 953 height 63
click at [668, 71] on div "icons/ui/navigation/hamburger Created with Sketch. icons/ui/navigation/home Cre…" at bounding box center [678, 383] width 975 height 766
click at [576, 80] on div "Anna Hosking - Mother Anna Hosking Mother" at bounding box center [702, 110] width 953 height 63
click at [78, 137] on span "Classrooms" at bounding box center [85, 136] width 63 height 34
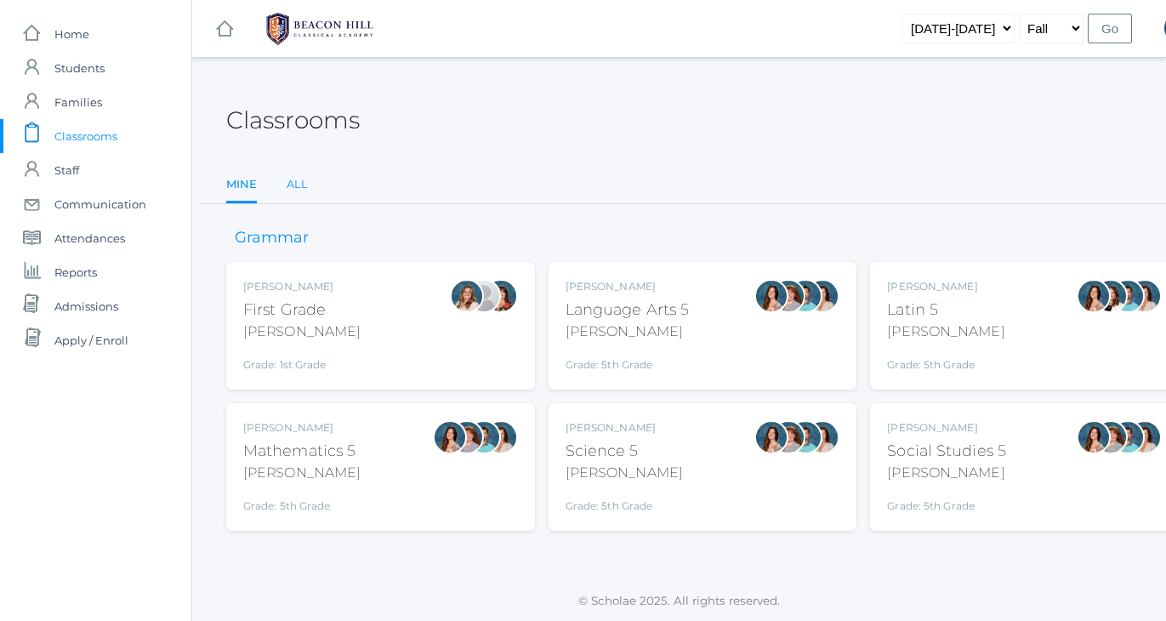
click at [298, 185] on link "All" at bounding box center [297, 185] width 21 height 34
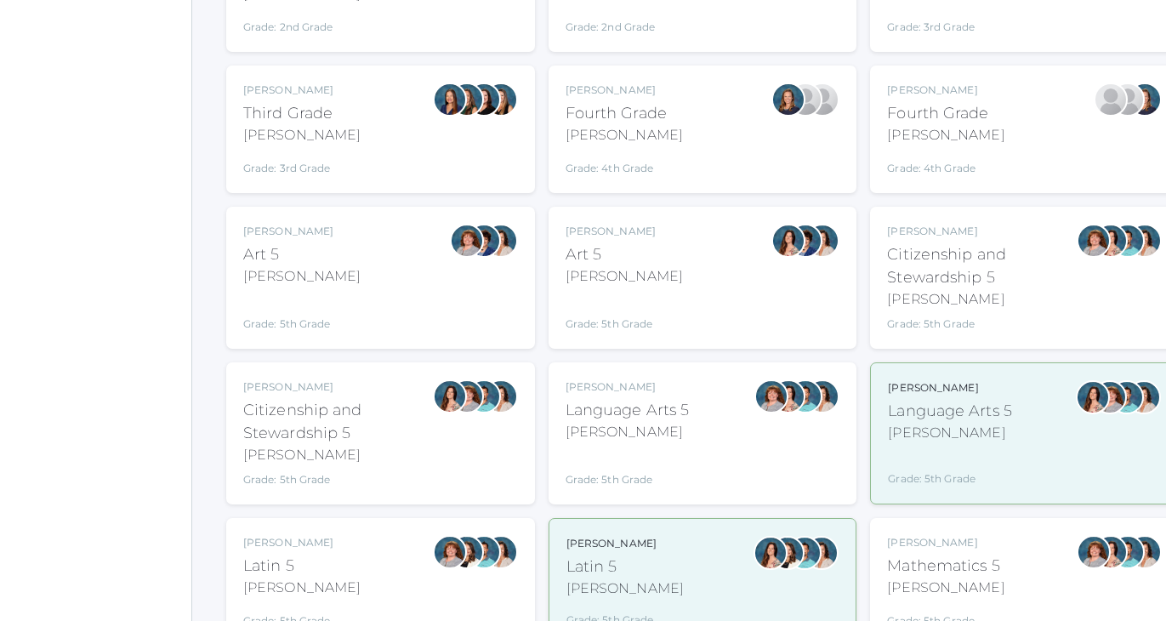
scroll to position [635, 0]
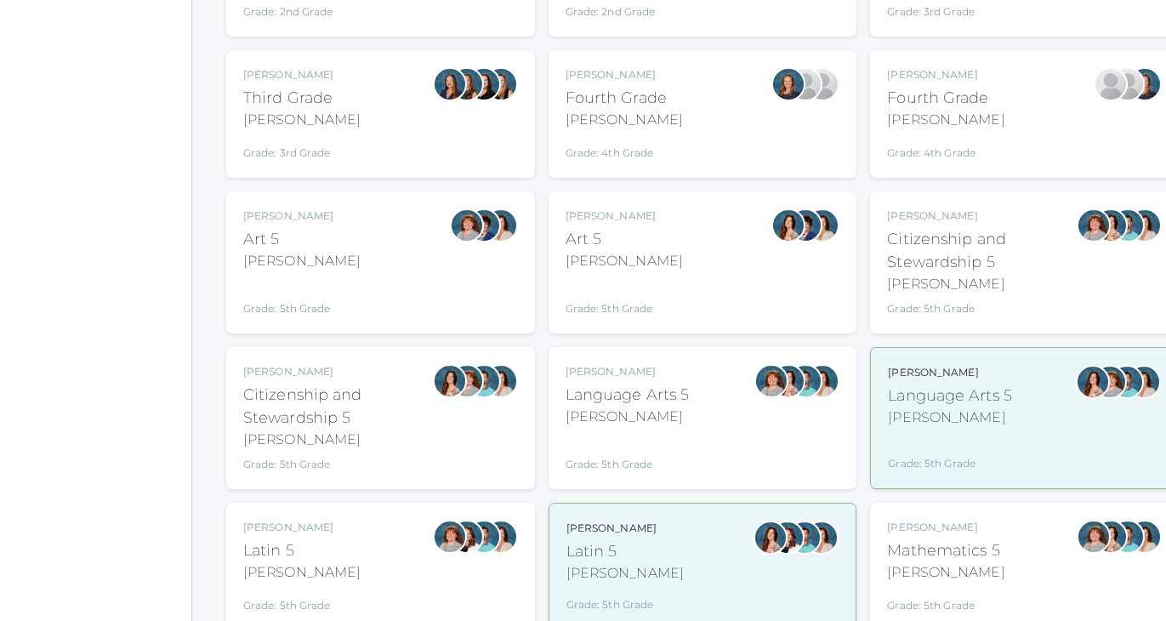
click at [944, 402] on div "Language Arts 5" at bounding box center [950, 396] width 124 height 23
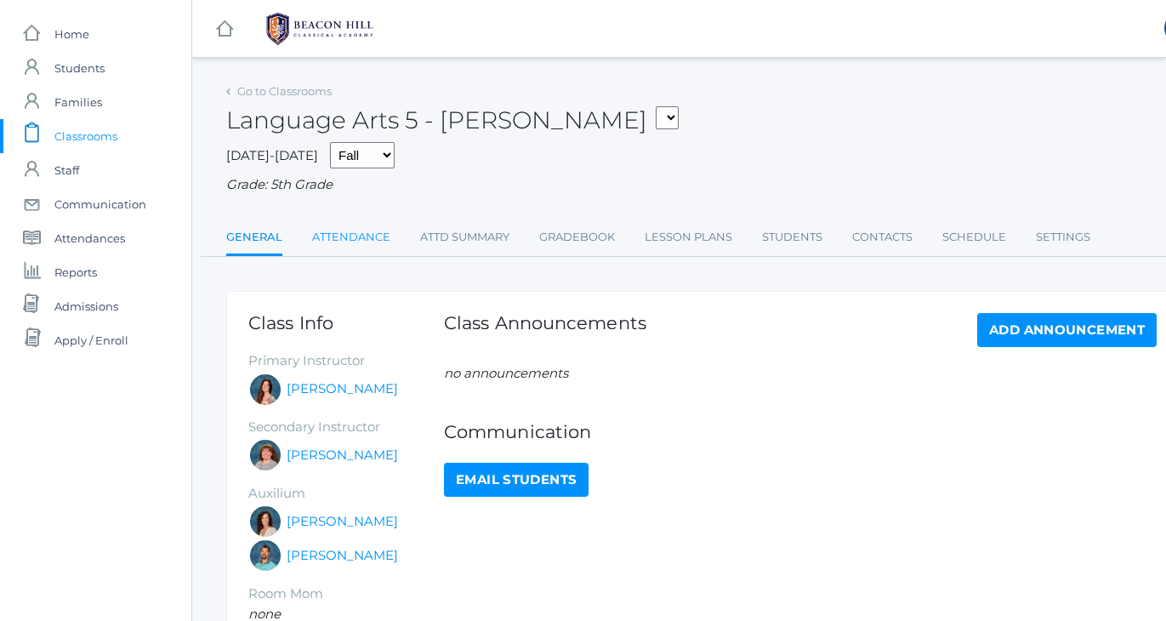
click at [346, 234] on link "Attendance" at bounding box center [351, 237] width 78 height 34
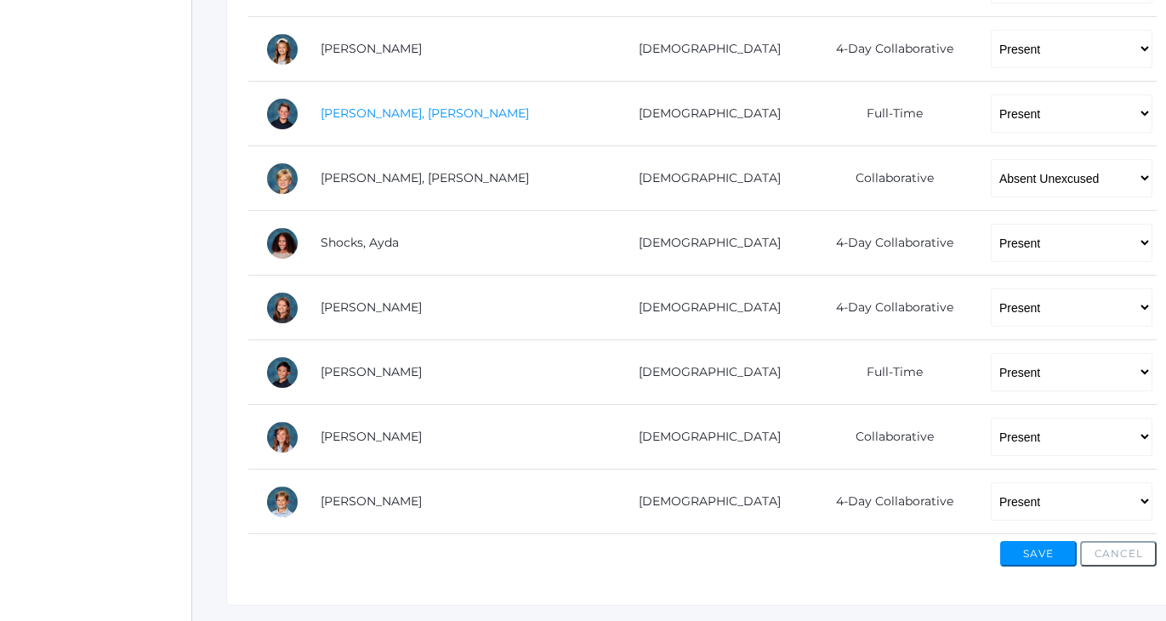
scroll to position [1223, 0]
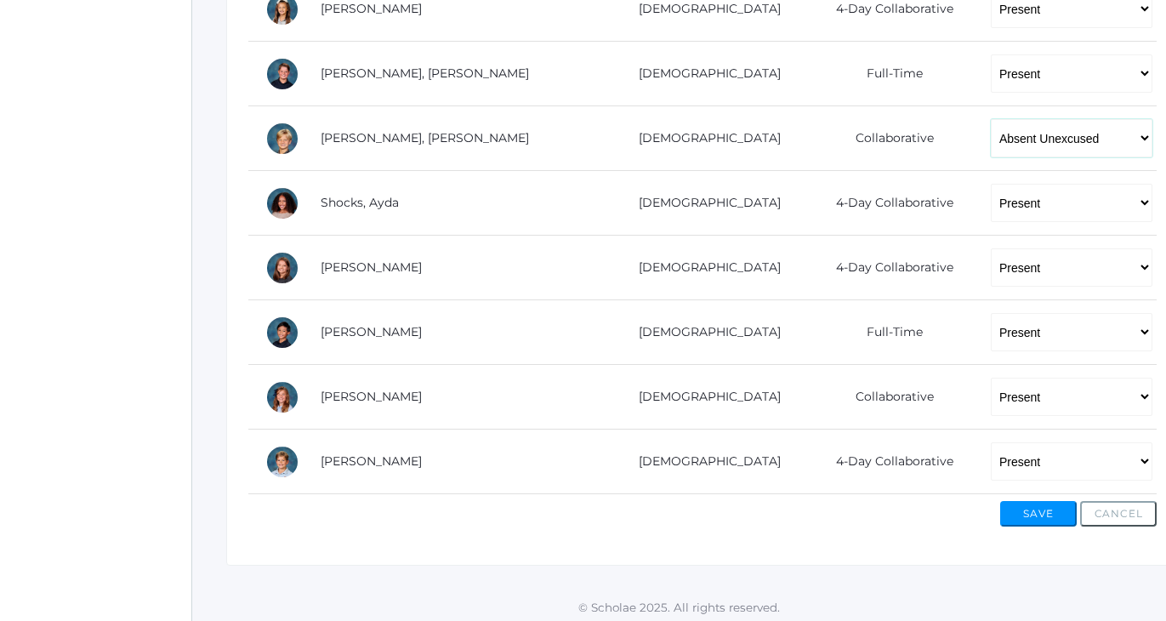
click at [991, 126] on select "-- Present Present-At-Home Tardy Excused Tardy Unexcused Absent Excused Absent …" at bounding box center [1072, 138] width 162 height 38
select select "TU"
click at [1043, 503] on button "Save" at bounding box center [1038, 514] width 77 height 26
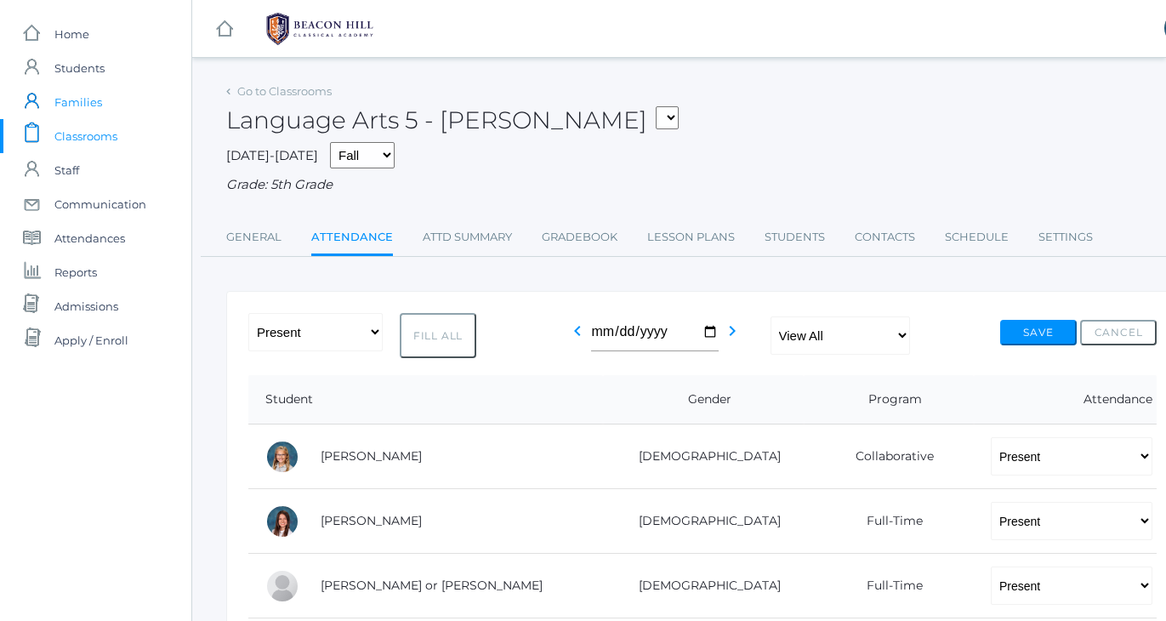
scroll to position [0, 0]
click at [92, 134] on span "Classrooms" at bounding box center [85, 136] width 63 height 34
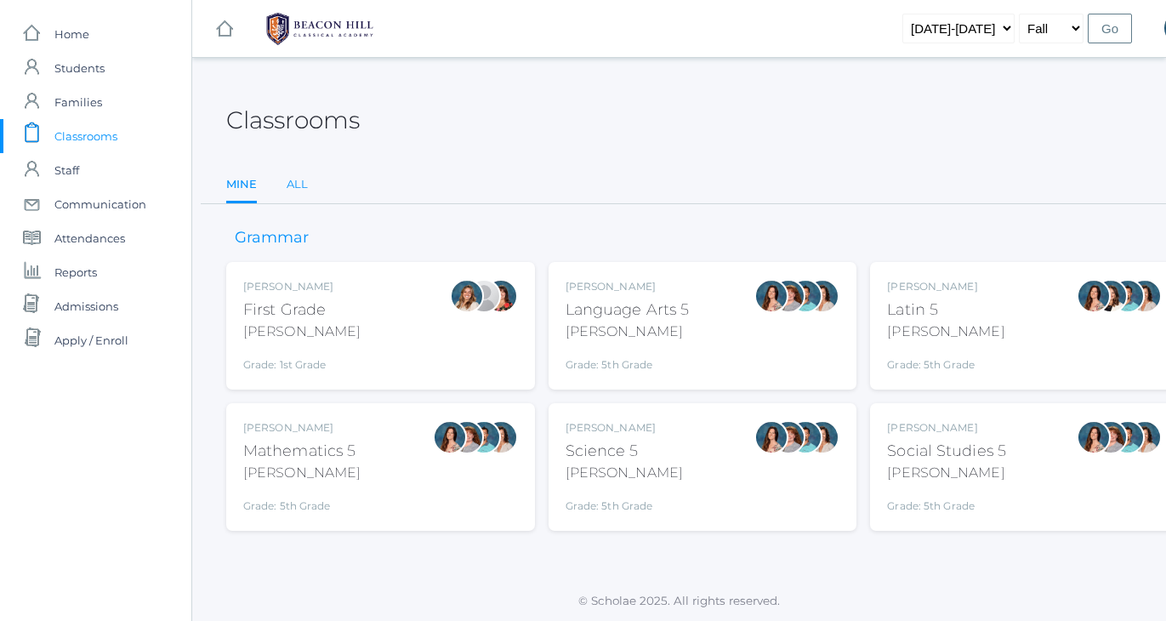
click at [299, 182] on link "All" at bounding box center [297, 185] width 21 height 34
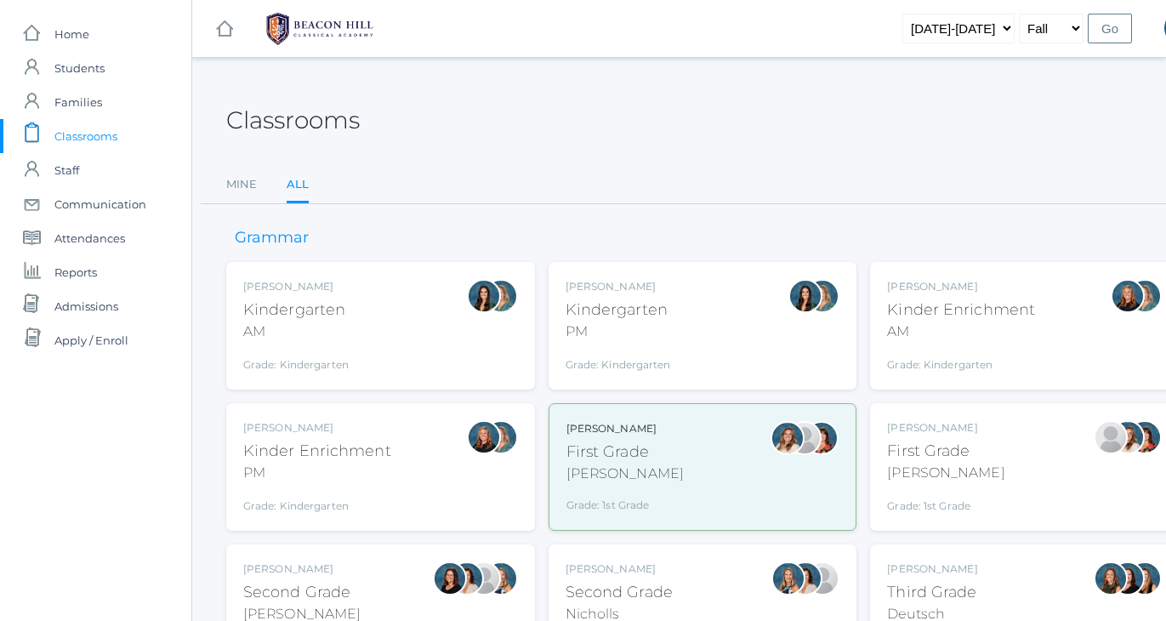
click at [549, 128] on div "Classrooms" at bounding box center [702, 110] width 953 height 63
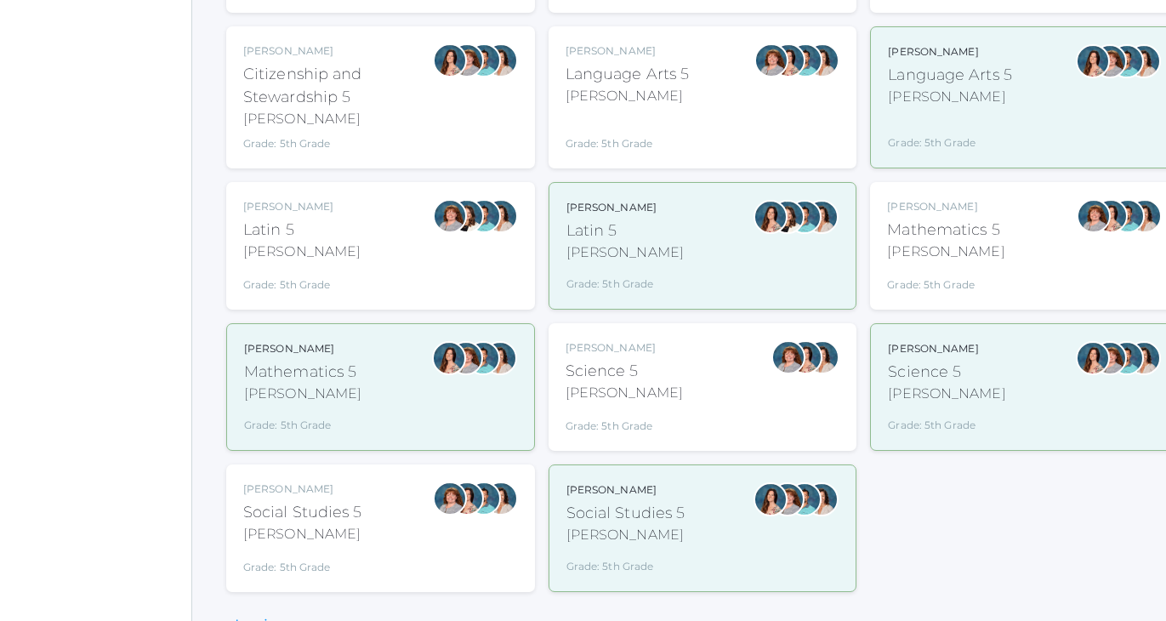
scroll to position [967, 0]
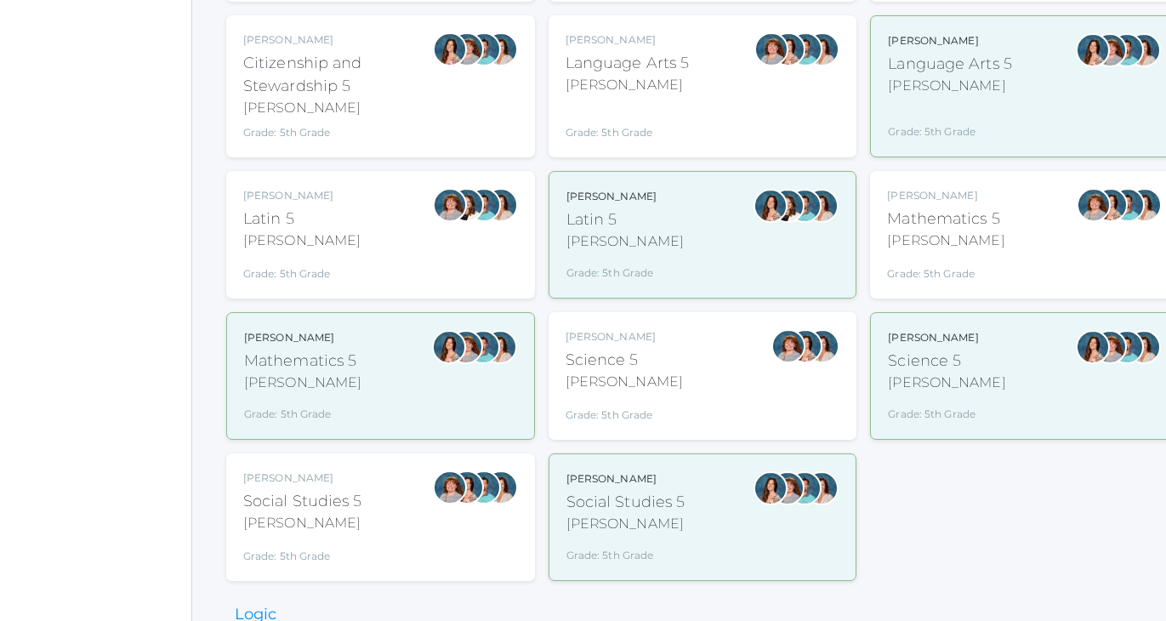
click at [611, 108] on div "Grade: 5th Grade" at bounding box center [628, 121] width 124 height 38
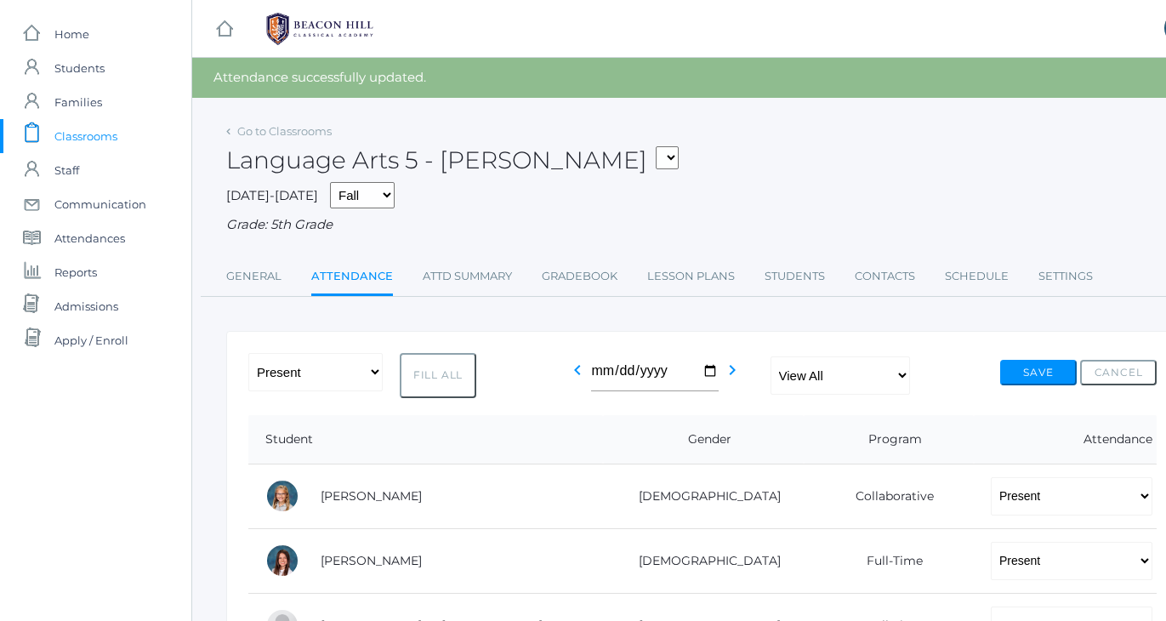
click at [899, 183] on div "[DATE]-[DATE] Fall Spring Grade: 5th Grade" at bounding box center [702, 208] width 953 height 53
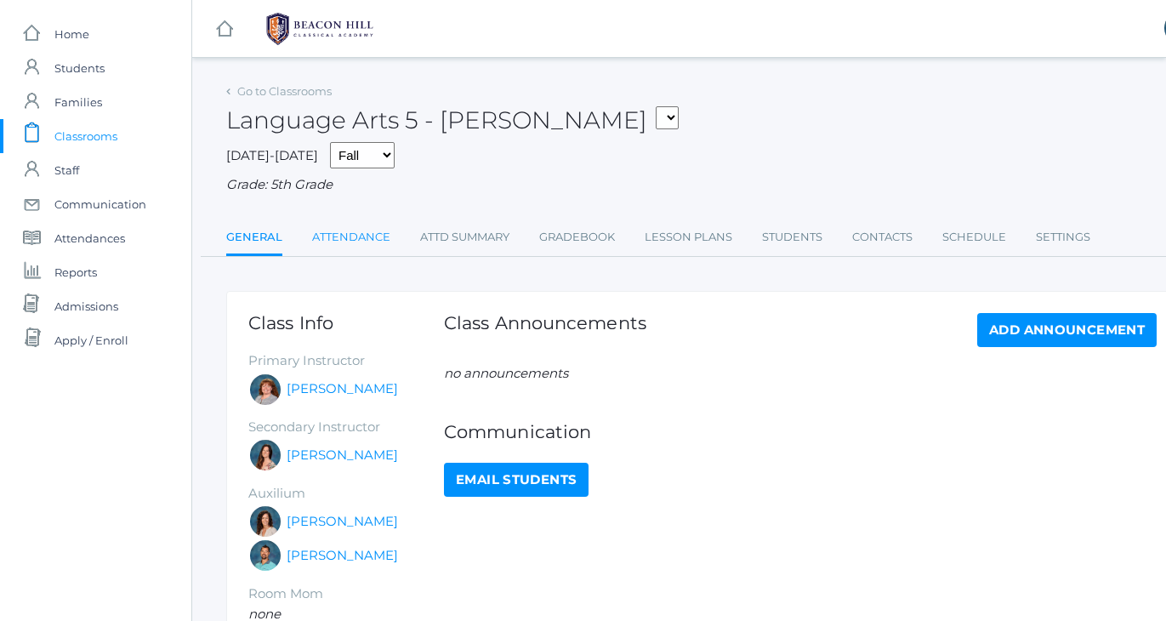
click at [350, 222] on link "Attendance" at bounding box center [351, 237] width 78 height 34
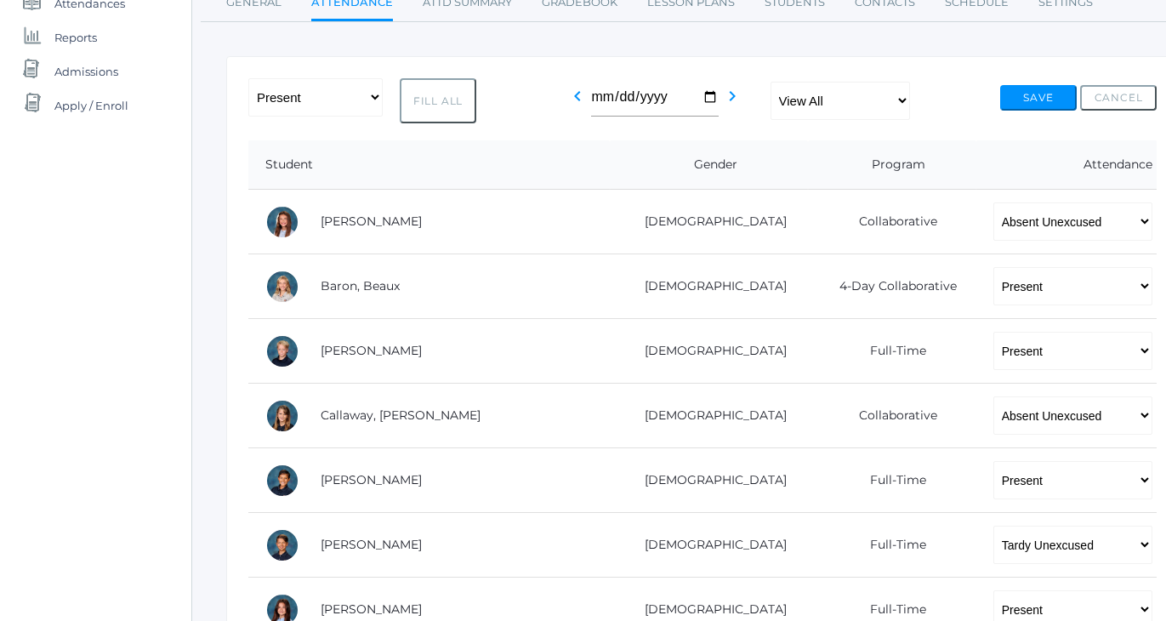
scroll to position [237, 0]
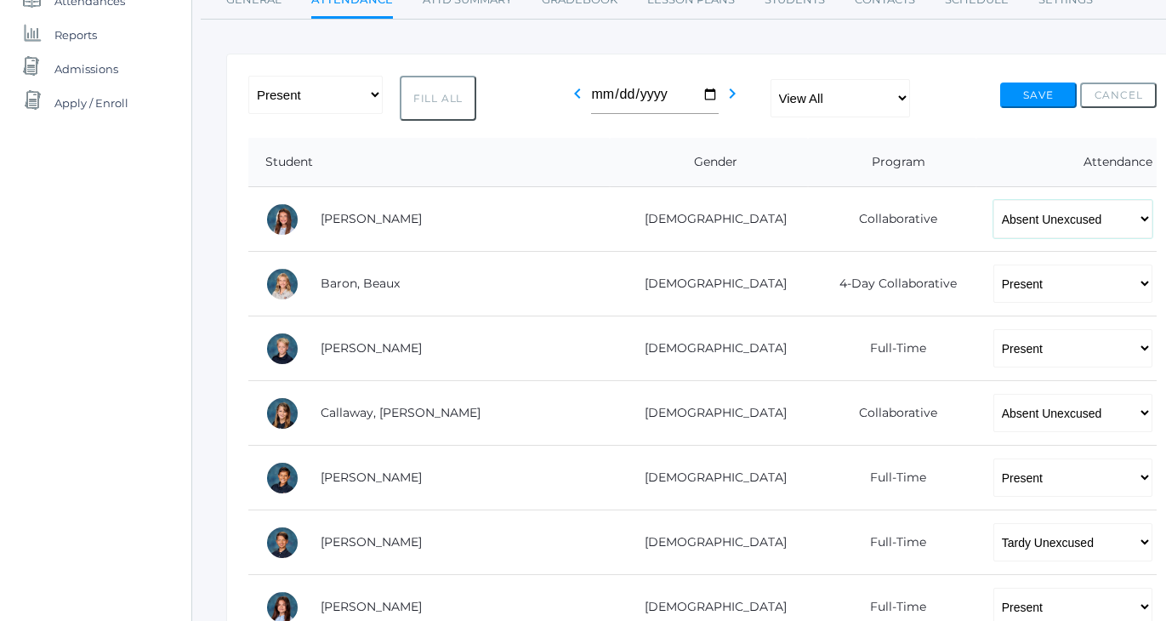
select select "TU"
click at [111, 393] on div "icons/ui/navigation/home Created with Sketch. Home icons/user/plain Created wit…" at bounding box center [95, 591] width 191 height 1656
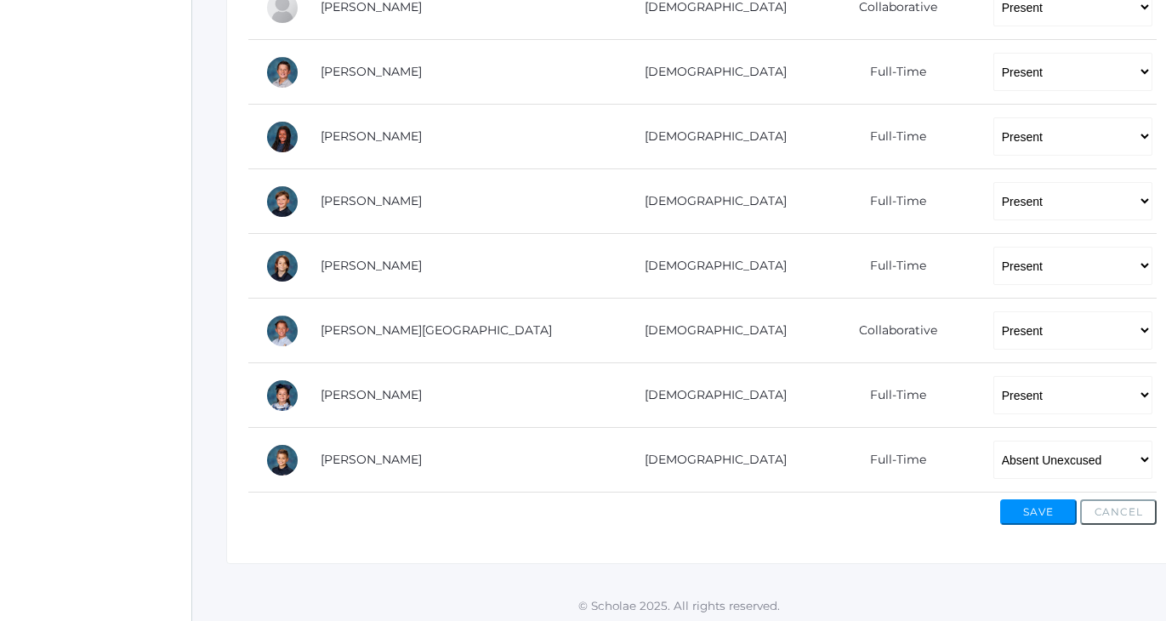
scroll to position [1029, 0]
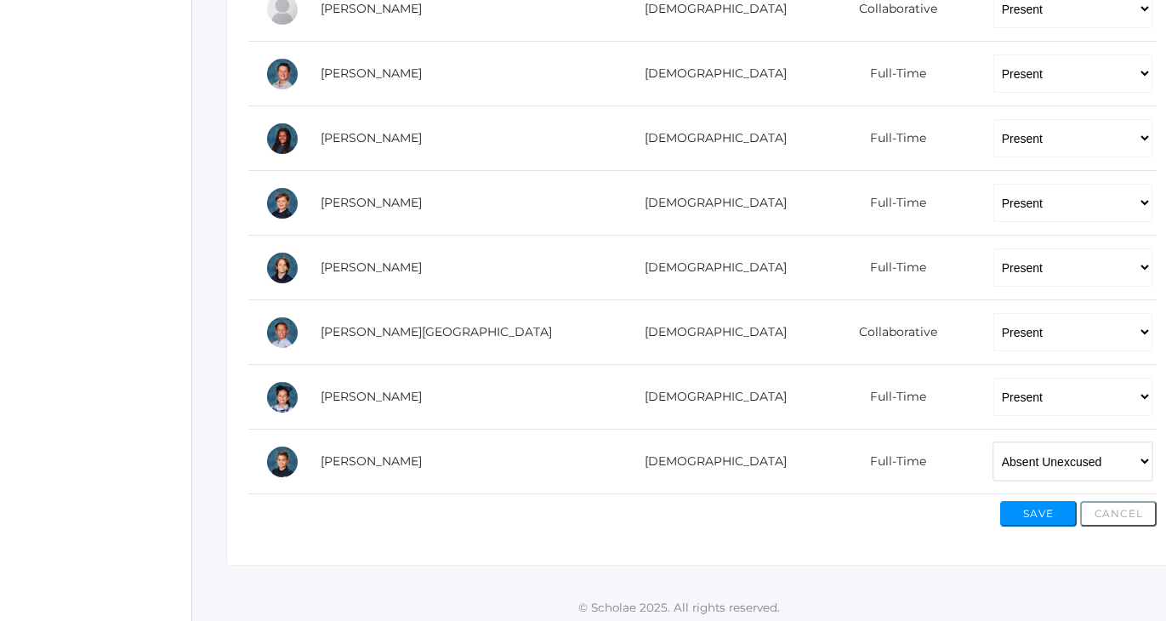
select select "TU"
click at [1043, 511] on button "Save" at bounding box center [1038, 514] width 77 height 26
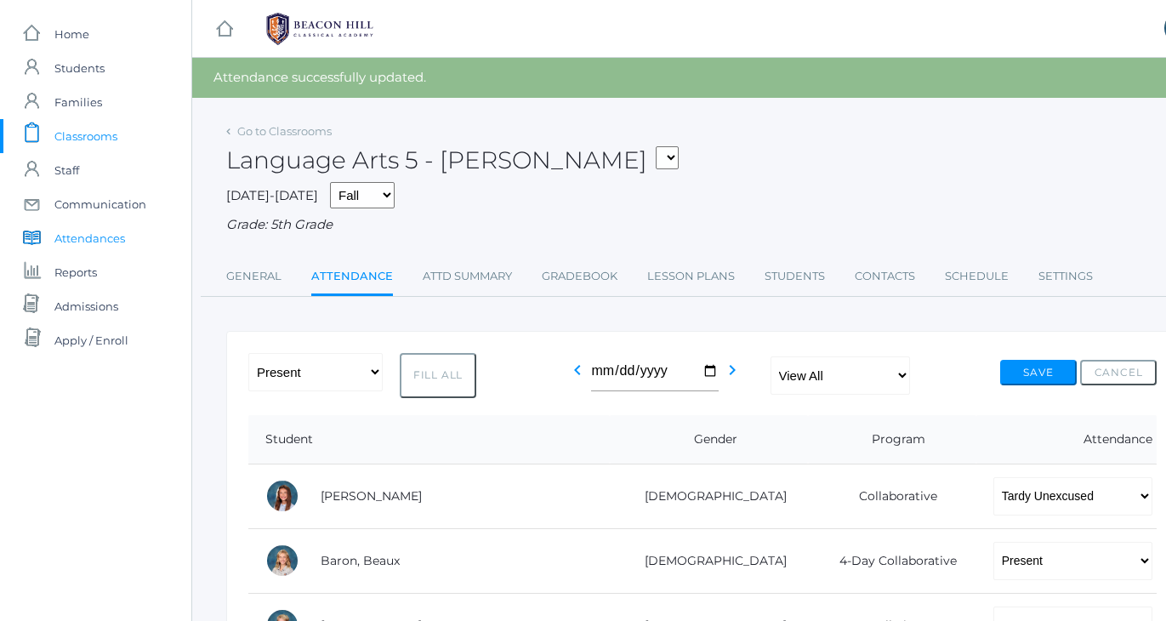
click at [57, 235] on span "Attendances" at bounding box center [89, 238] width 71 height 34
